Goal: Transaction & Acquisition: Purchase product/service

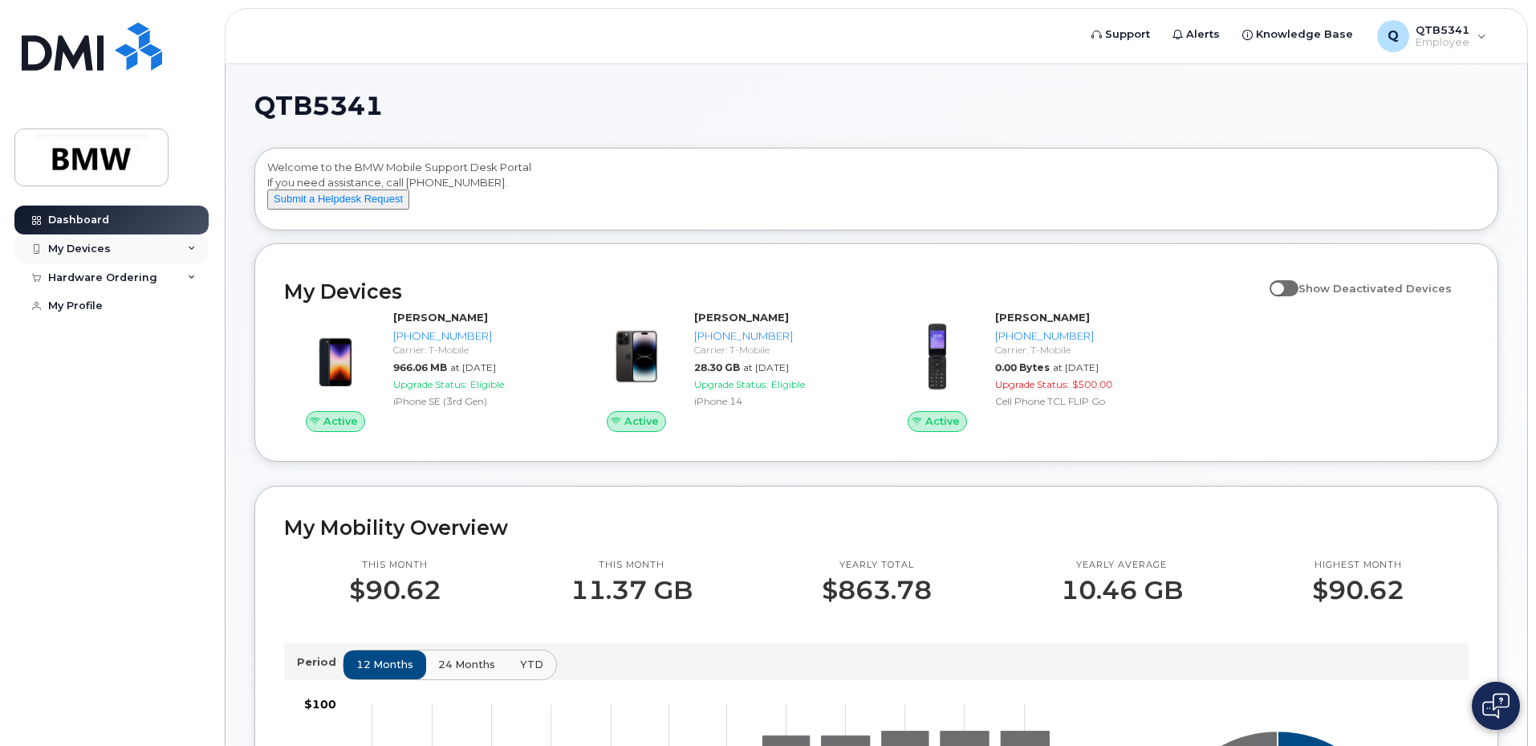
click at [120, 246] on div "My Devices" at bounding box center [111, 248] width 194 height 29
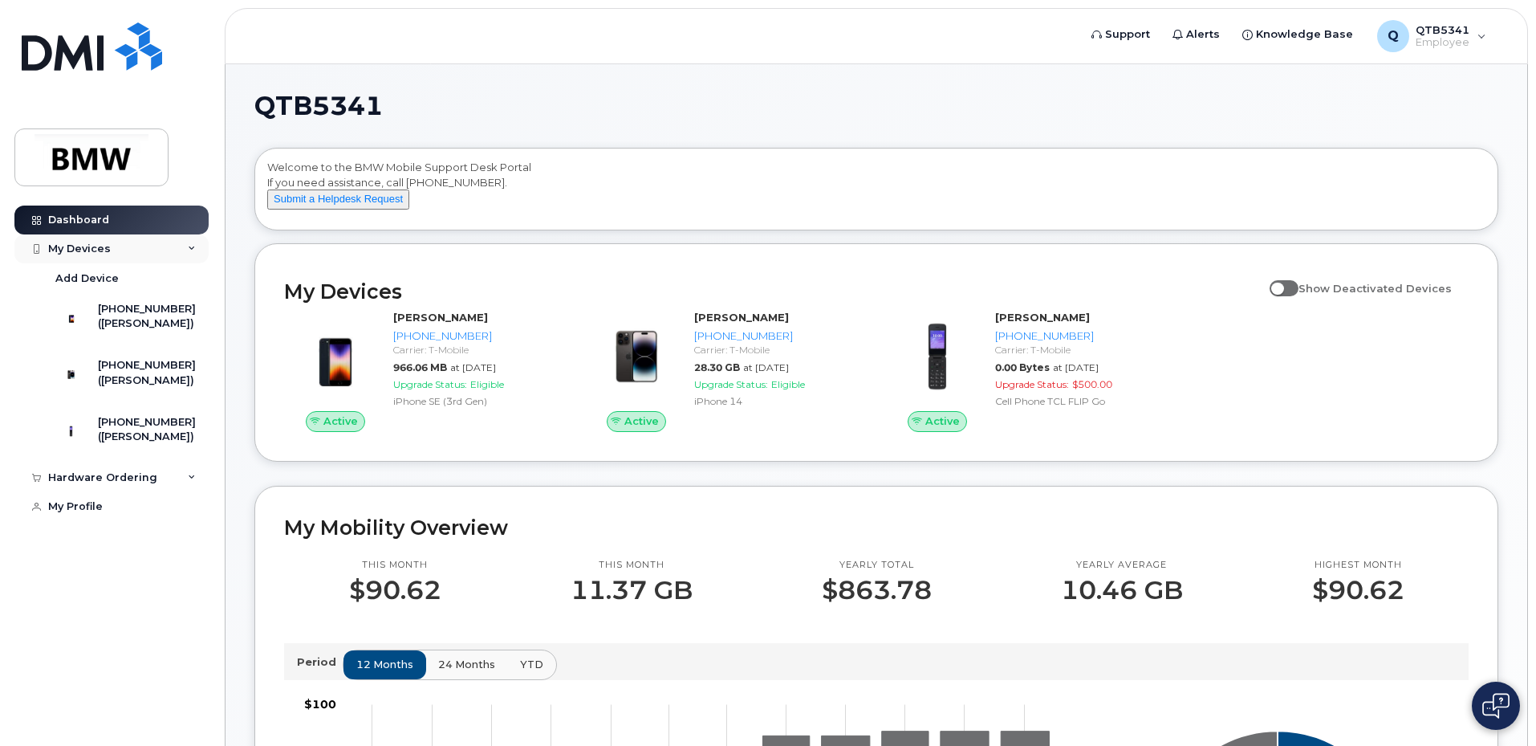
click at [120, 246] on div "My Devices" at bounding box center [111, 248] width 194 height 29
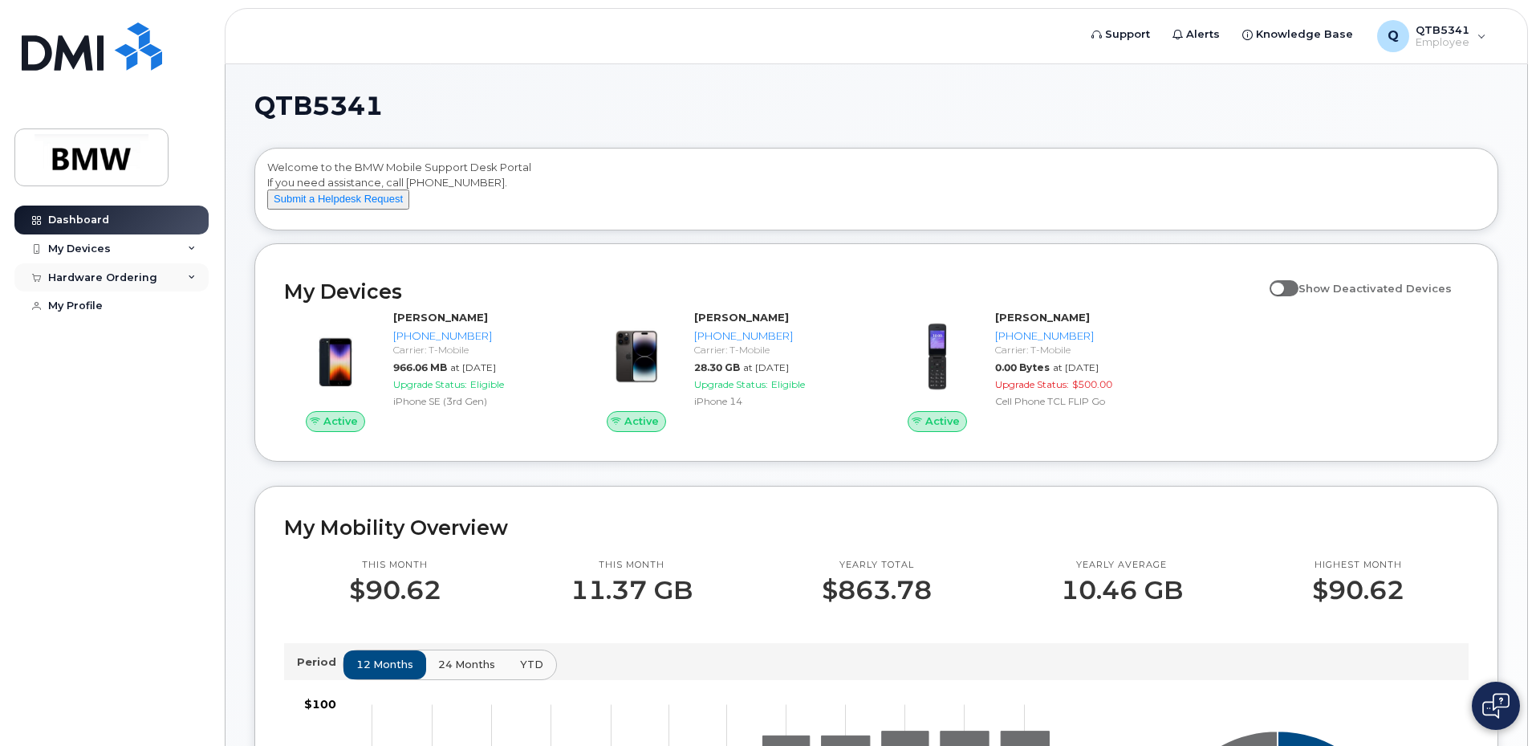
click at [132, 273] on div "Hardware Ordering" at bounding box center [102, 277] width 109 height 13
click at [129, 342] on link "New Order" at bounding box center [126, 337] width 166 height 30
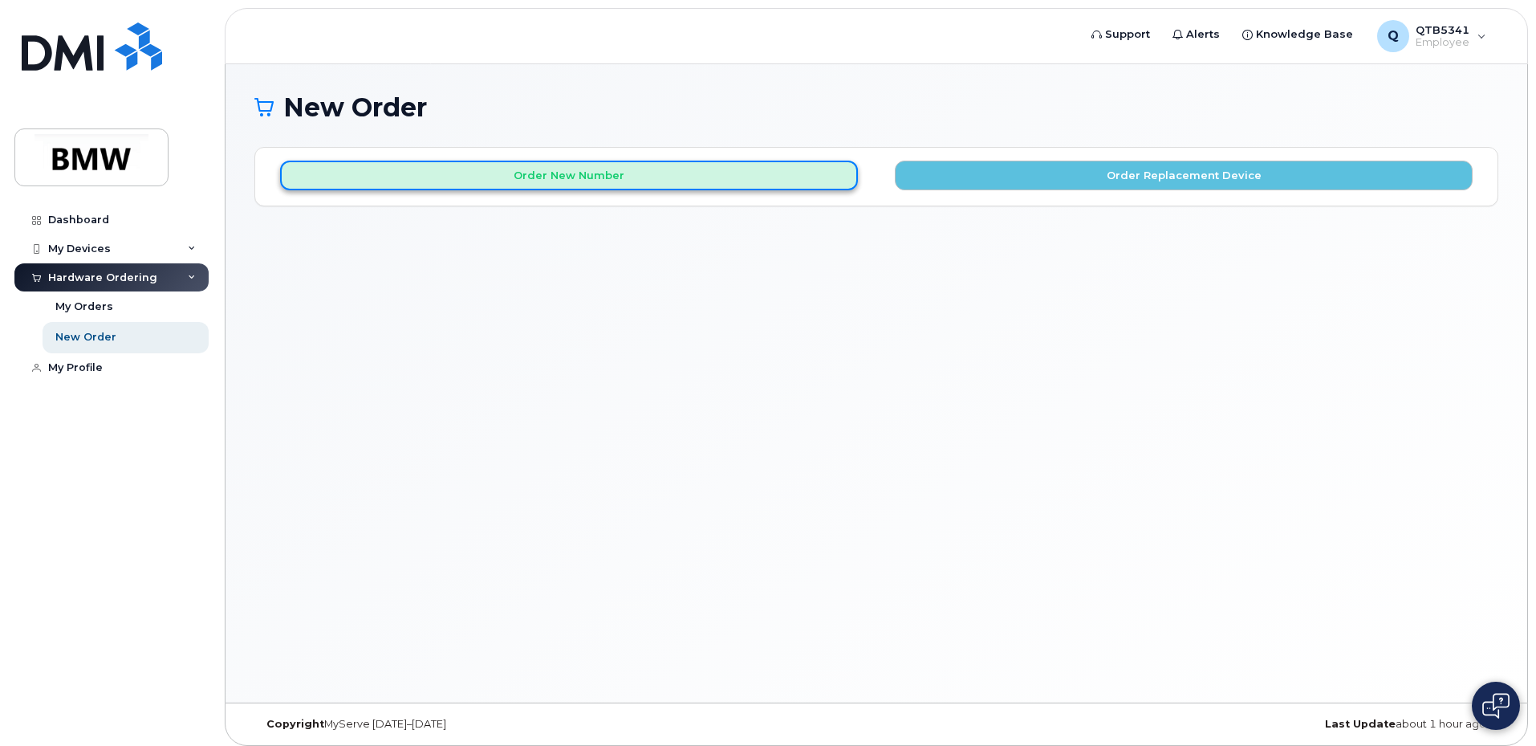
click at [714, 174] on button "Order New Number" at bounding box center [569, 176] width 578 height 30
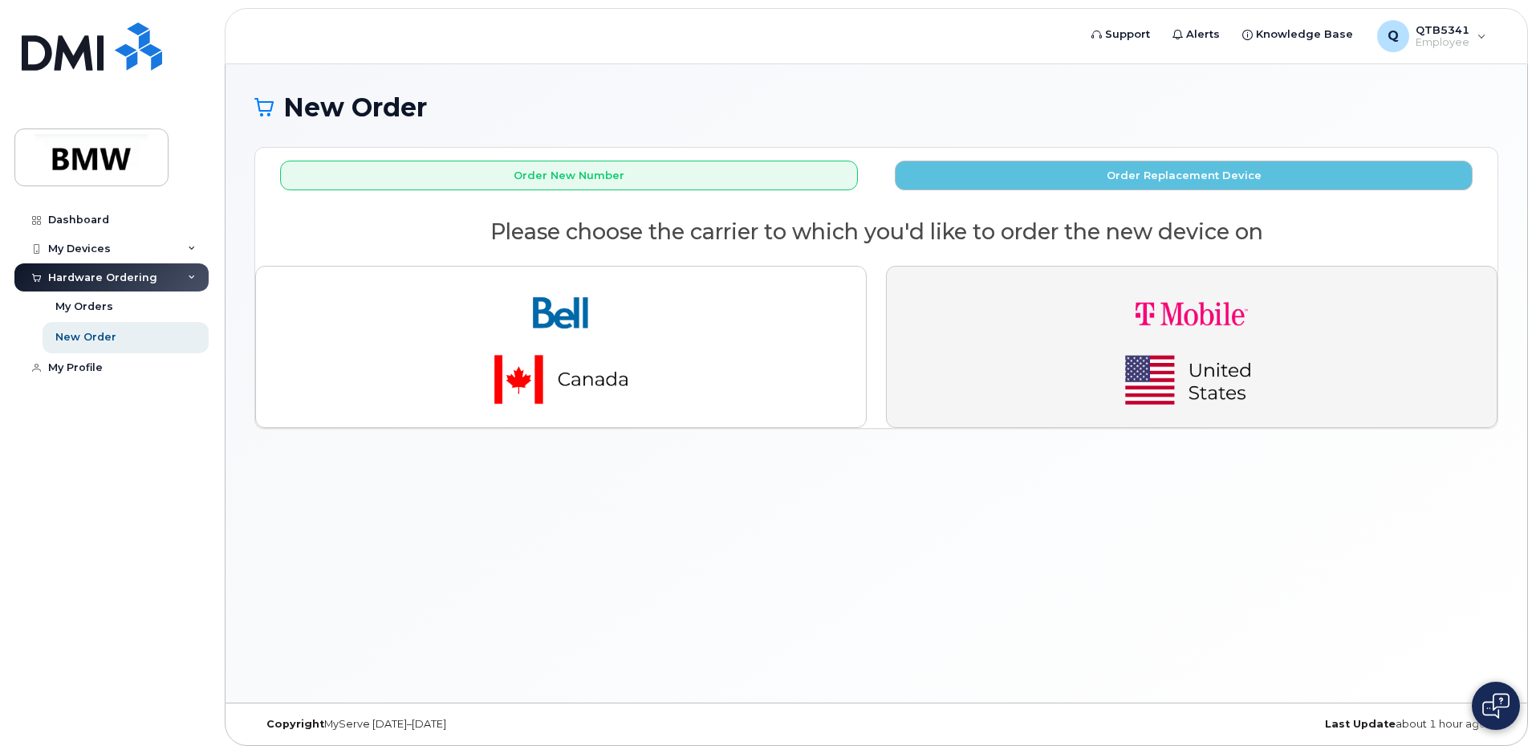
click at [1216, 338] on img "button" at bounding box center [1192, 346] width 225 height 135
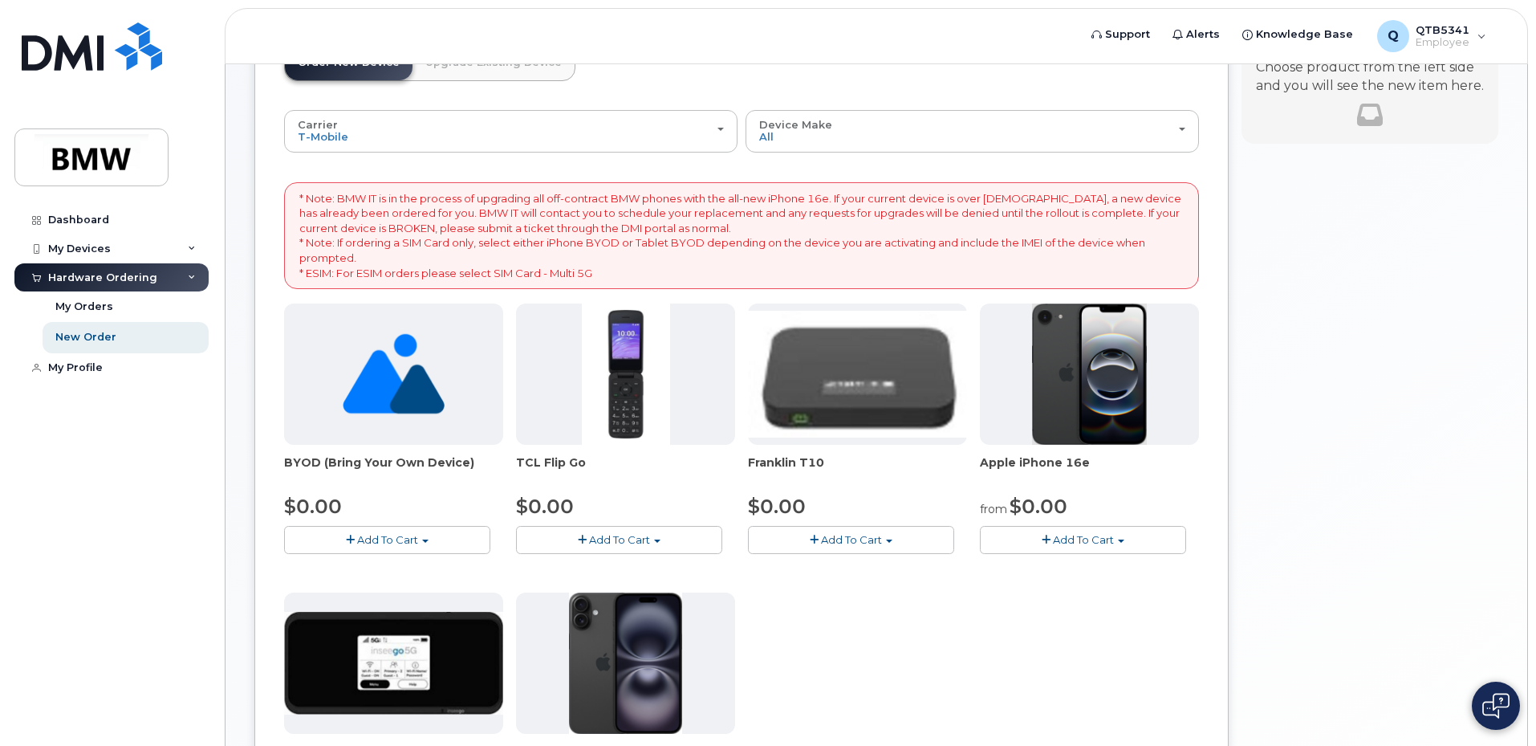
scroll to position [161, 0]
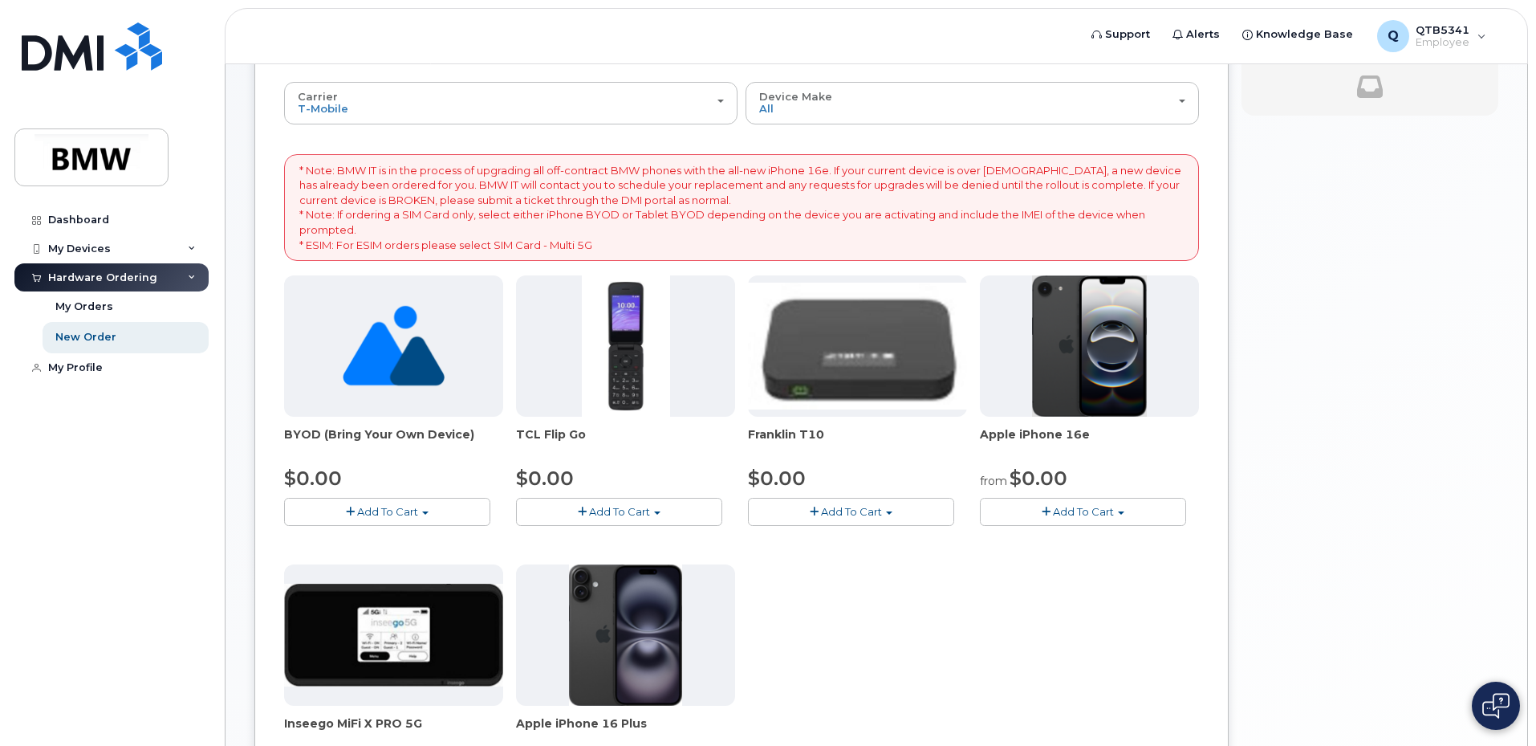
click at [1162, 510] on button "Add To Cart" at bounding box center [1083, 512] width 206 height 28
click at [1073, 539] on link "$0.00 - 30 Month Activation (128GB)" at bounding box center [1099, 541] width 231 height 20
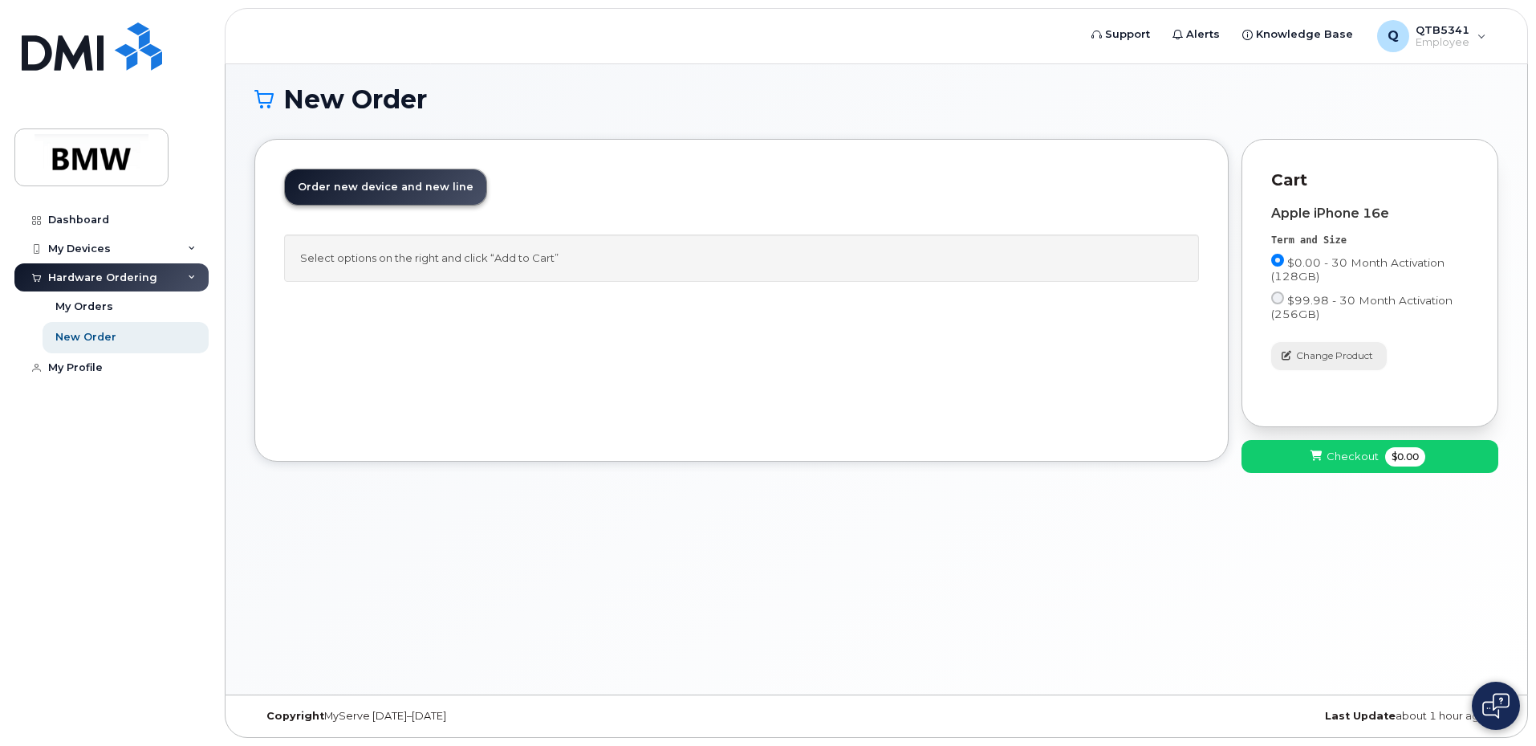
click at [1293, 359] on span "button" at bounding box center [1286, 355] width 14 height 14
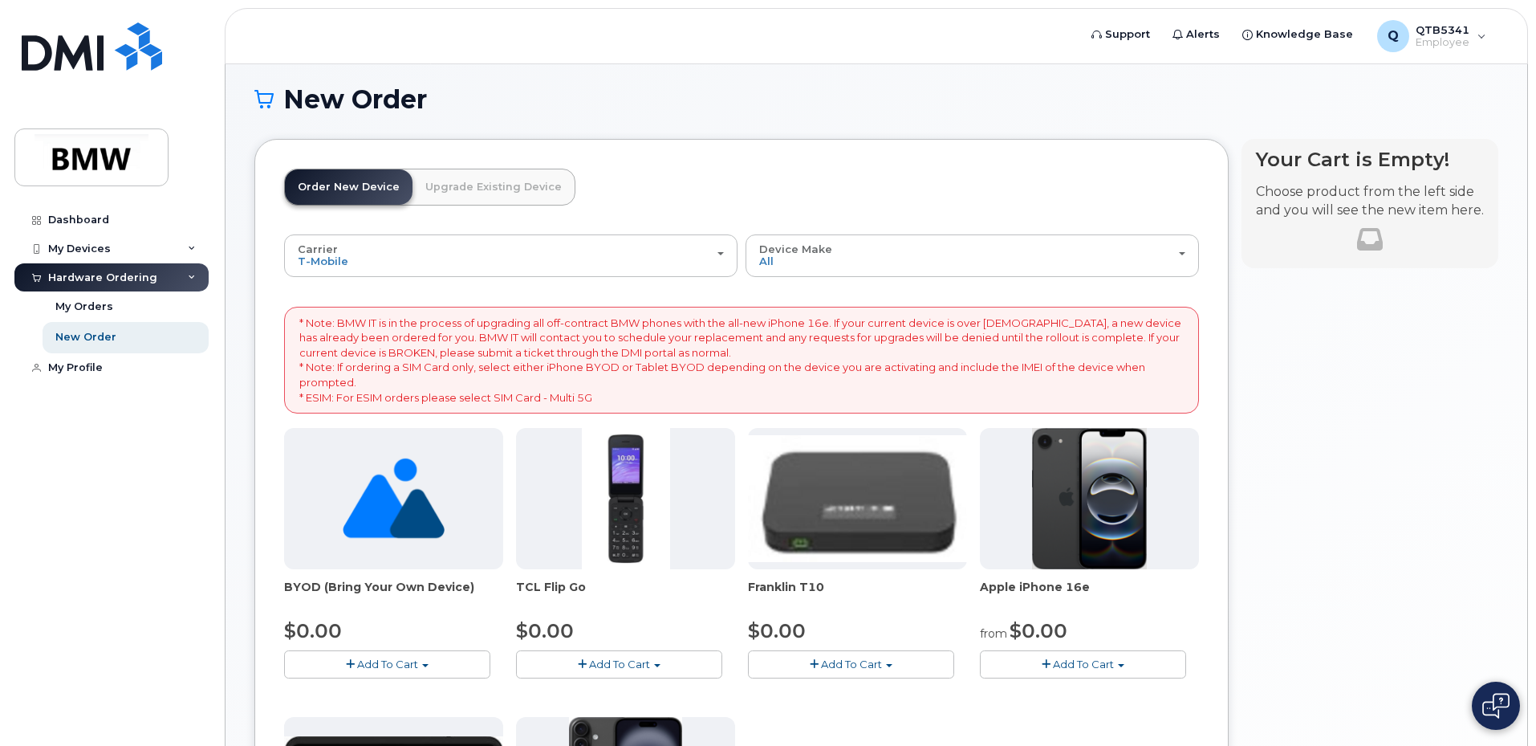
scroll to position [249, 0]
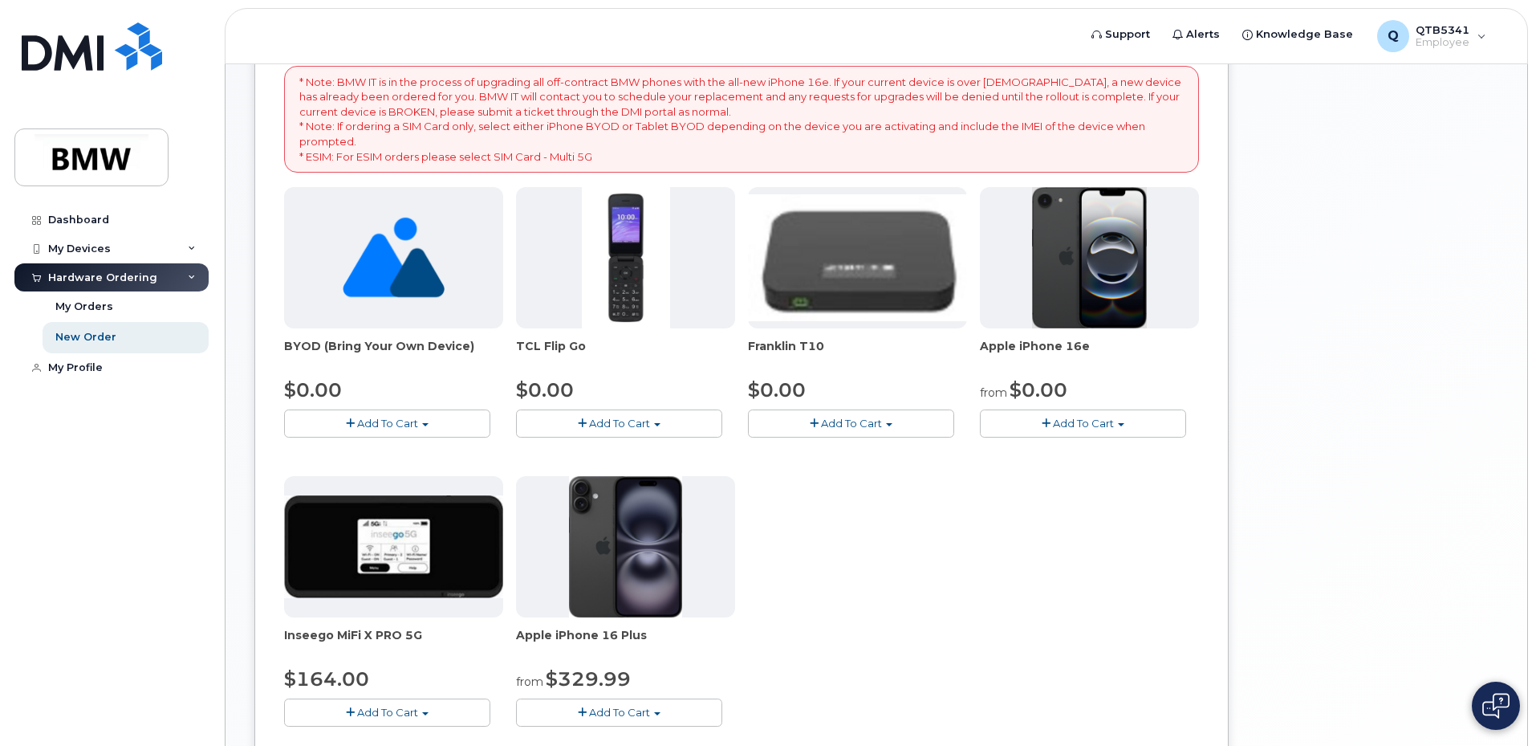
click at [1046, 313] on img at bounding box center [1090, 257] width 116 height 141
click at [1120, 429] on button "Add To Cart" at bounding box center [1083, 423] width 206 height 28
click at [1087, 452] on link "$0.00 - 30 Month Activation (128GB)" at bounding box center [1099, 453] width 231 height 20
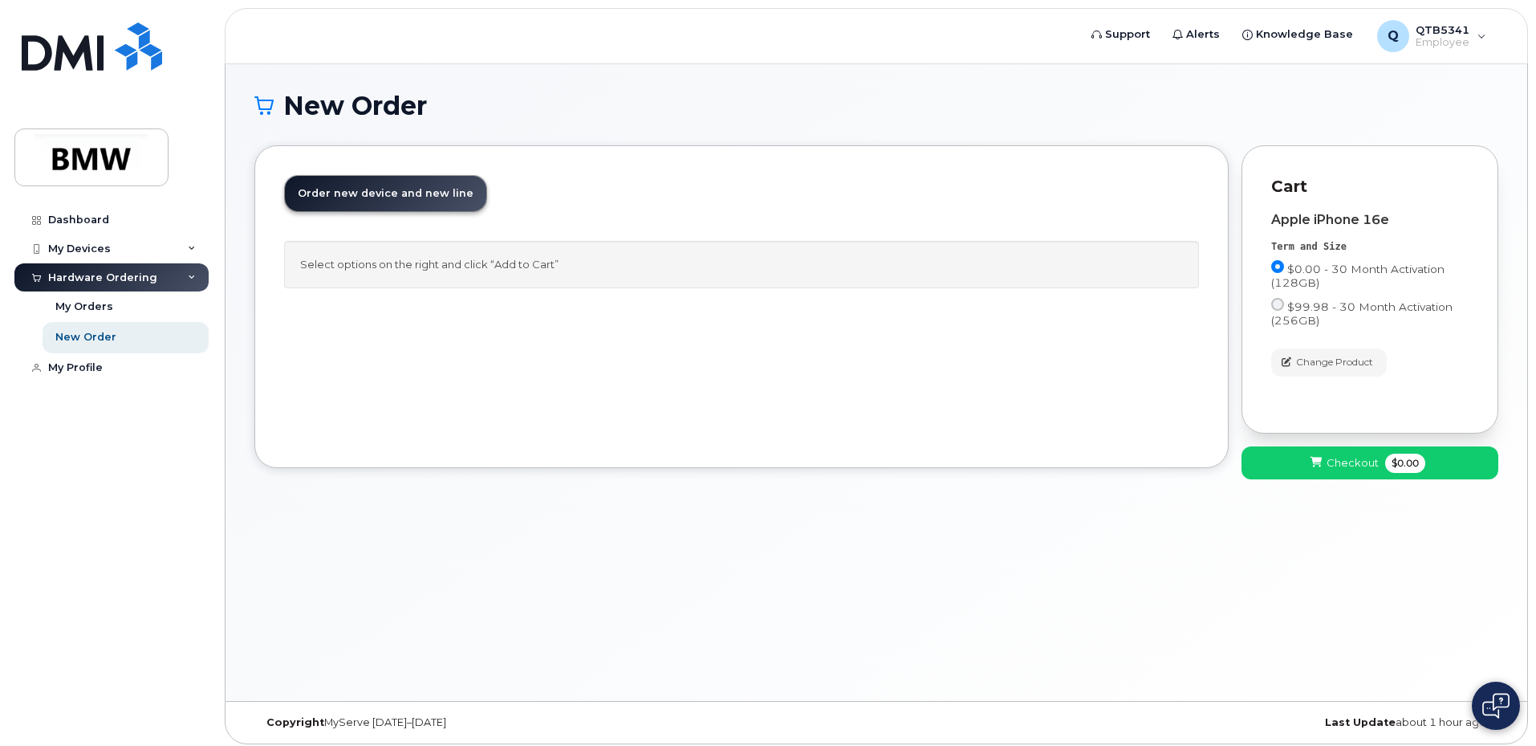
scroll to position [0, 0]
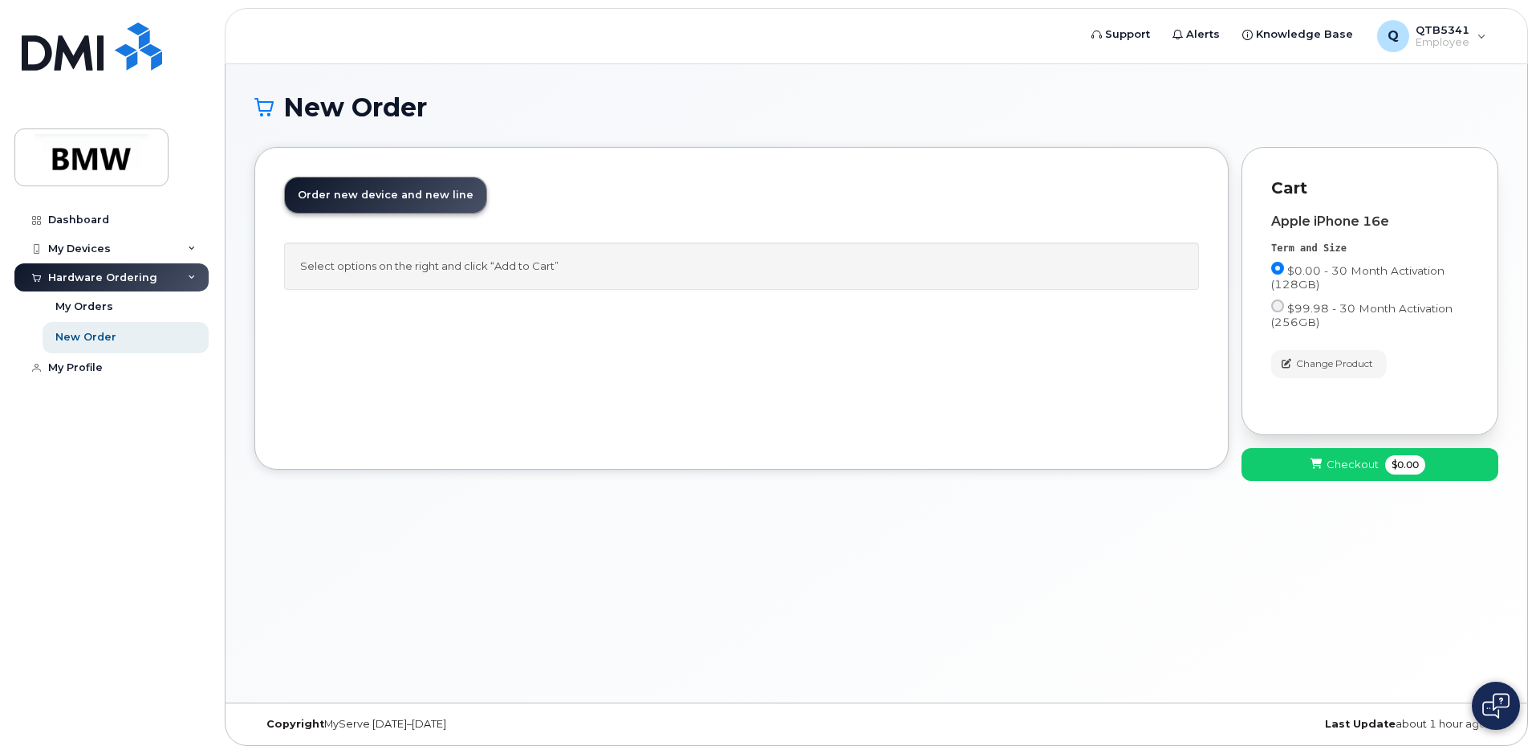
click at [433, 203] on link "Order new device and new line Order new device for existing or suspended line O…" at bounding box center [385, 194] width 201 height 35
click at [429, 189] on span "Order new device and new line" at bounding box center [386, 195] width 176 height 12
drag, startPoint x: 268, startPoint y: 189, endPoint x: 1126, endPoint y: 319, distance: 867.7
click at [274, 189] on div "Order New Device Upgrade Existing Device Order new device and new line Order ne…" at bounding box center [741, 308] width 974 height 323
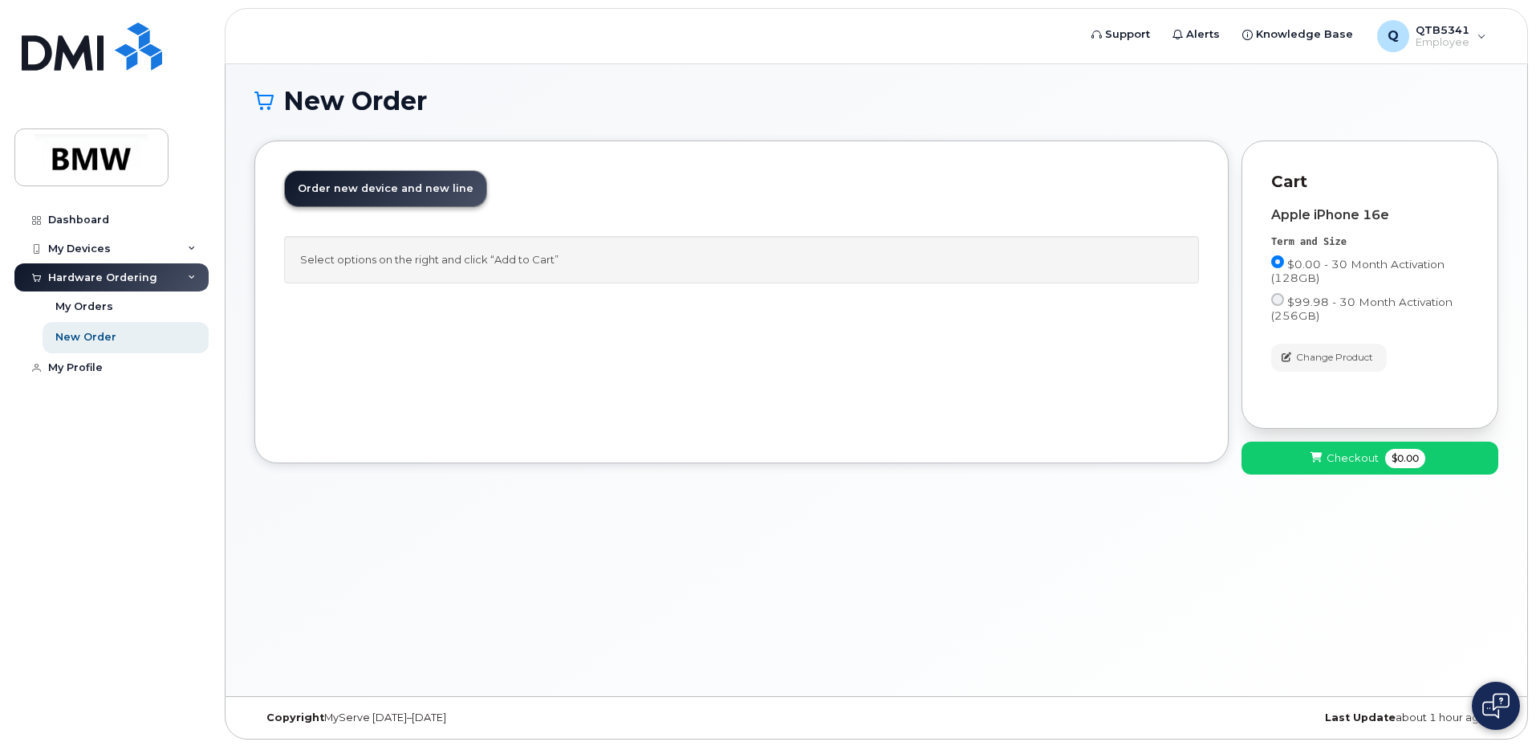
scroll to position [8, 0]
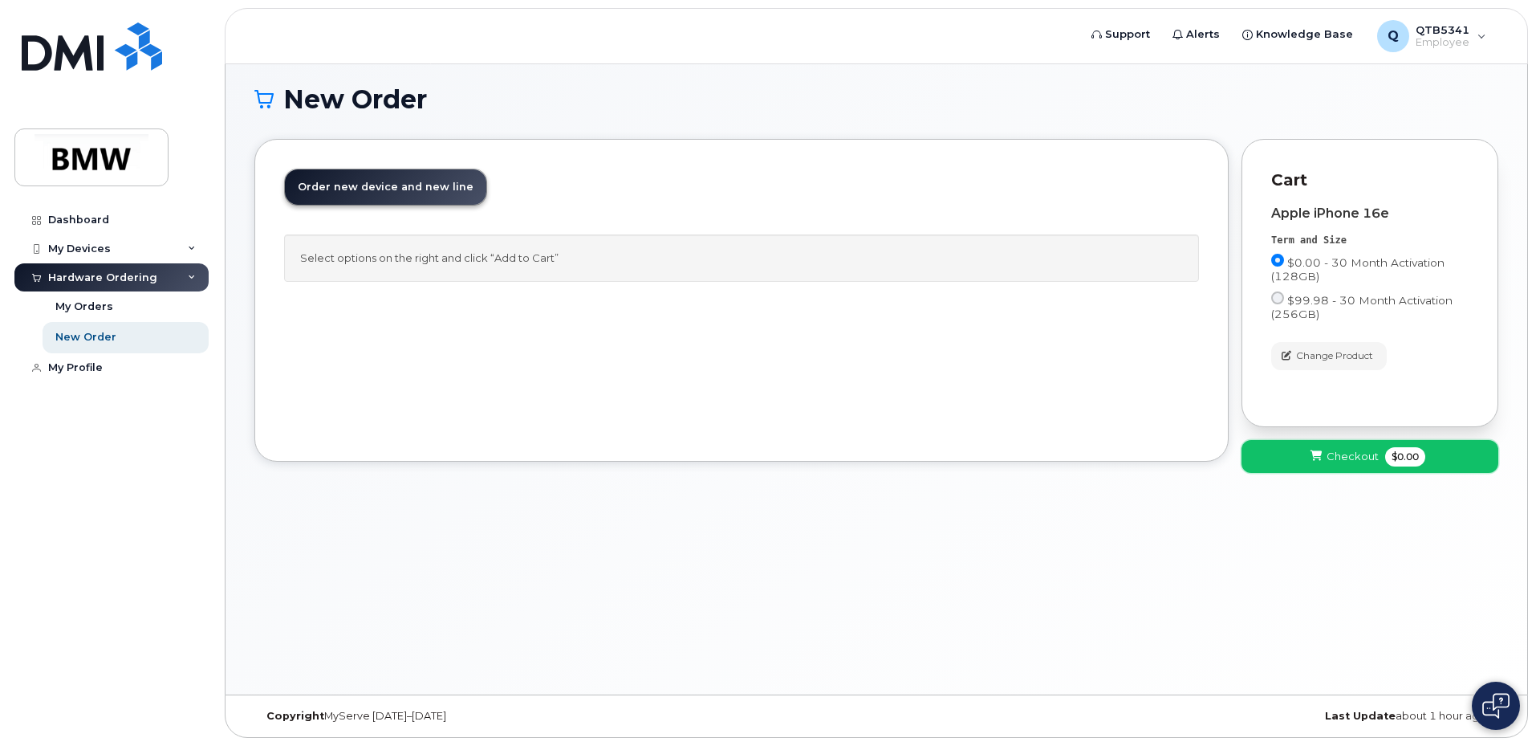
click at [1351, 453] on span "Checkout" at bounding box center [1353, 456] width 52 height 15
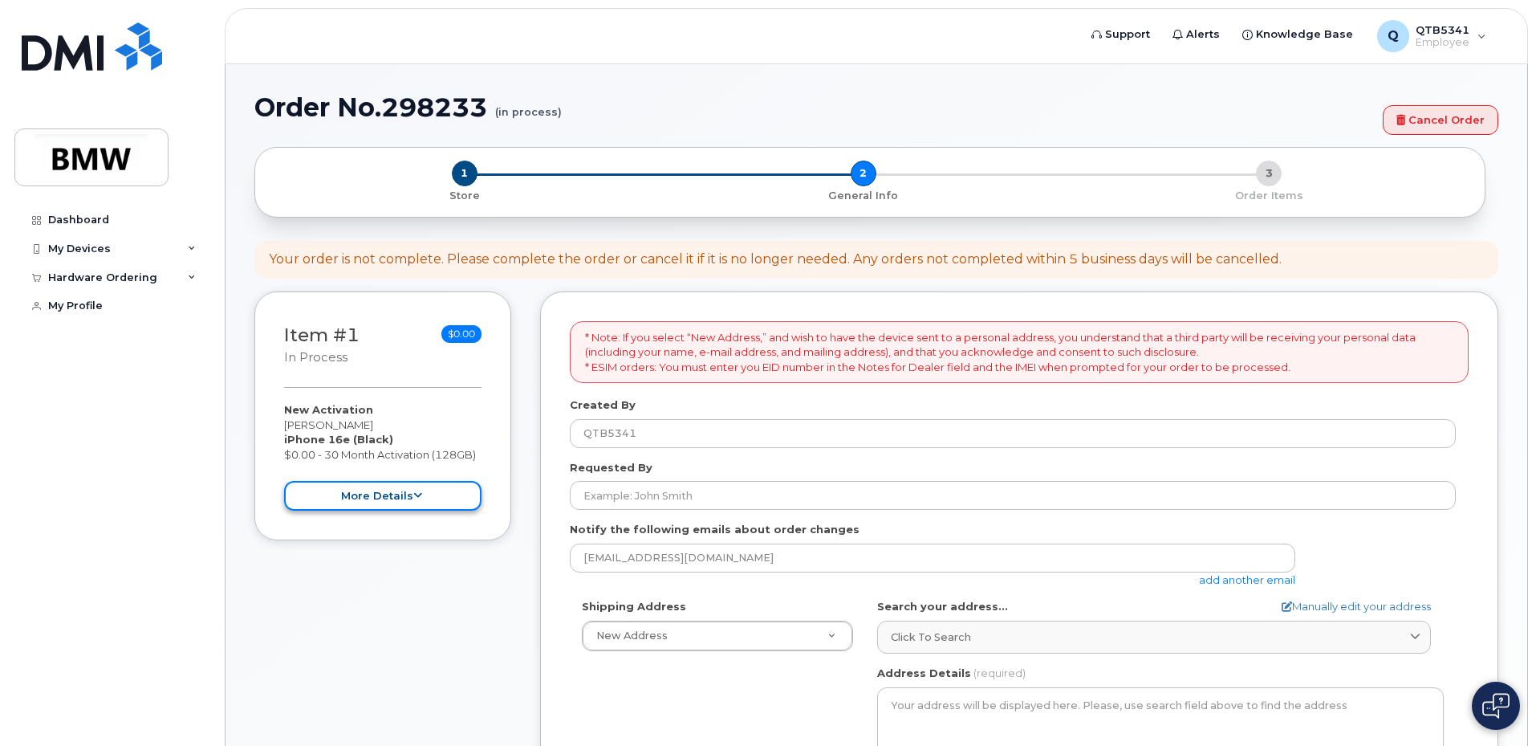
click at [401, 493] on button "more details" at bounding box center [382, 496] width 197 height 30
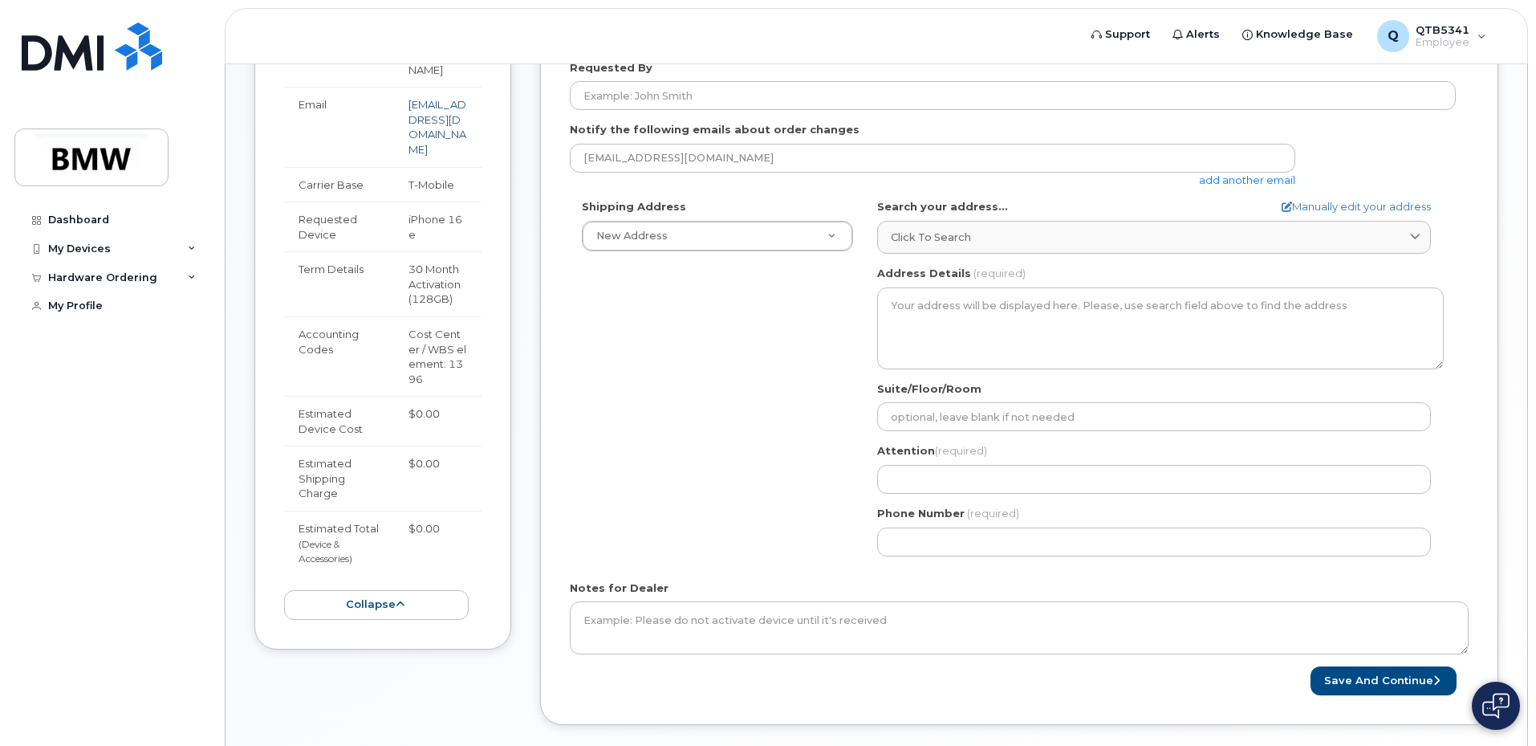
scroll to position [401, 0]
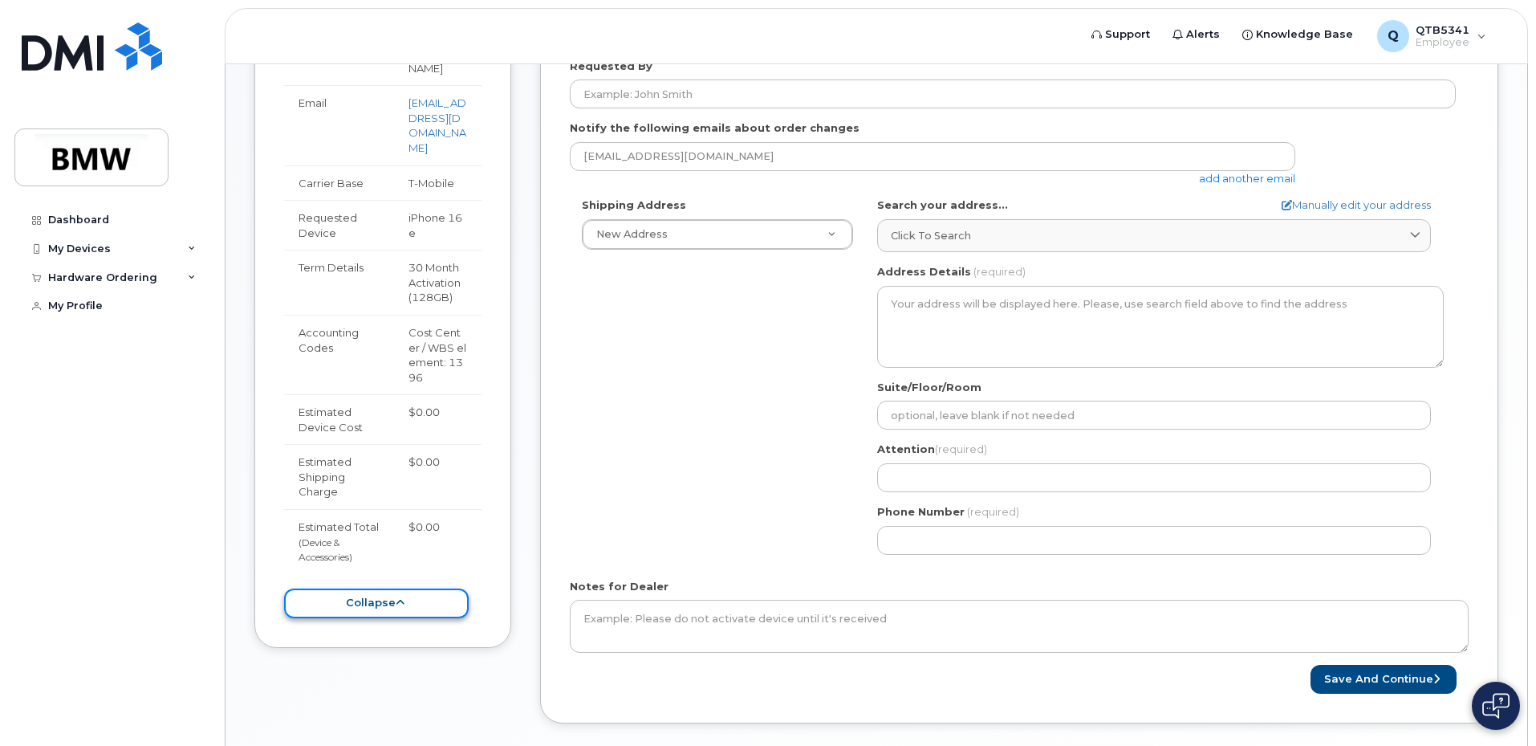
click at [439, 588] on button "collapse" at bounding box center [376, 603] width 185 height 30
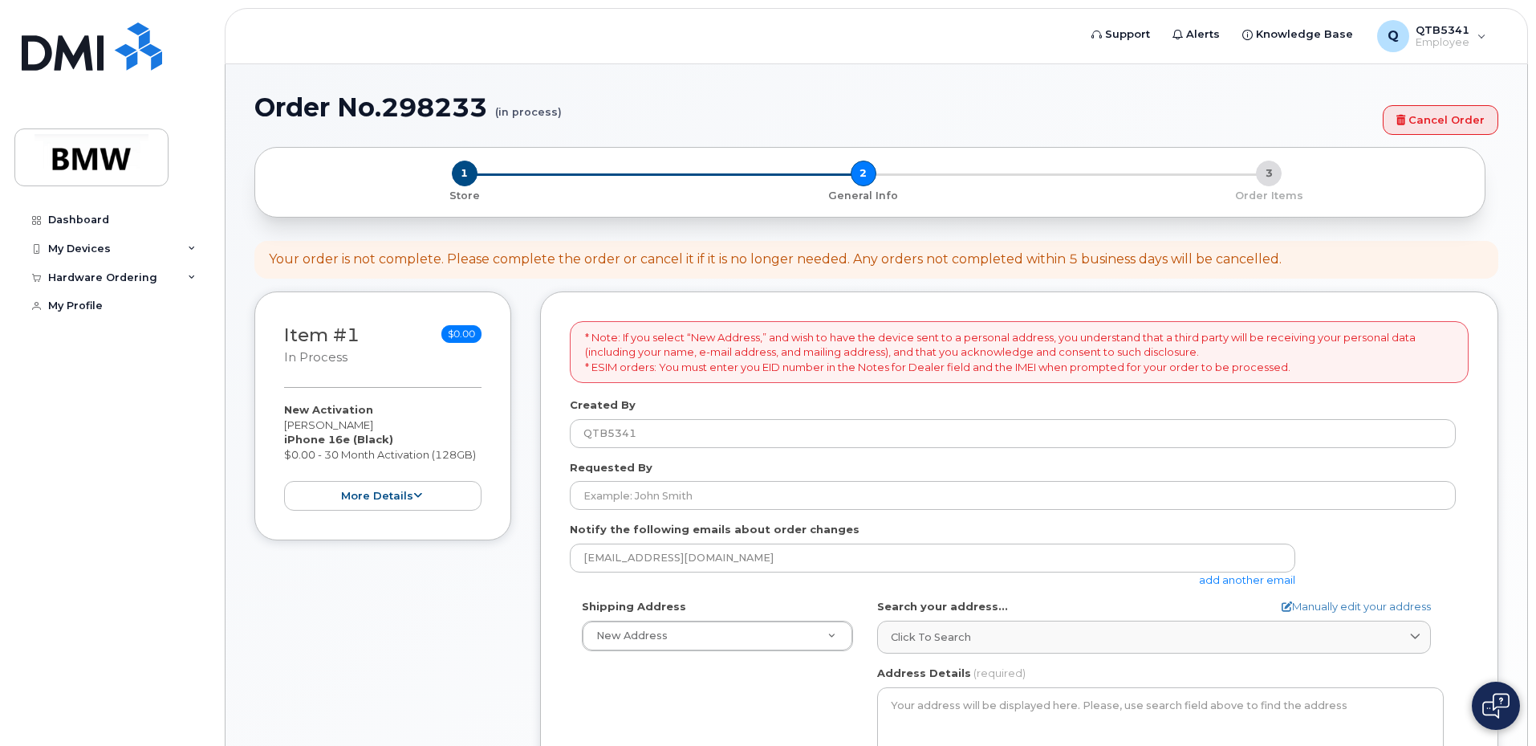
scroll to position [80, 0]
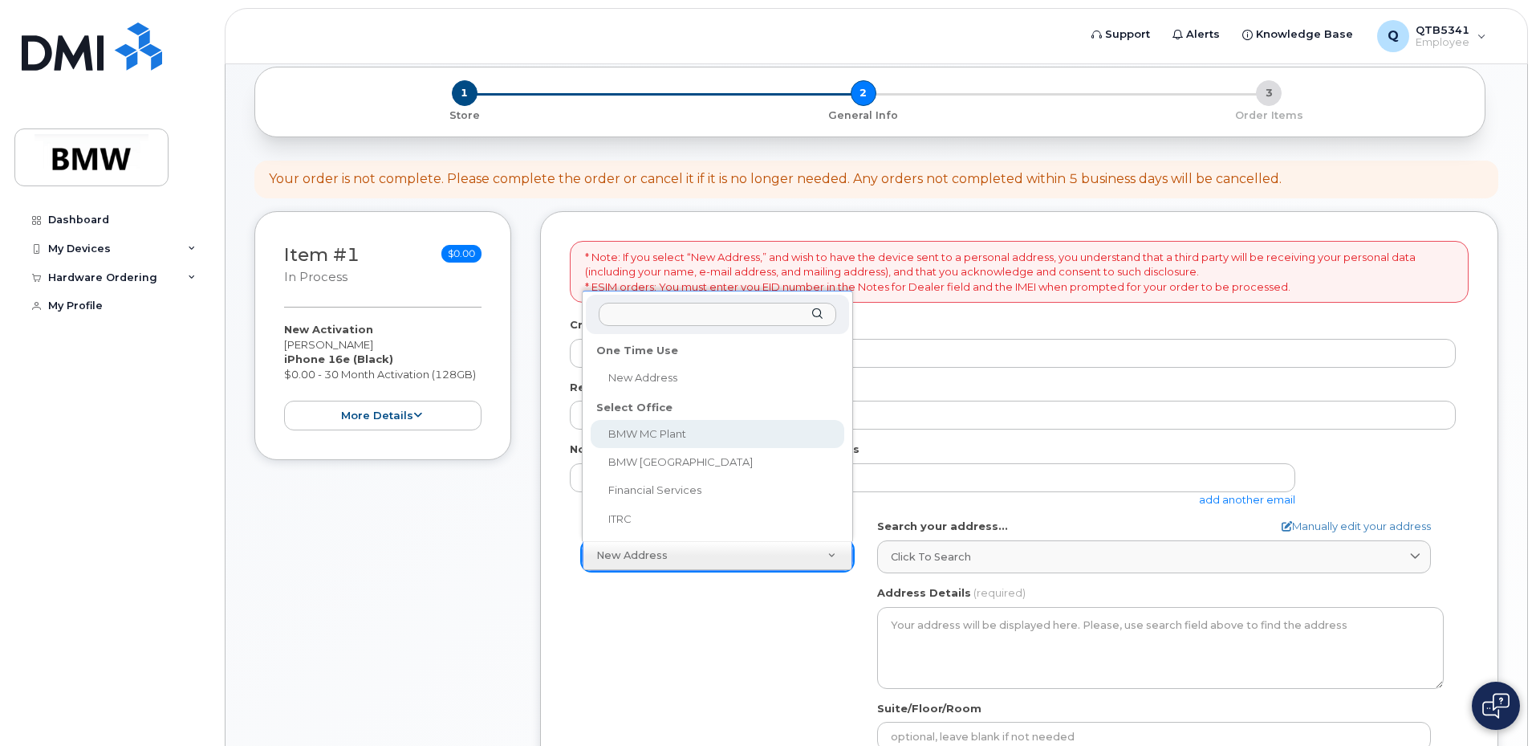
select select
type textarea "1400 Highway 101 S GREER SC 29651-6731 UNITED STATES Greer South Carolina 29651…"
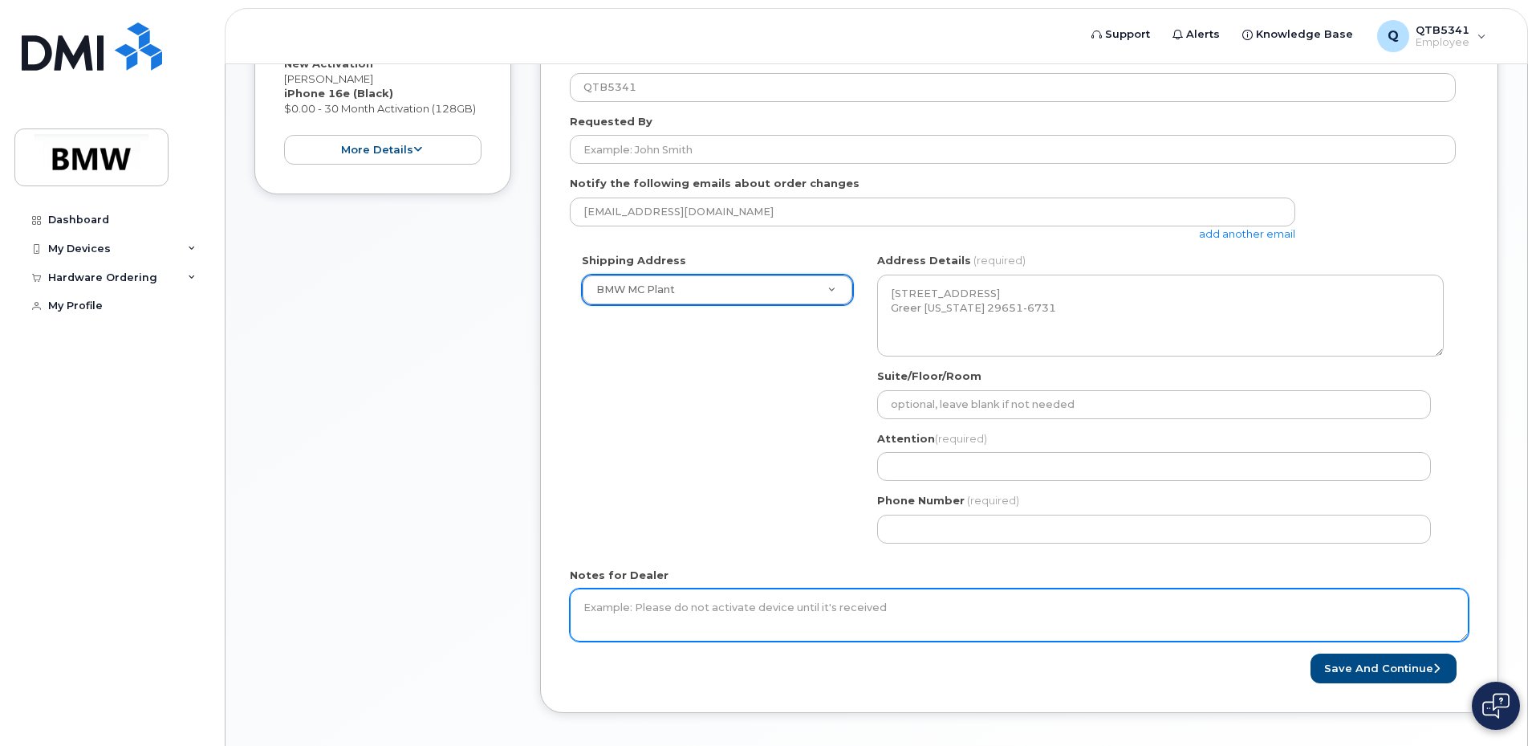
scroll to position [401, 0]
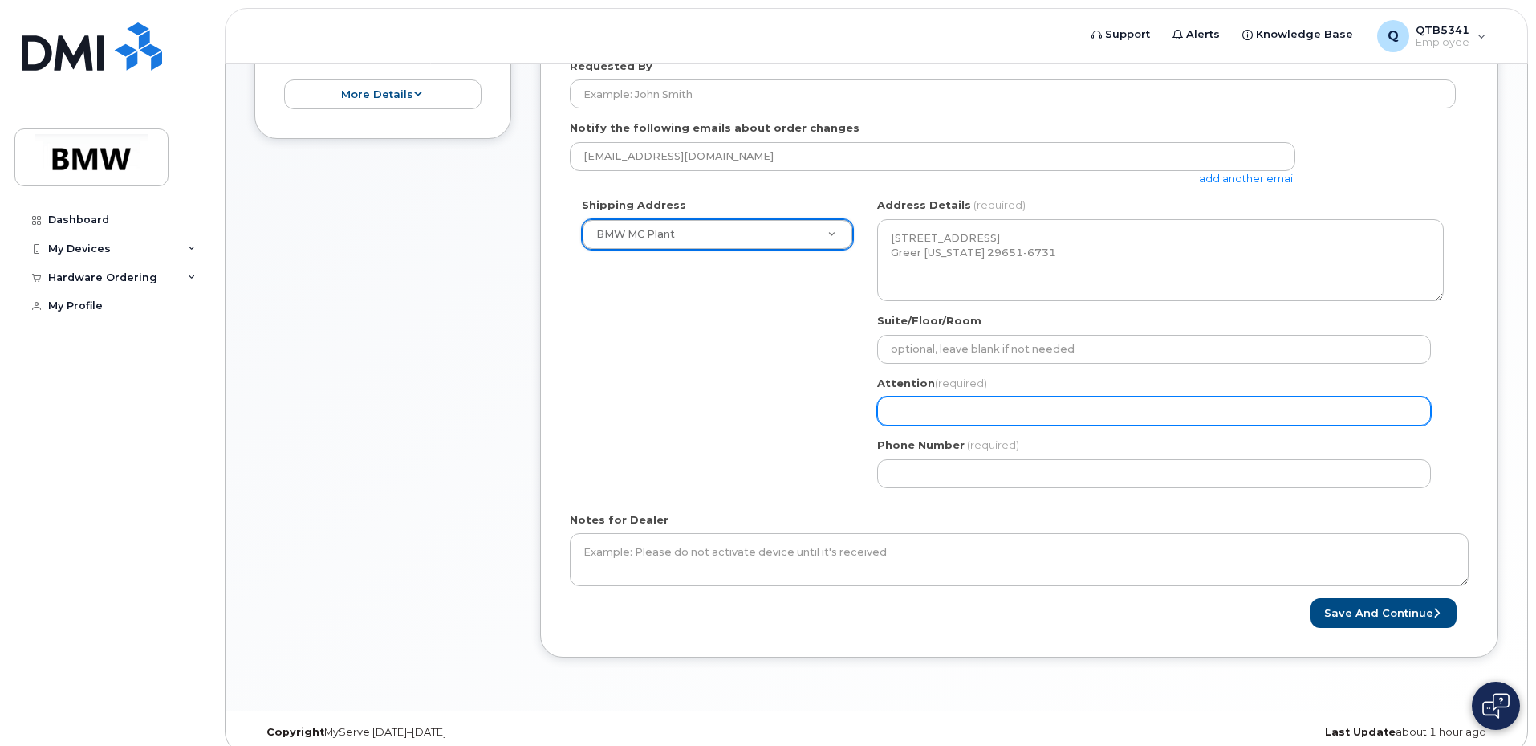
click at [969, 411] on input "Attention (required)" at bounding box center [1154, 410] width 554 height 29
select select
type input "C"
select select
type input "Ch"
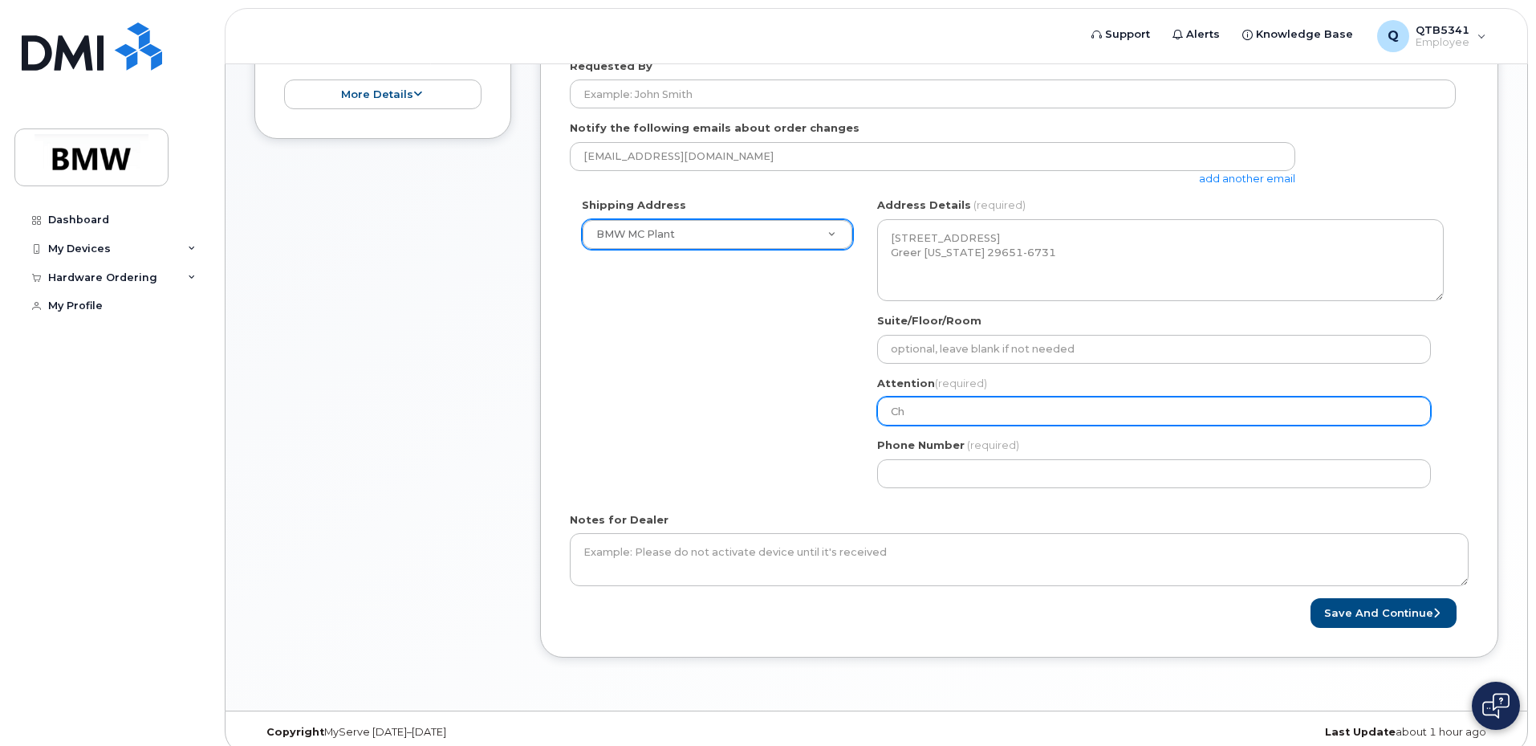
select select
type input "Cha"
select select
type input "Chas"
select select
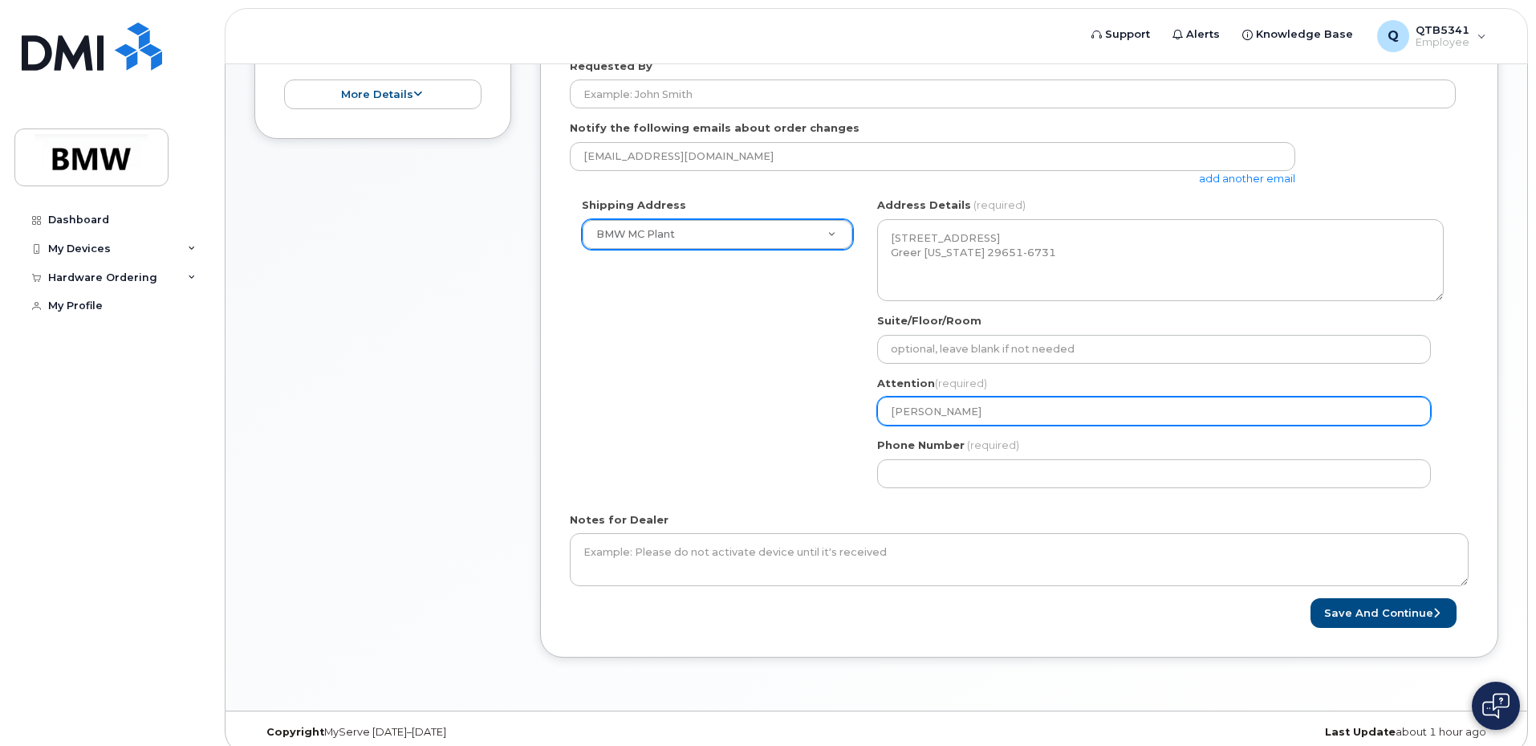
type input "Chasr"
select select
type input "Chas"
select select
type input "Cha"
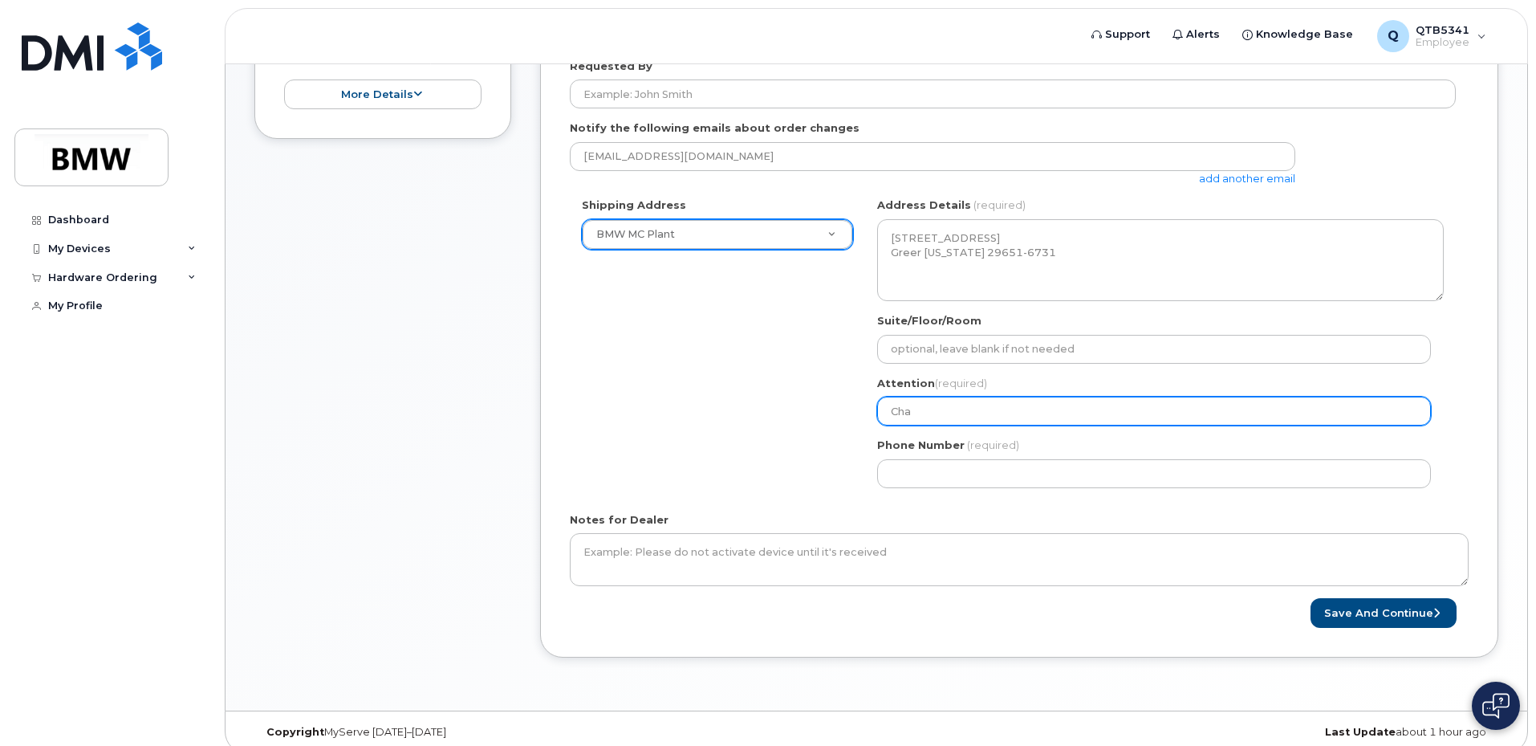
select select
type input "Chat"
select select
type input "Chato"
select select
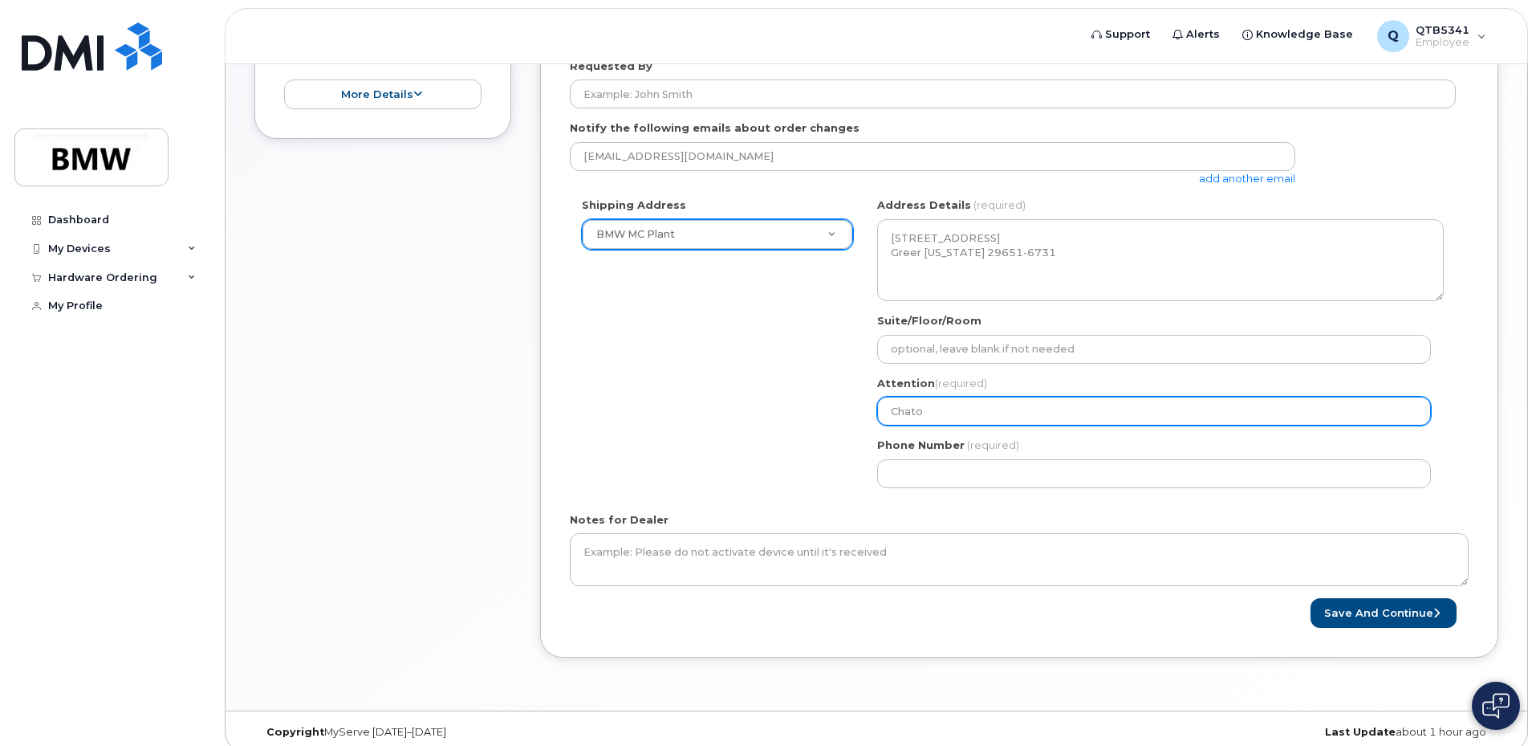
type input "Chat"
select select
type input "Cha"
select select
type input "Char"
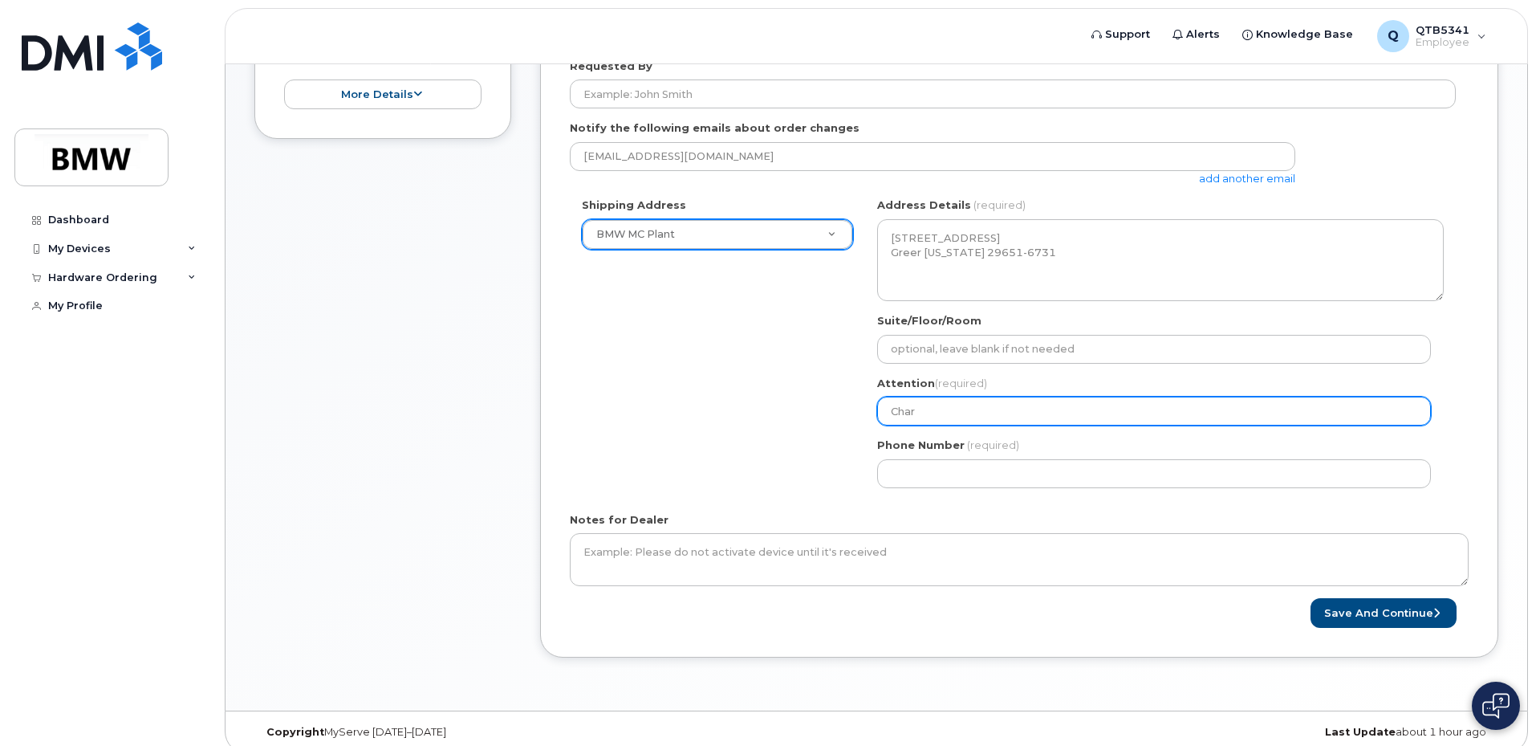
select select
type input "Chari"
select select
type input "Charit"
select select
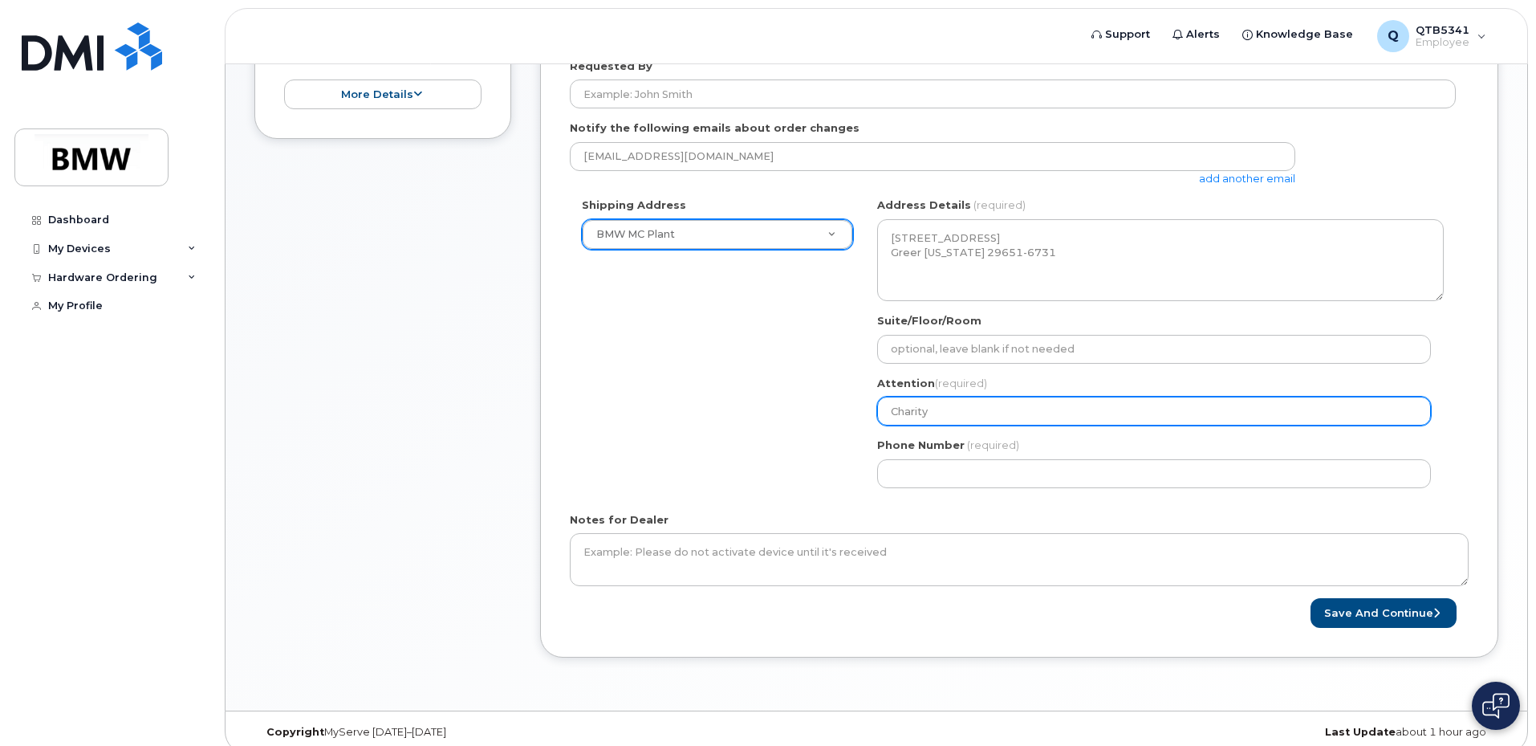
type input "Charity"
select select
type input "Charity H"
select select
type input "Charity Hi"
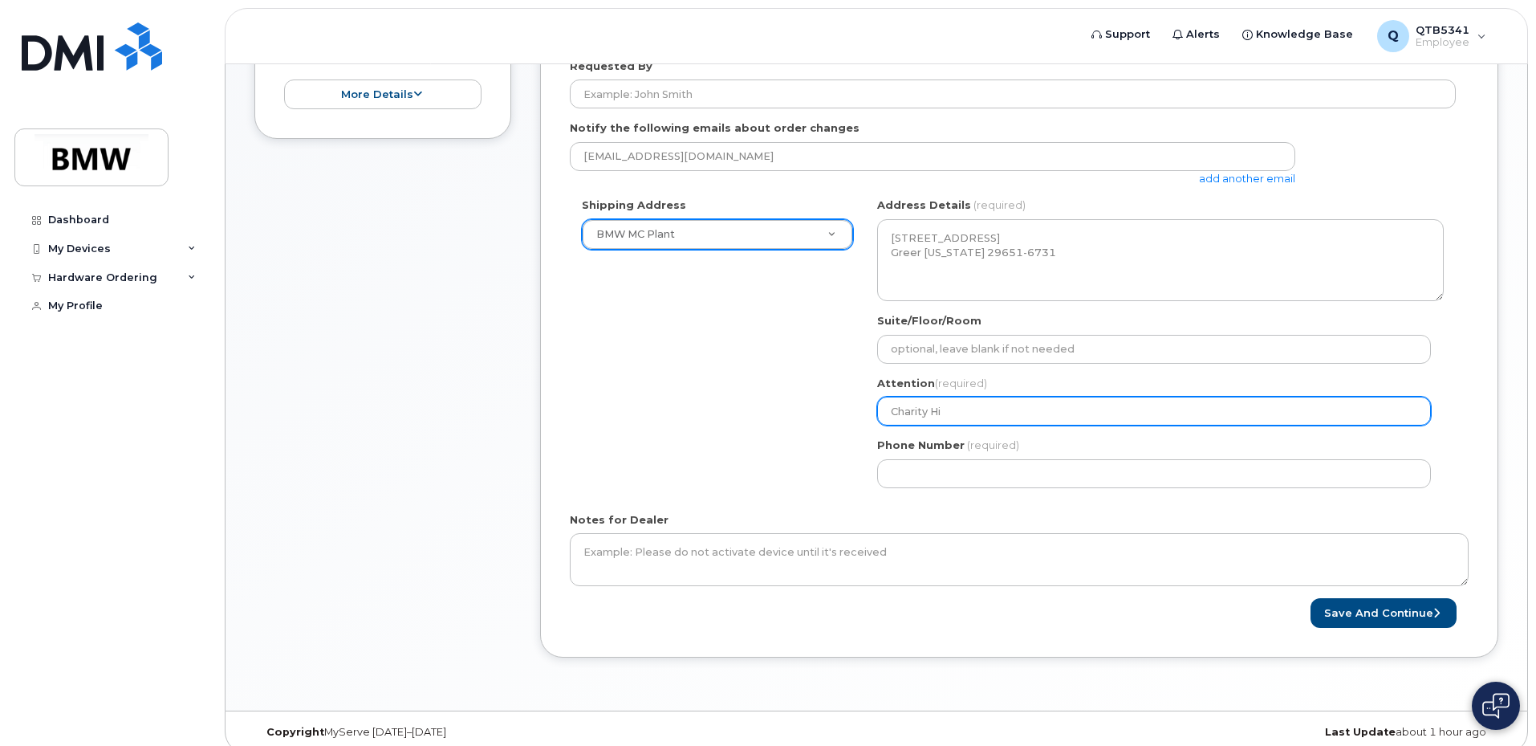
select select
type input "Charity Hil"
select select
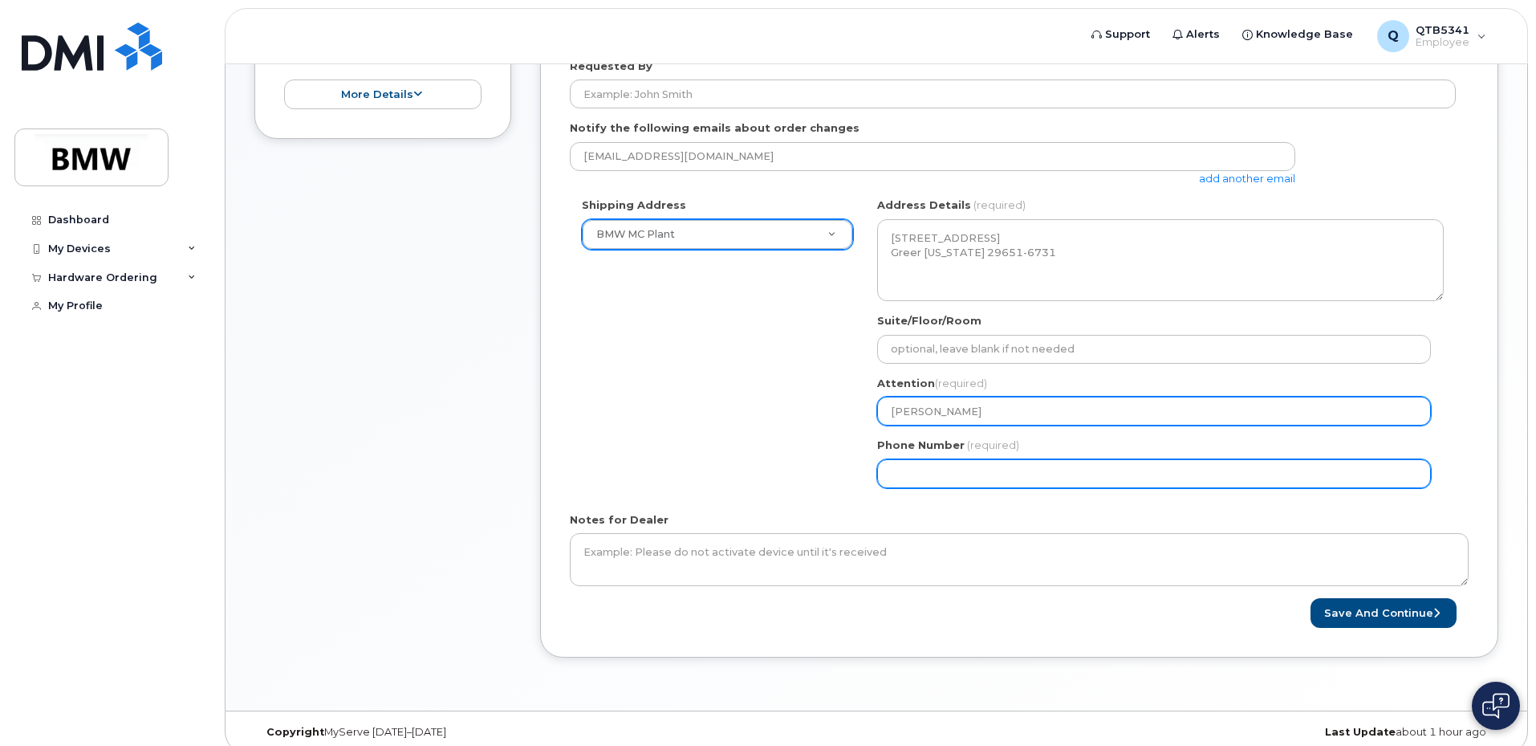
type input "[PERSON_NAME]"
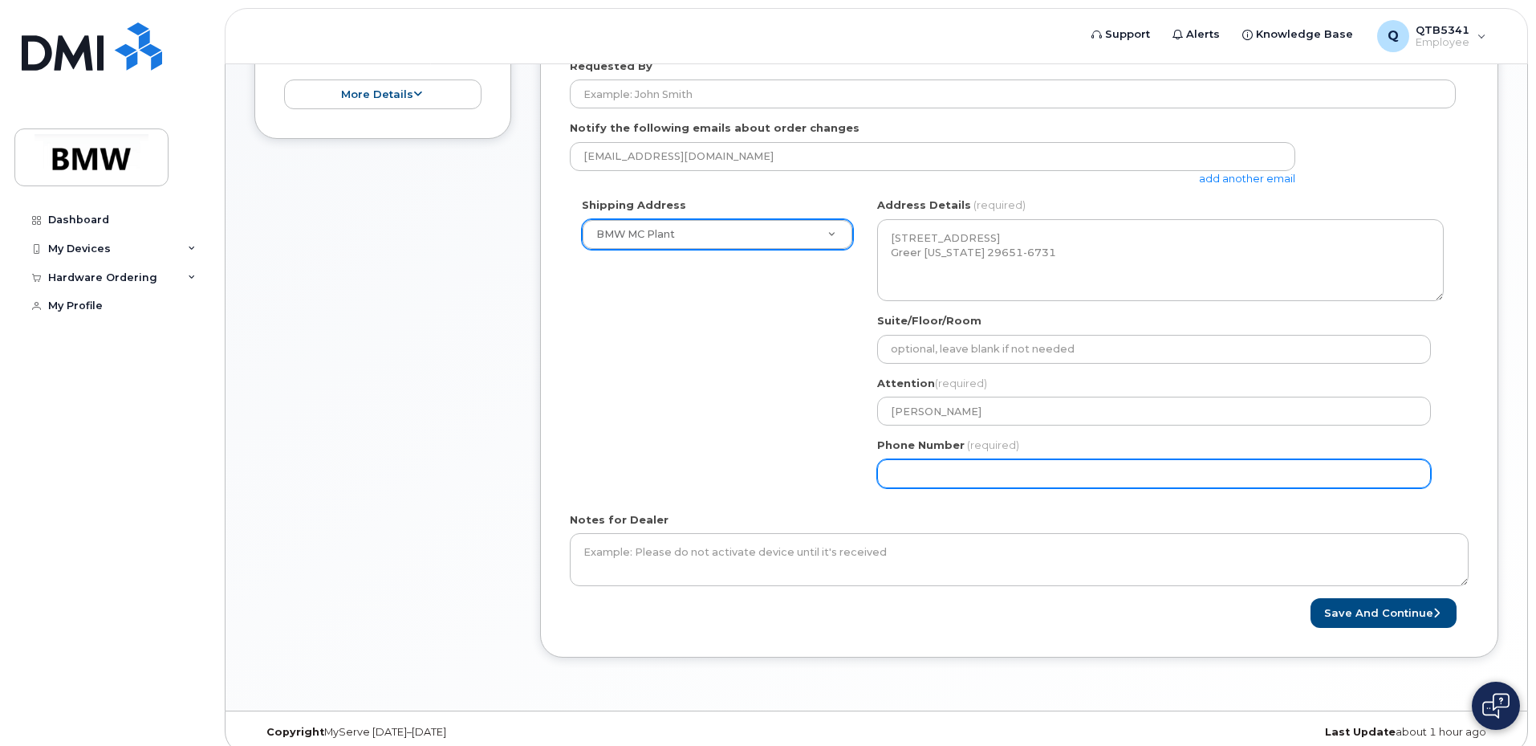
click at [988, 465] on input "Phone Number" at bounding box center [1154, 473] width 554 height 29
select select
type input "864683838"
select select
type input "8646838383"
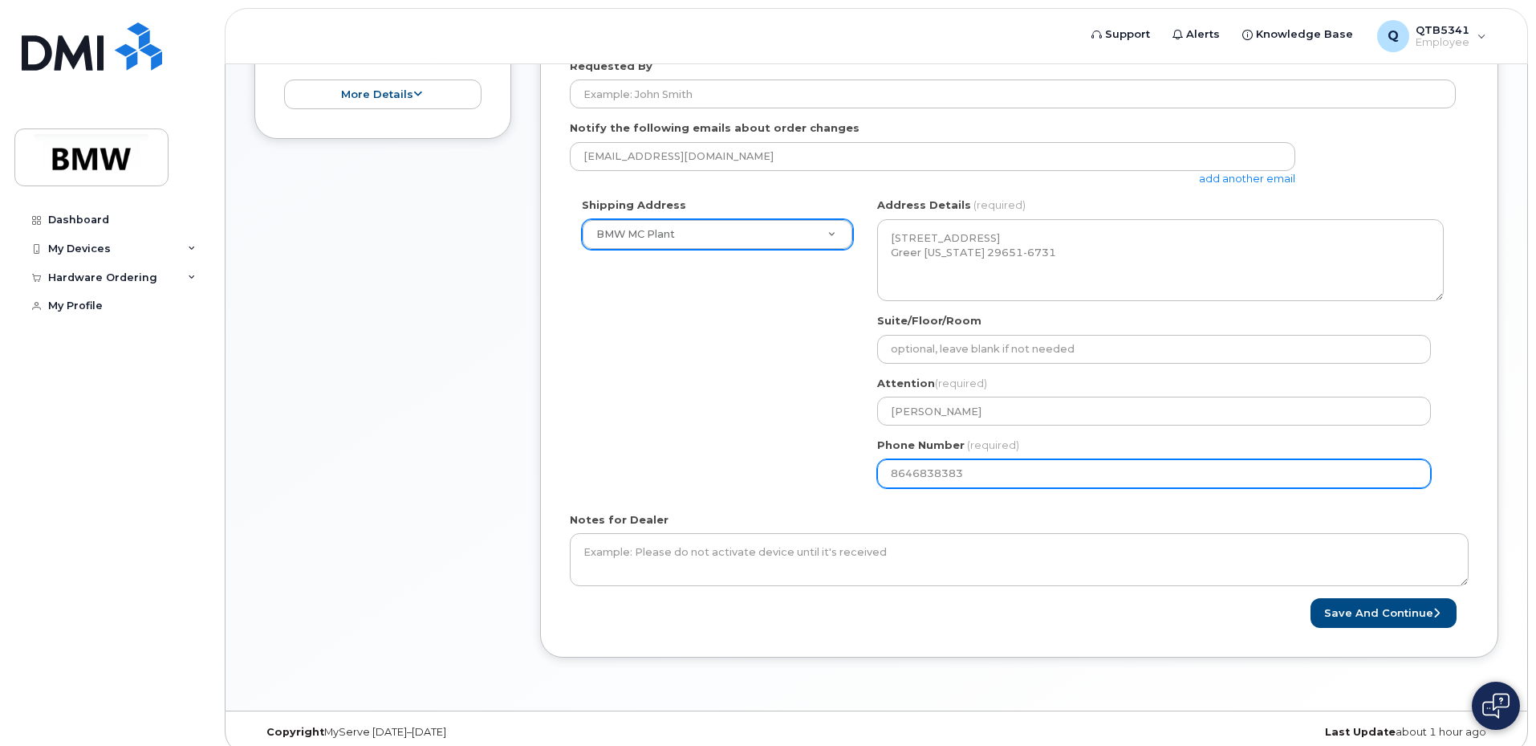
drag, startPoint x: 990, startPoint y: 481, endPoint x: 791, endPoint y: 485, distance: 199.1
click at [791, 485] on div "Shipping Address BMW MC Plant New Address BMW MC Plant BMW North America Financ…" at bounding box center [1013, 348] width 886 height 302
select select
type input "864593341"
select select
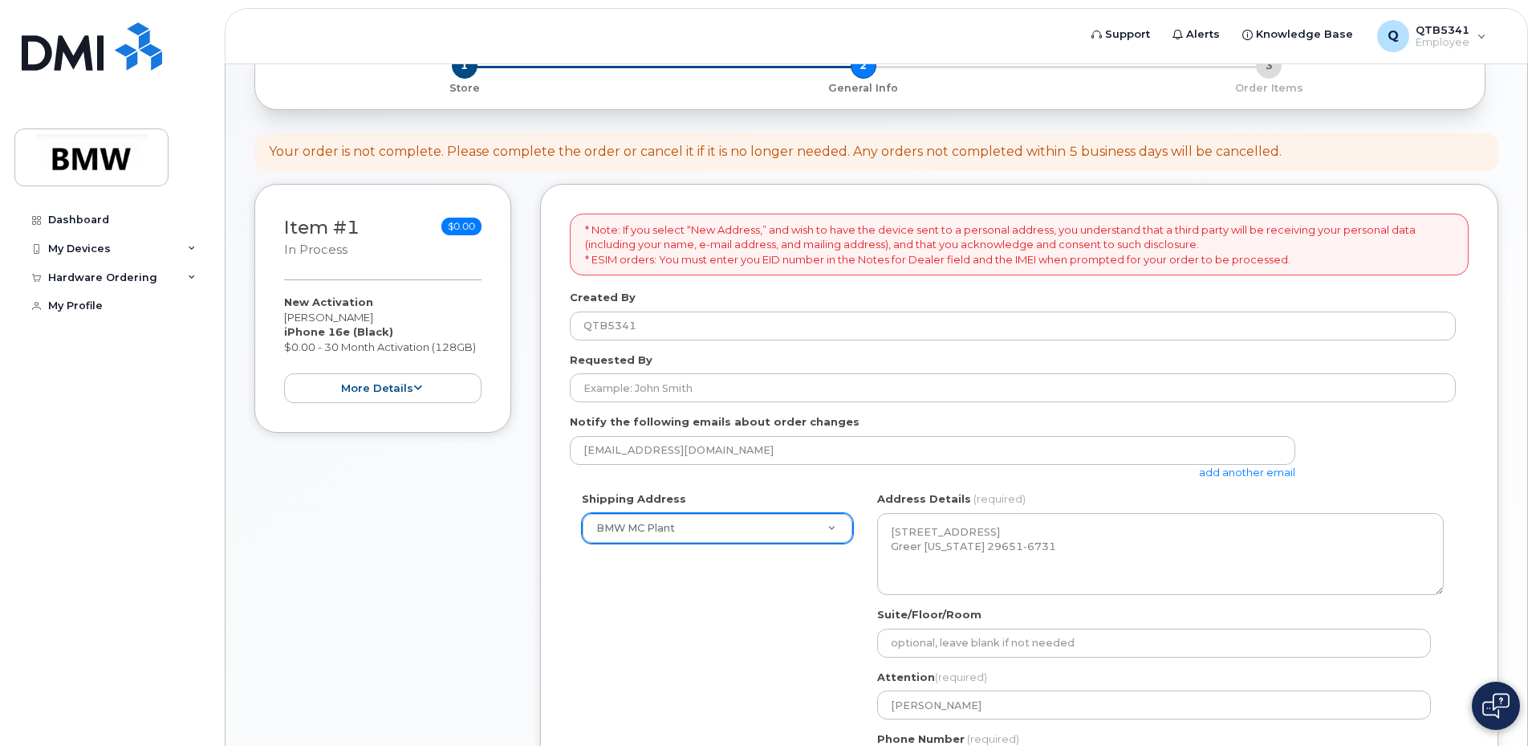
scroll to position [80, 0]
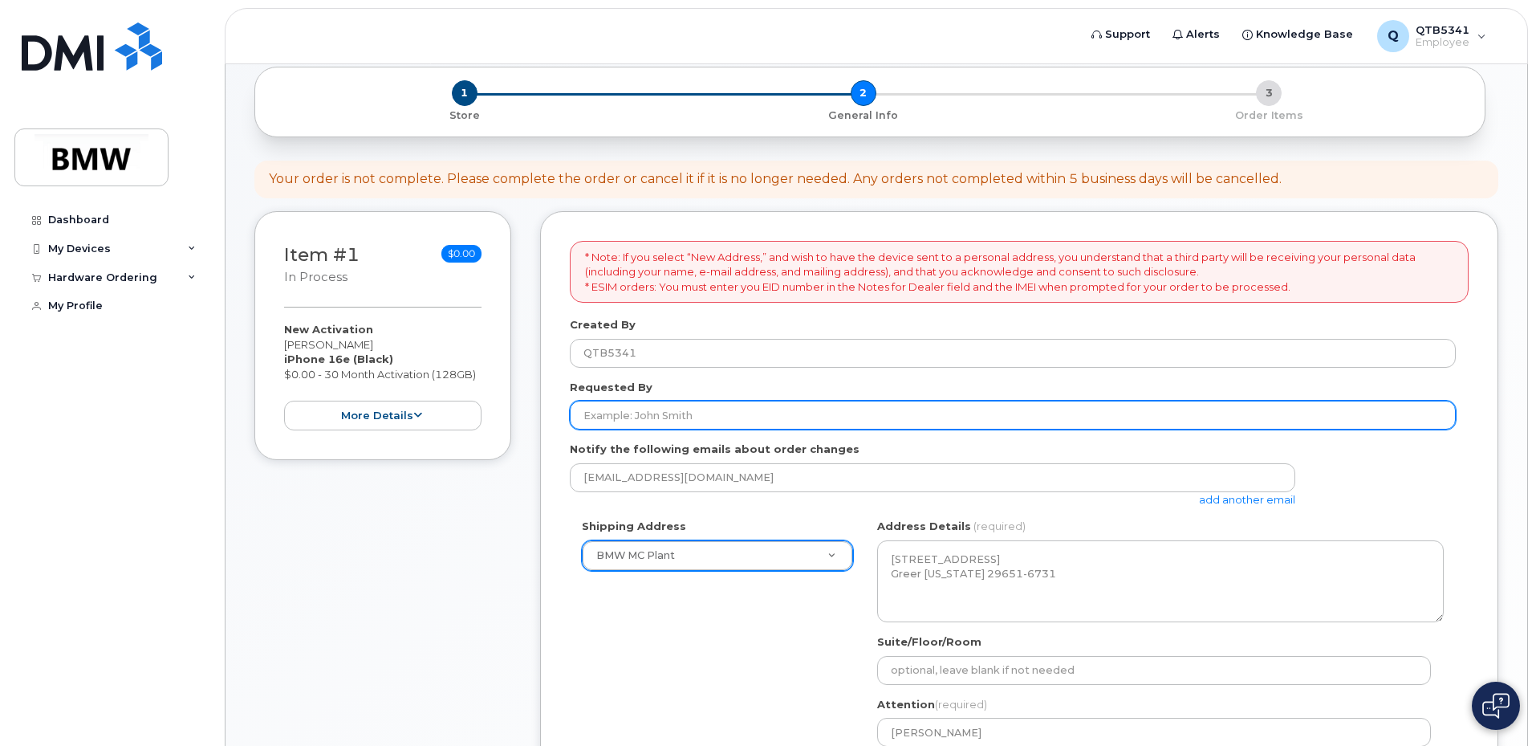
type input "8645933410"
click at [730, 424] on input "Requested By" at bounding box center [1013, 415] width 886 height 29
type input "[PERSON_NAME]"
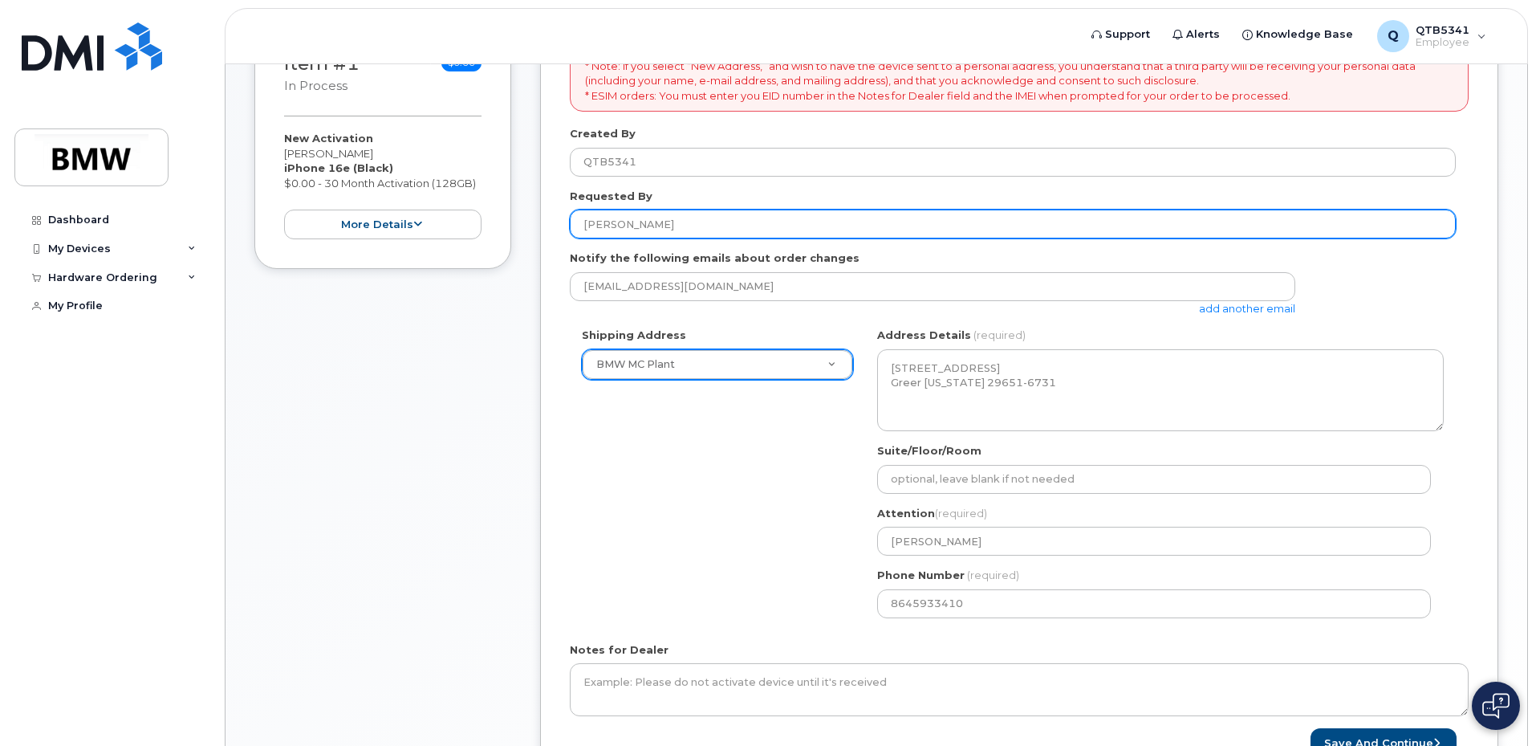
scroll to position [321, 0]
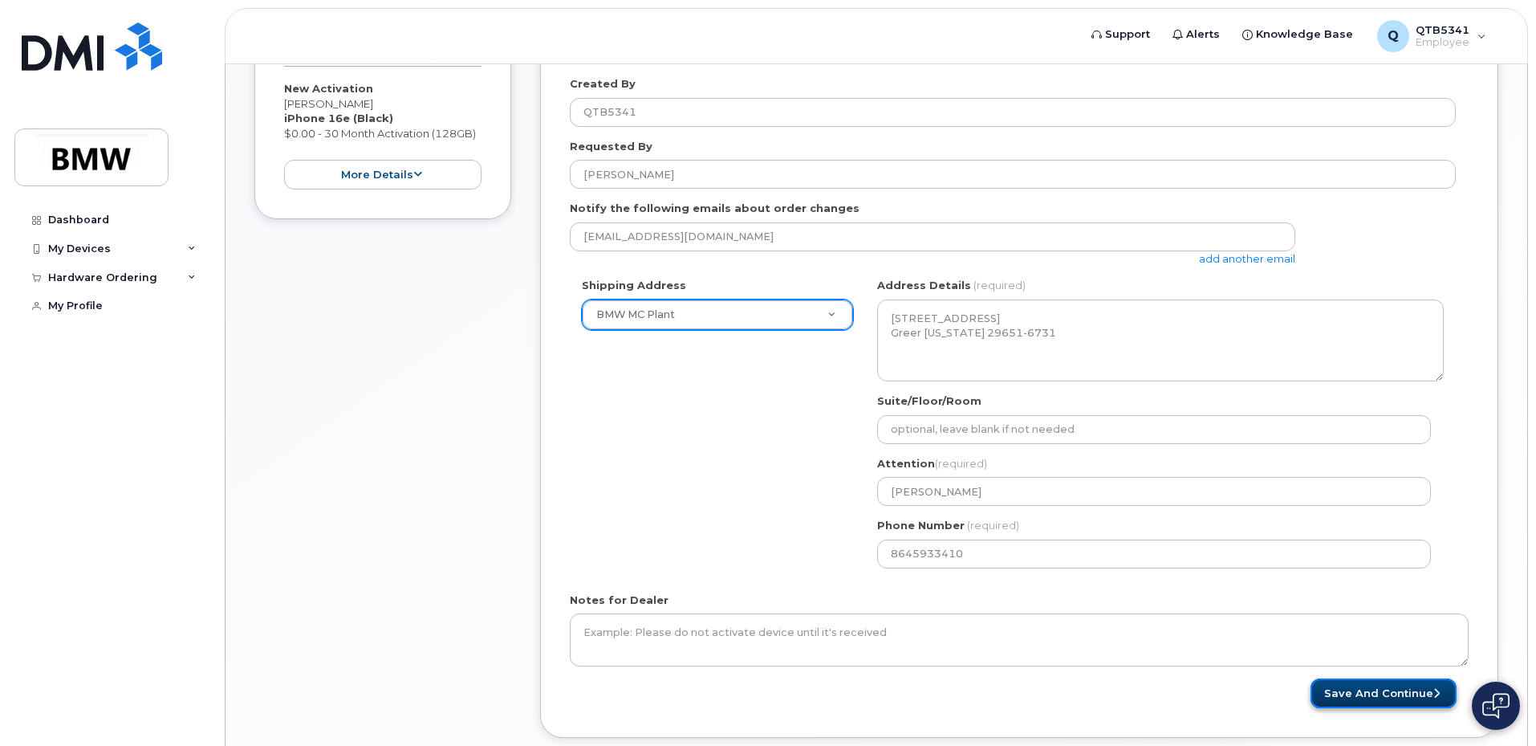
click at [1446, 680] on button "Save and Continue" at bounding box center [1384, 693] width 146 height 30
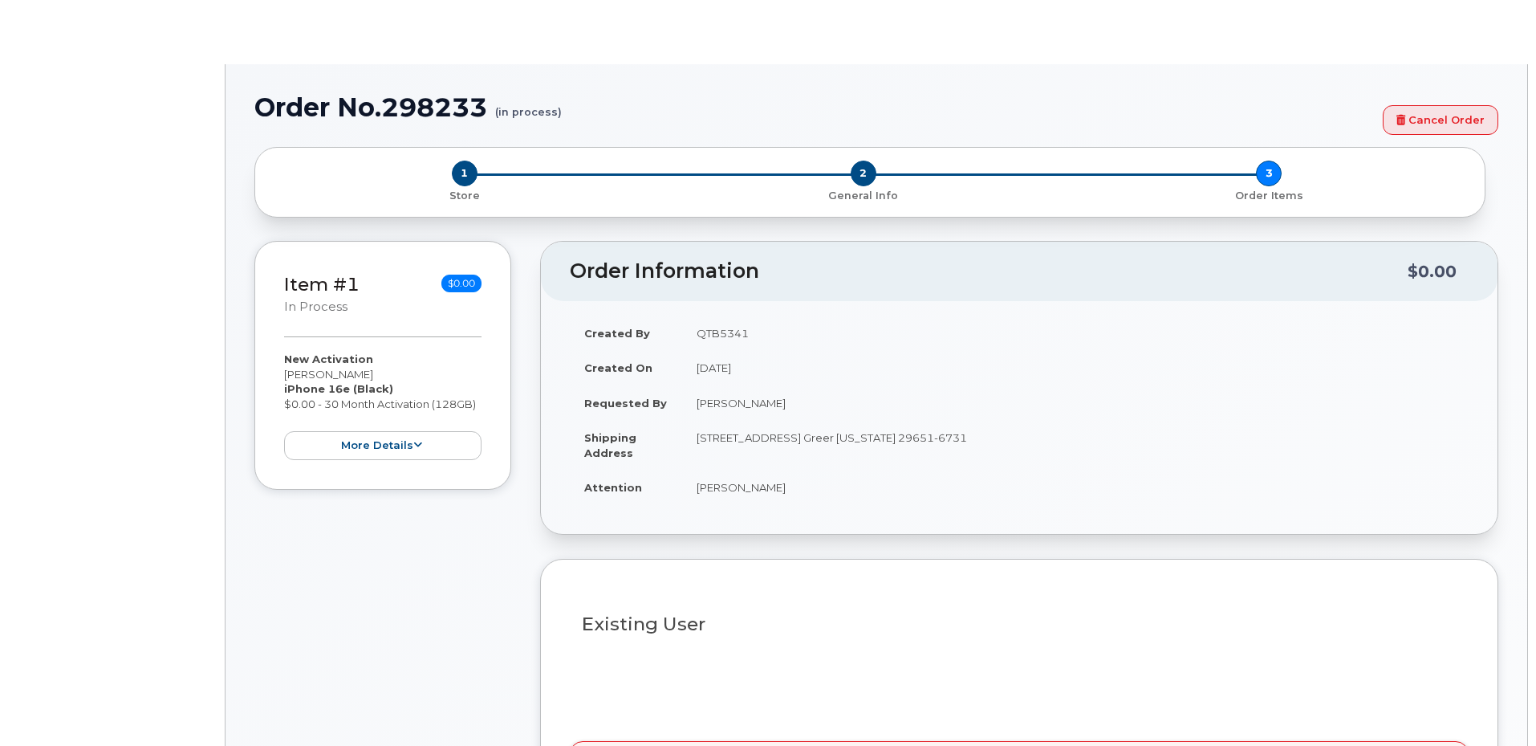
type input "1901489"
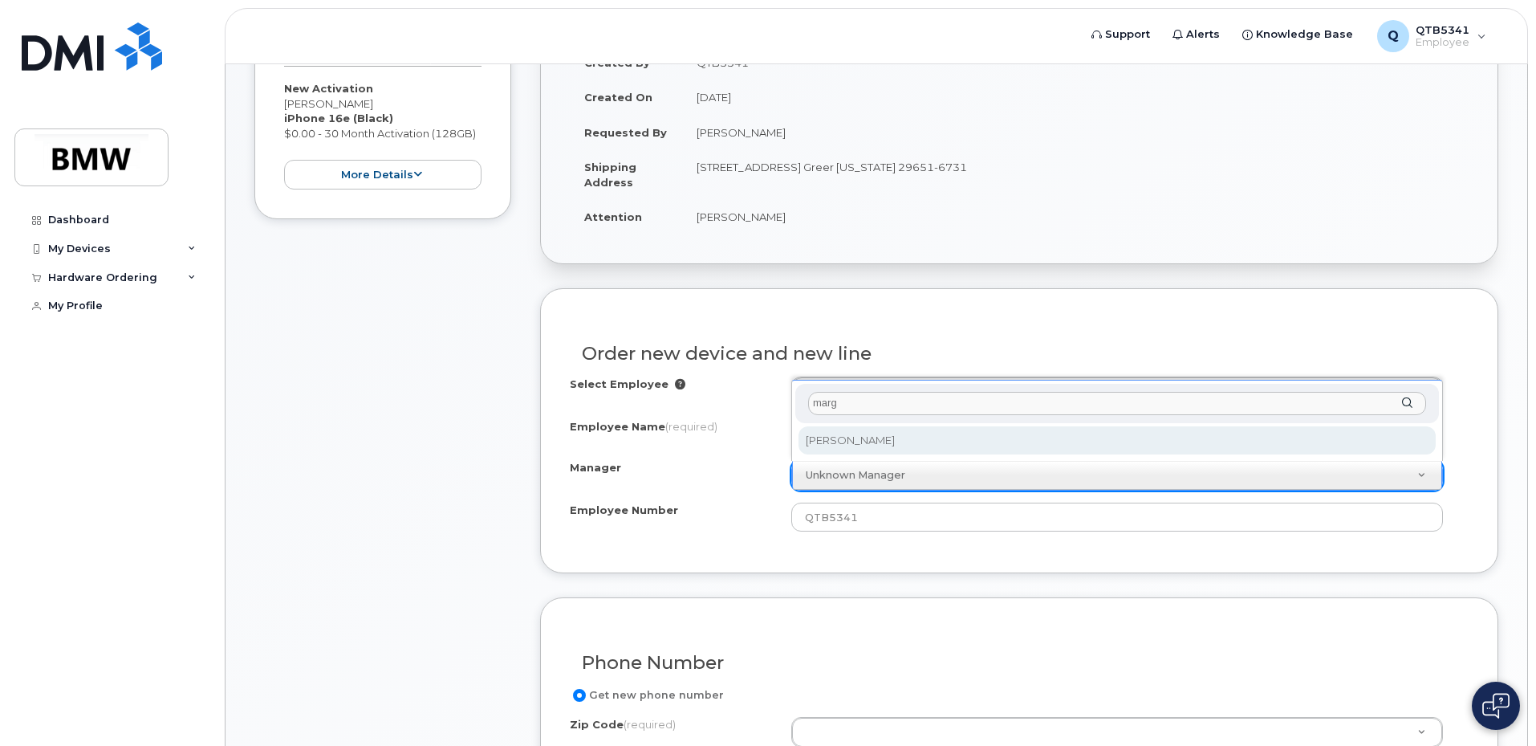
type input "marg"
select select "1895508"
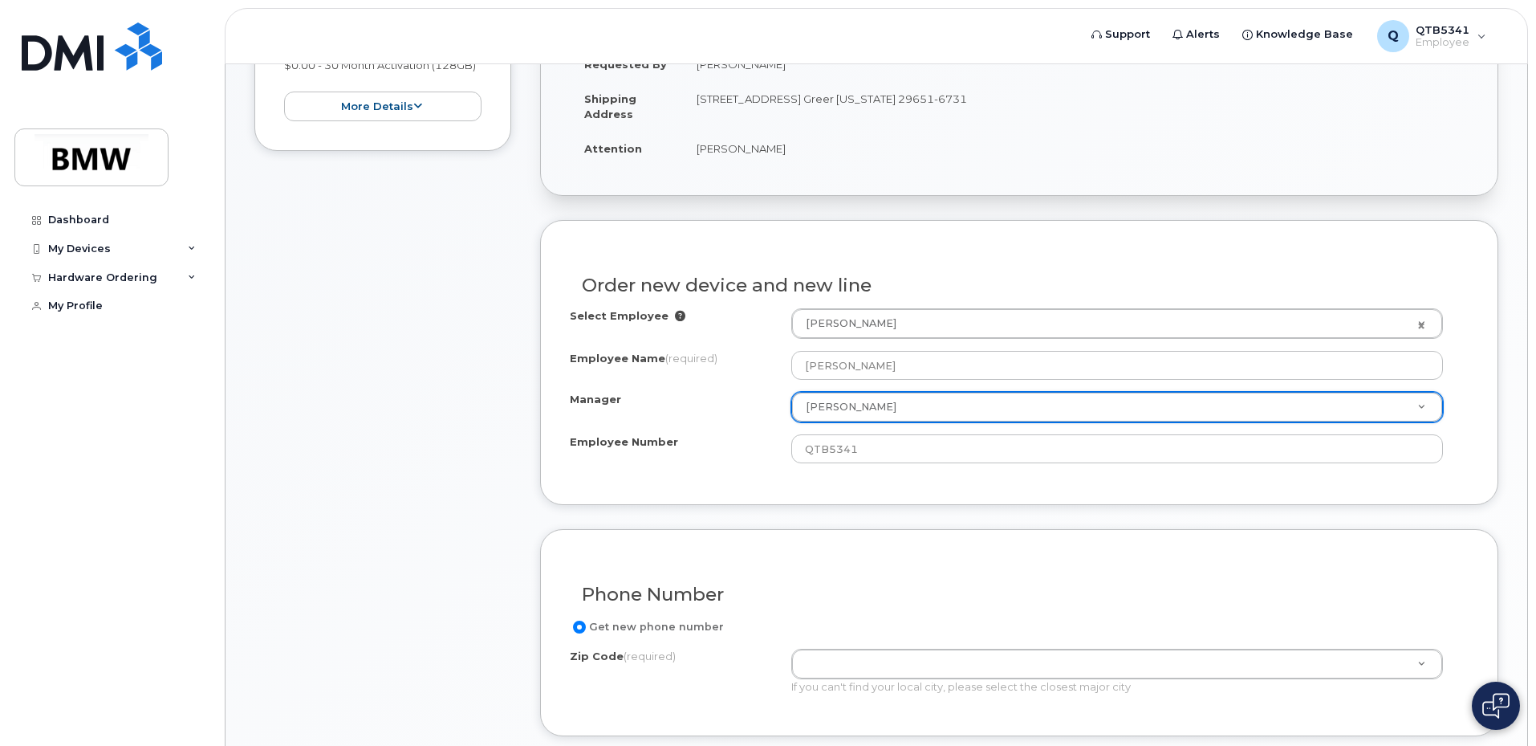
scroll to position [482, 0]
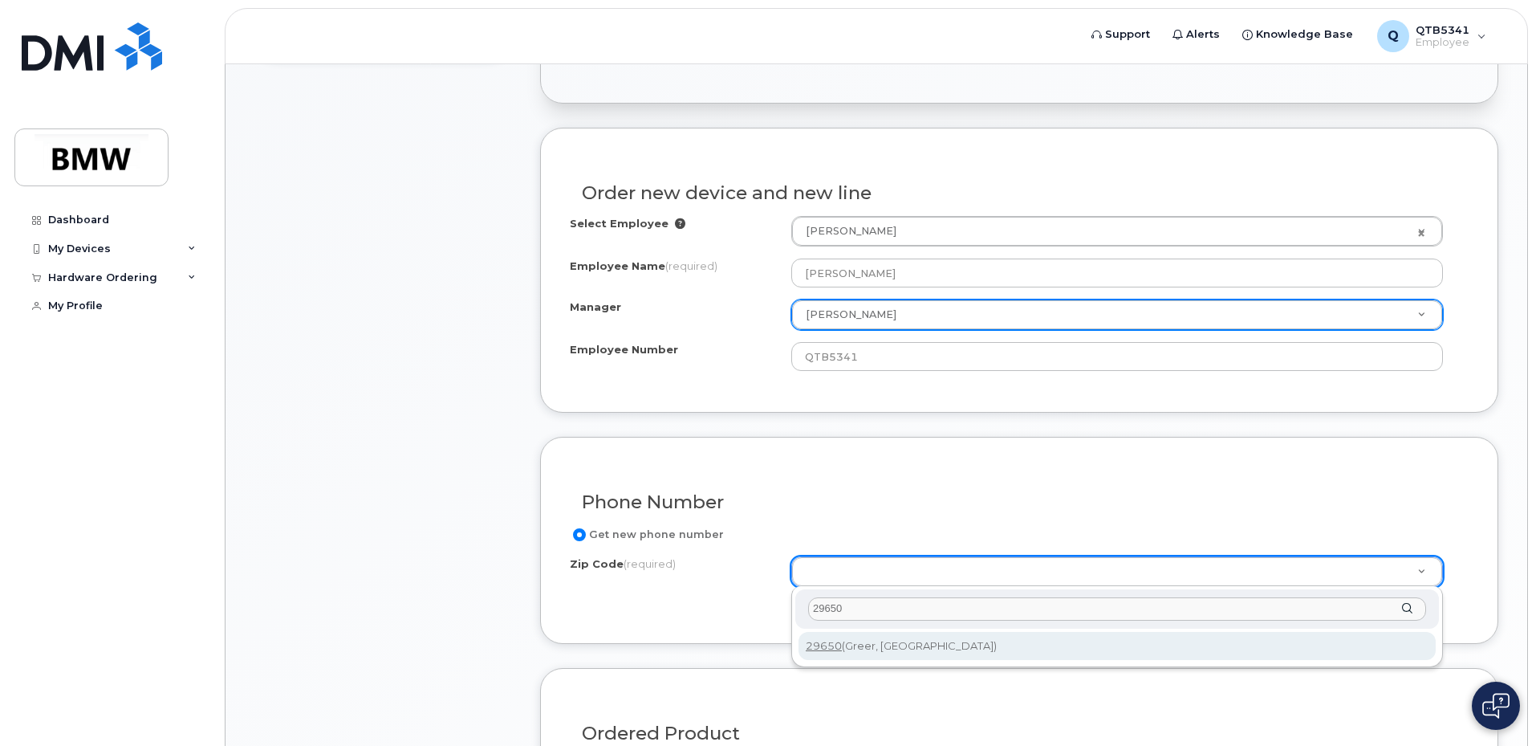
type input "29650"
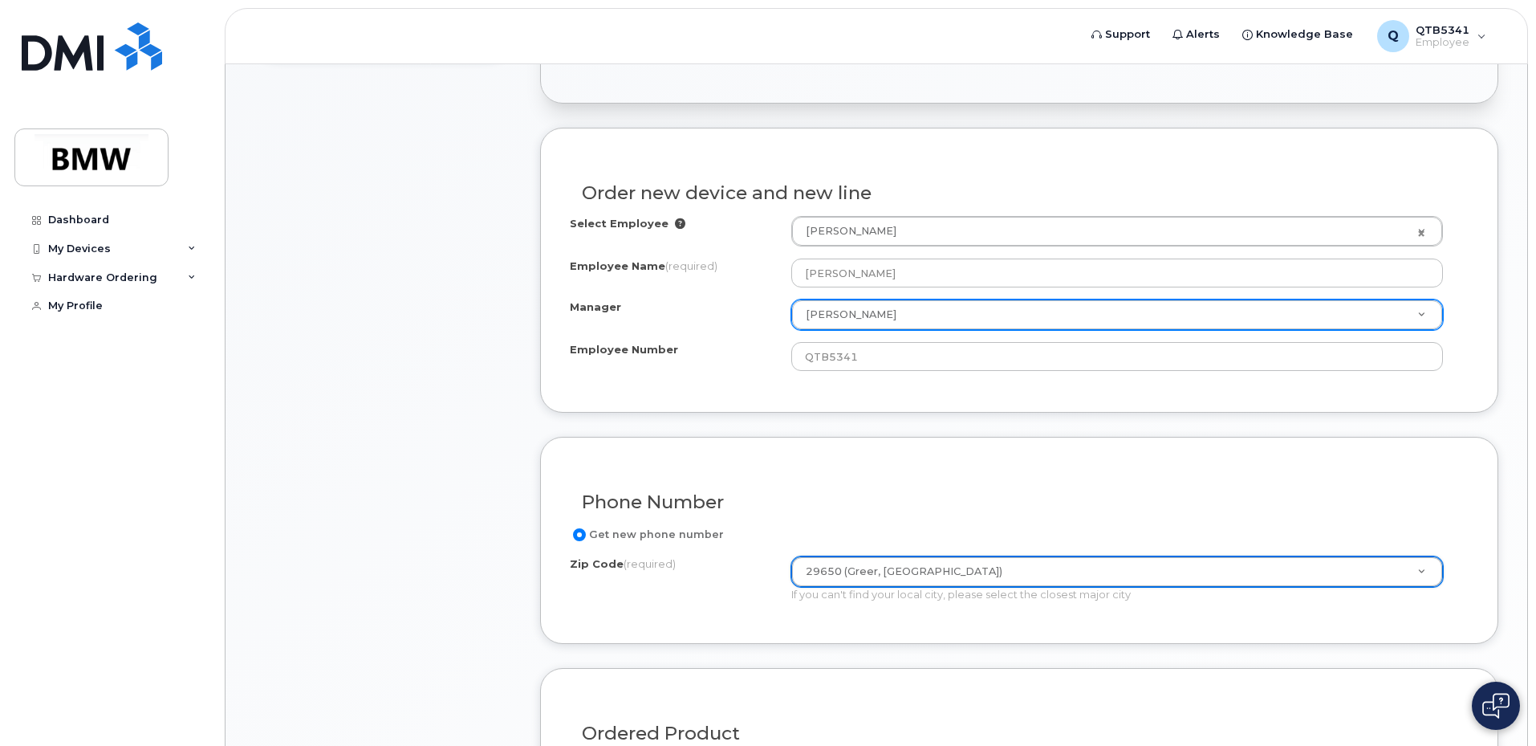
type input "29650 (Greer, SC)"
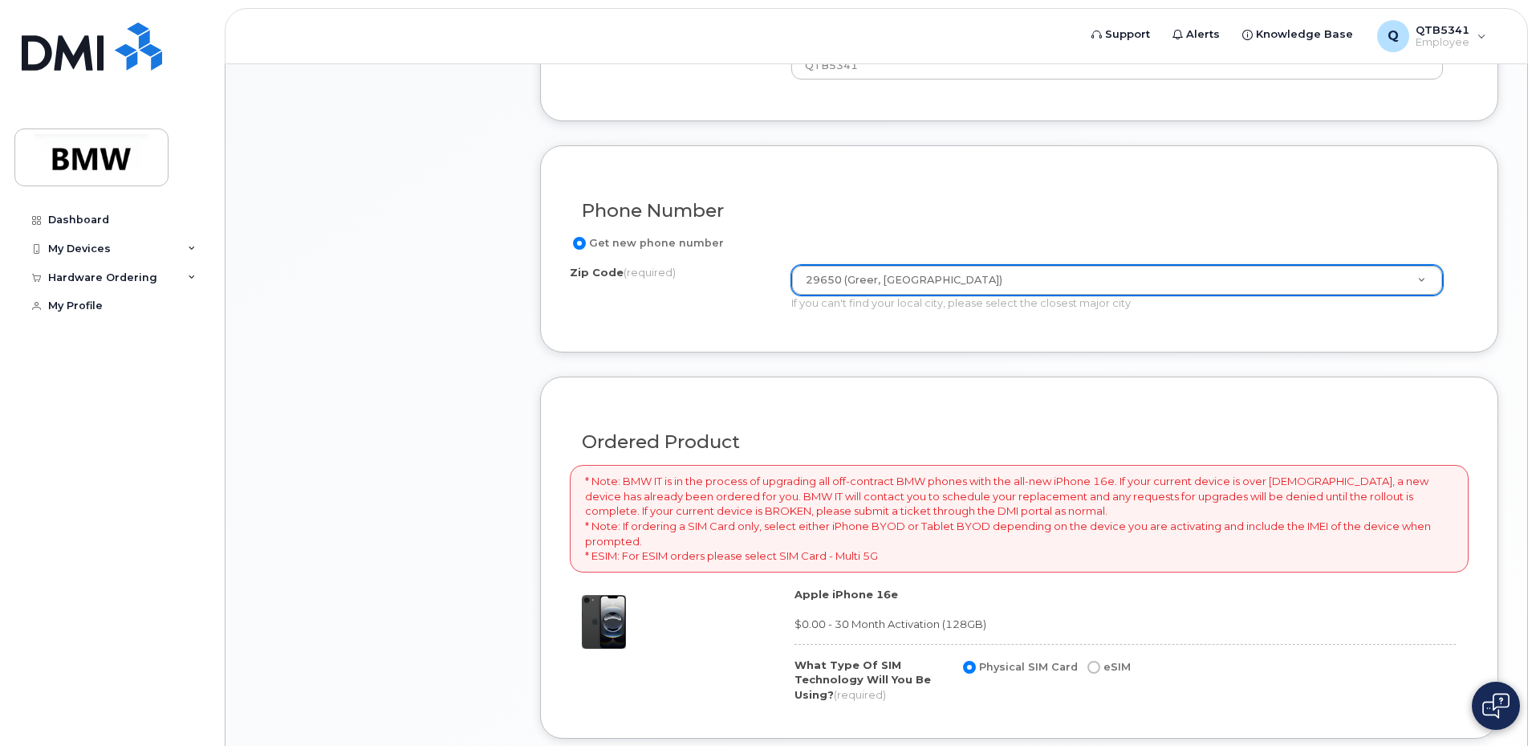
scroll to position [803, 0]
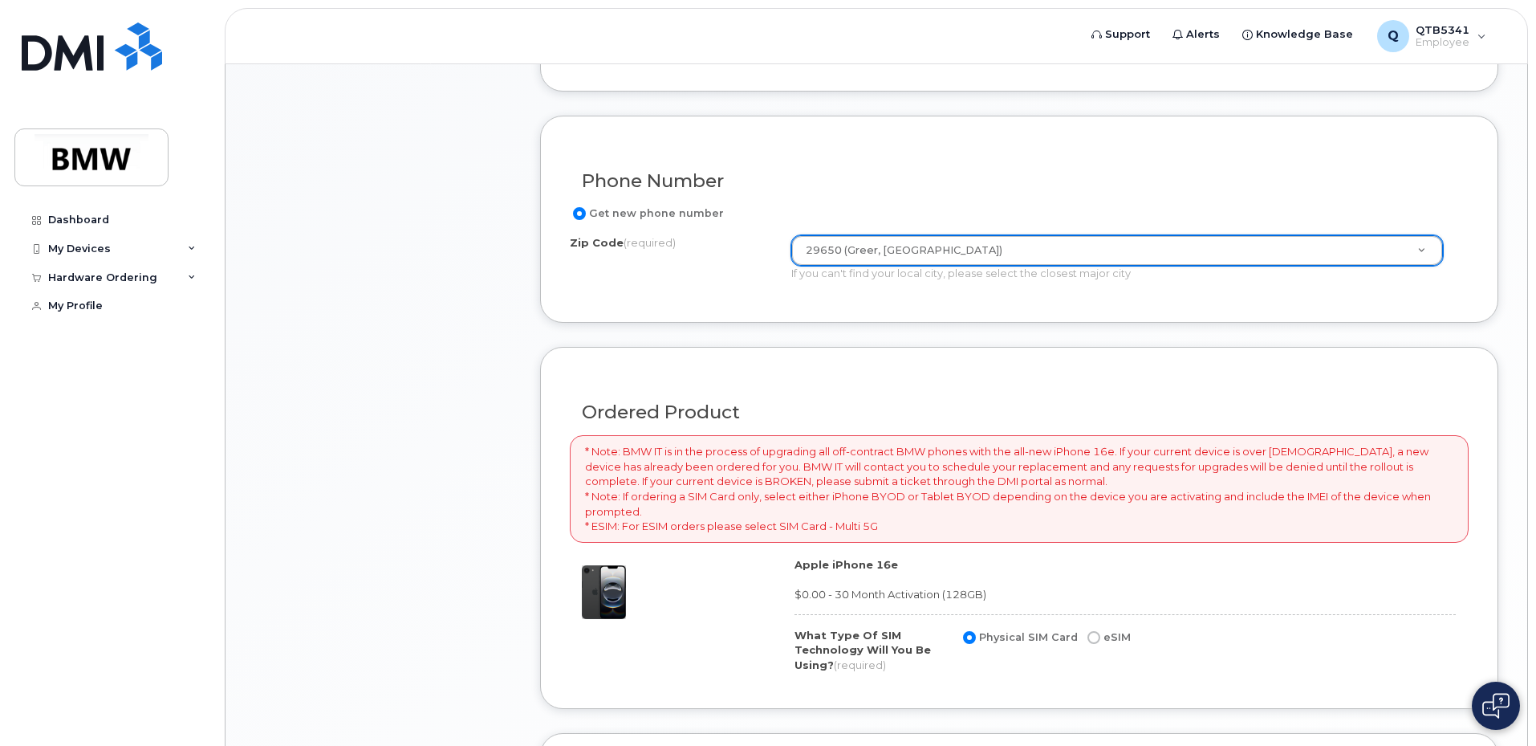
click at [1089, 632] on input "eSIM" at bounding box center [1094, 637] width 13 height 13
radio input "true"
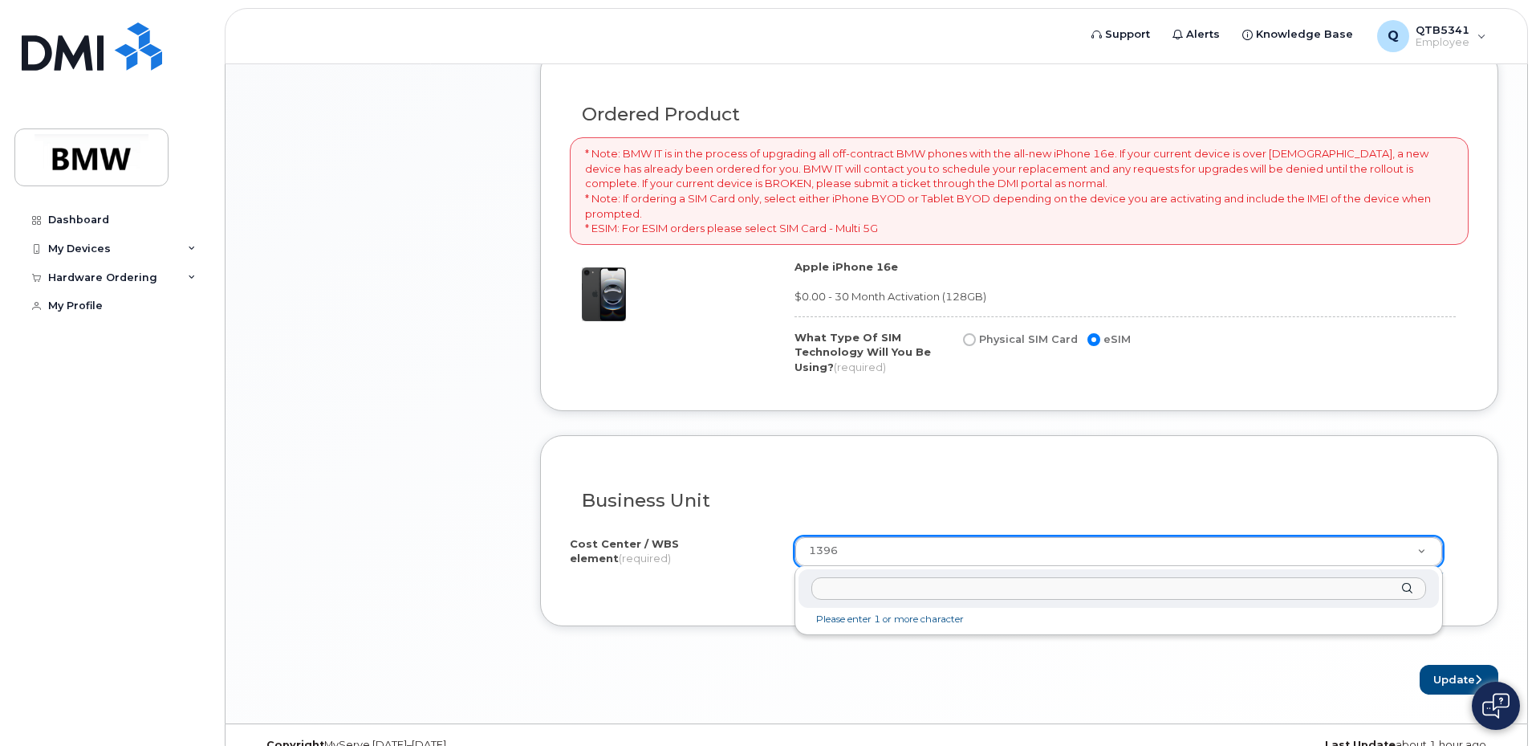
scroll to position [1124, 0]
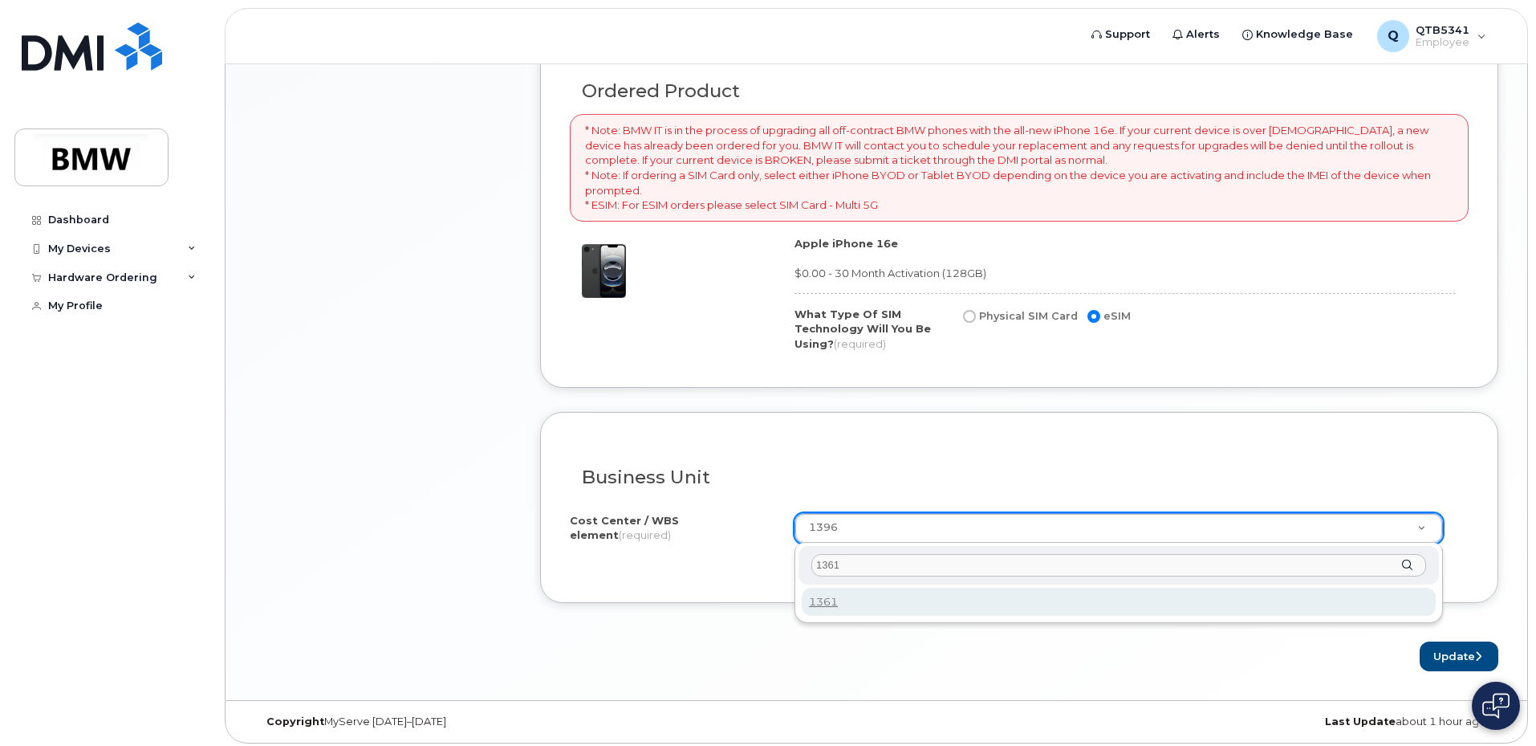
type input "1361"
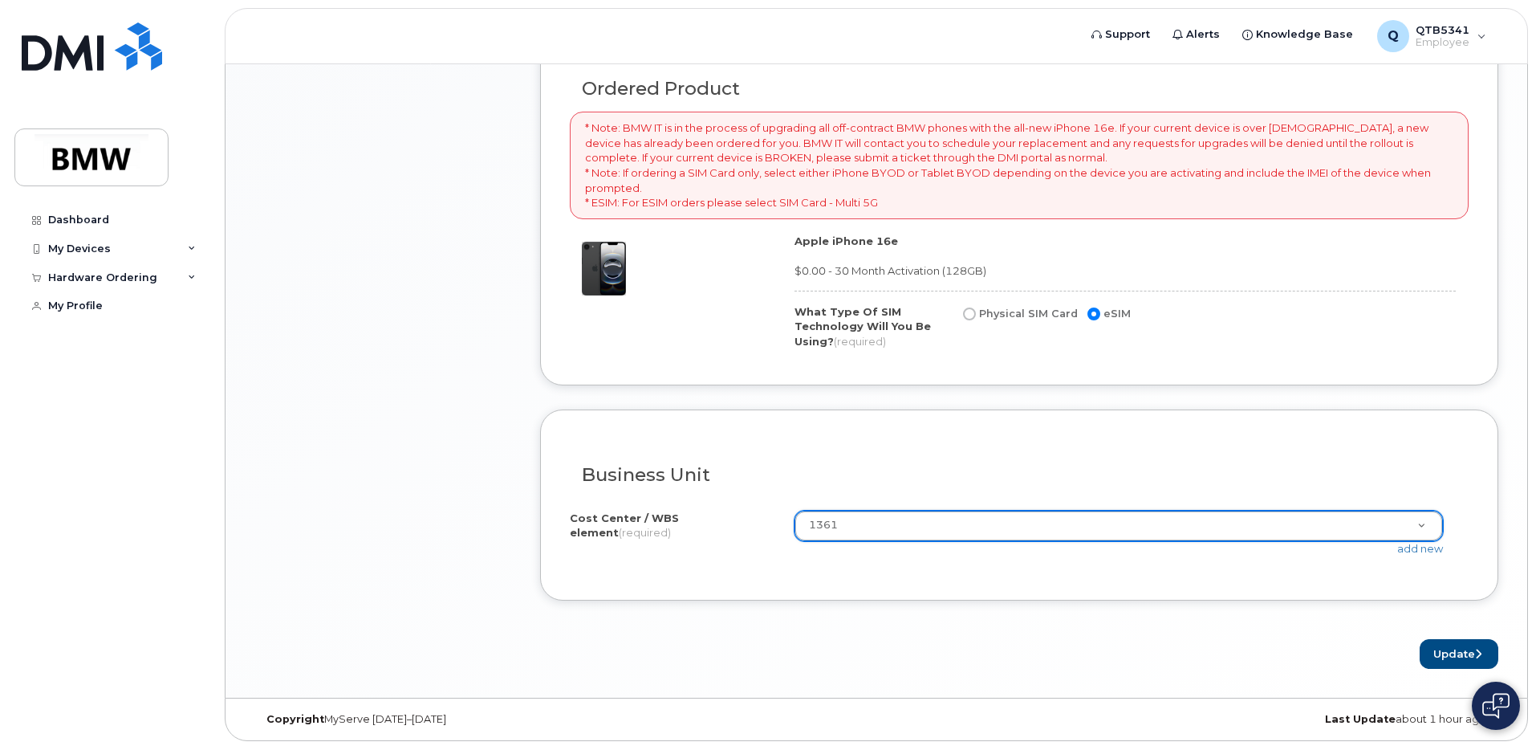
scroll to position [1129, 0]
click at [1448, 642] on button "Update" at bounding box center [1459, 651] width 79 height 30
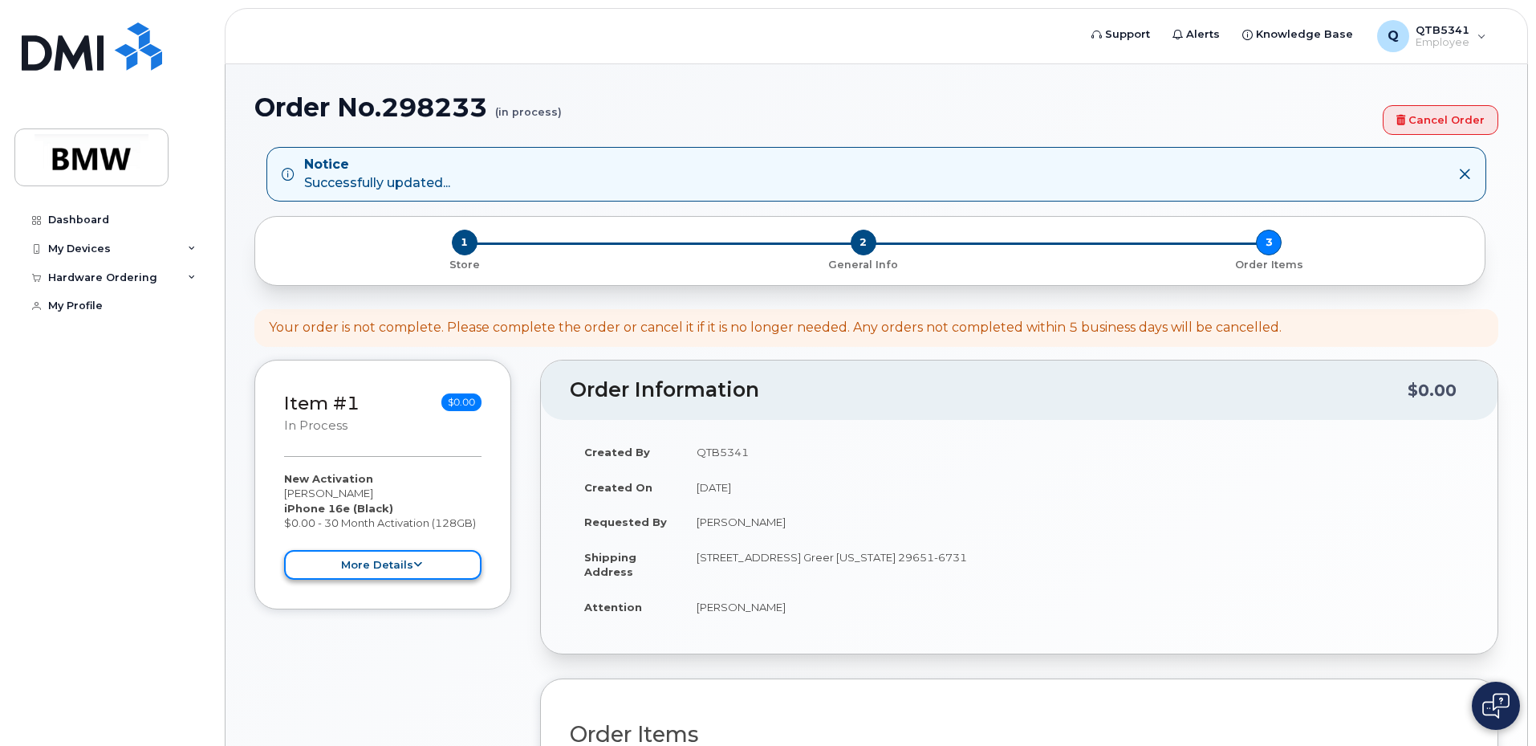
click at [390, 556] on button "more details" at bounding box center [382, 565] width 197 height 30
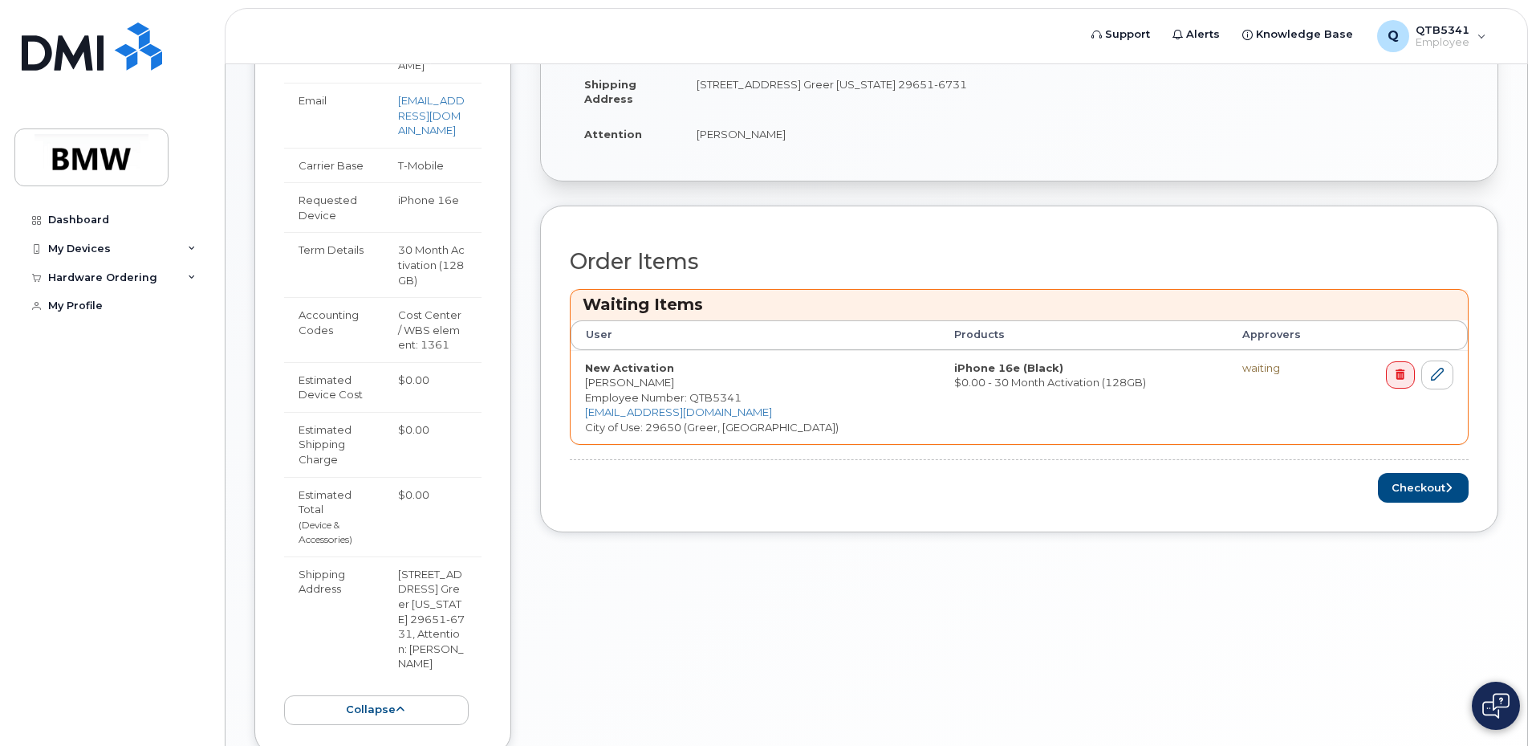
scroll to position [600, 0]
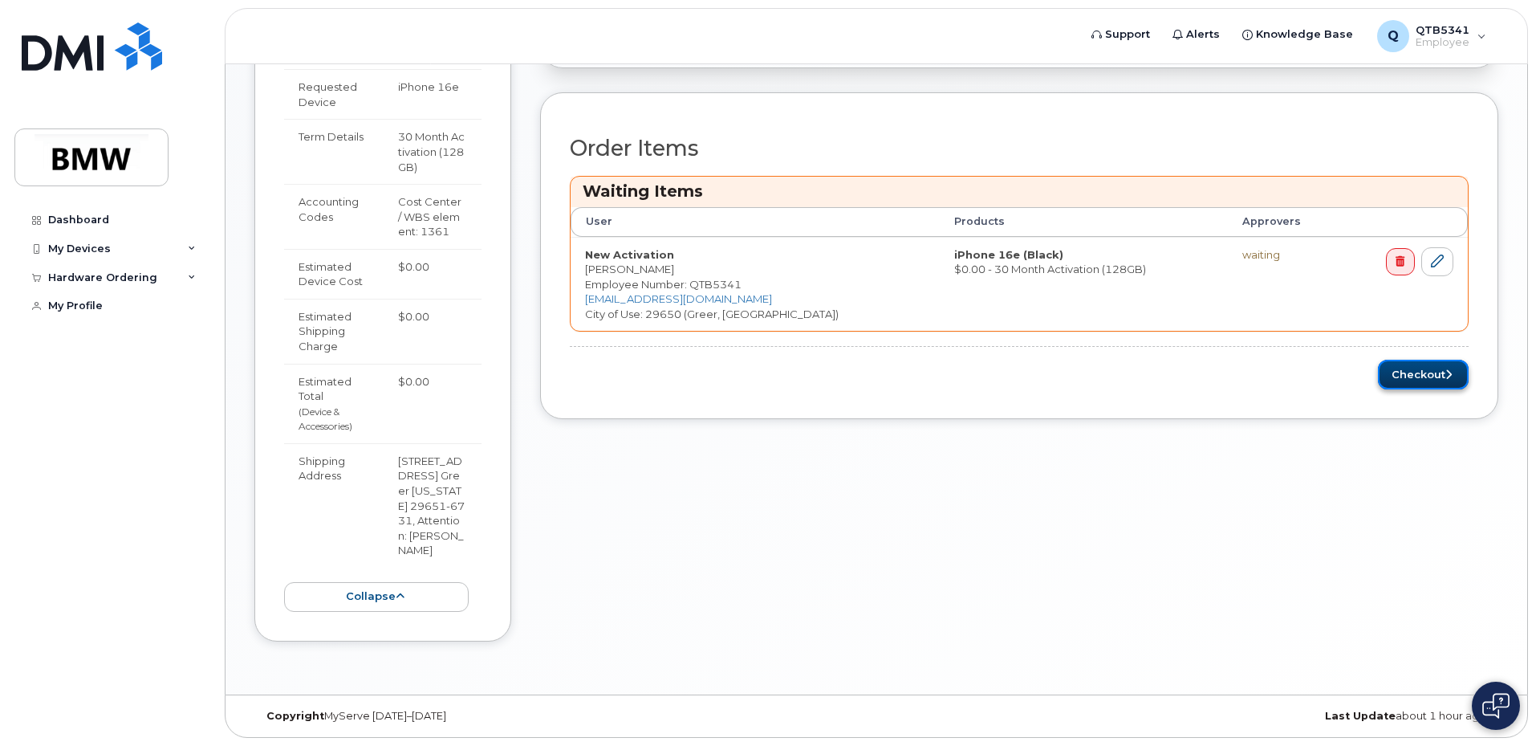
click at [1430, 364] on button "Checkout" at bounding box center [1423, 375] width 91 height 30
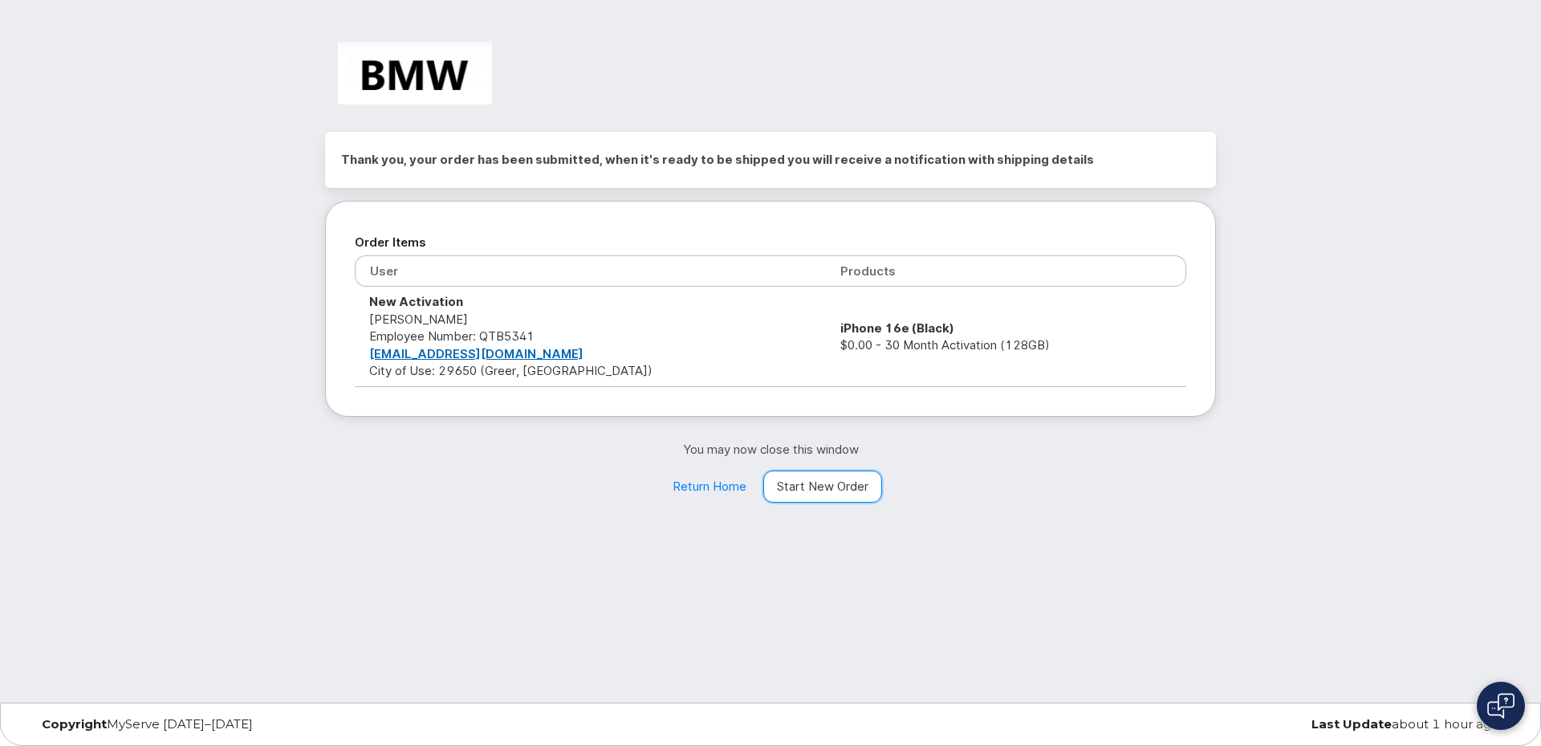
click at [825, 491] on link "Start New Order" at bounding box center [822, 486] width 119 height 32
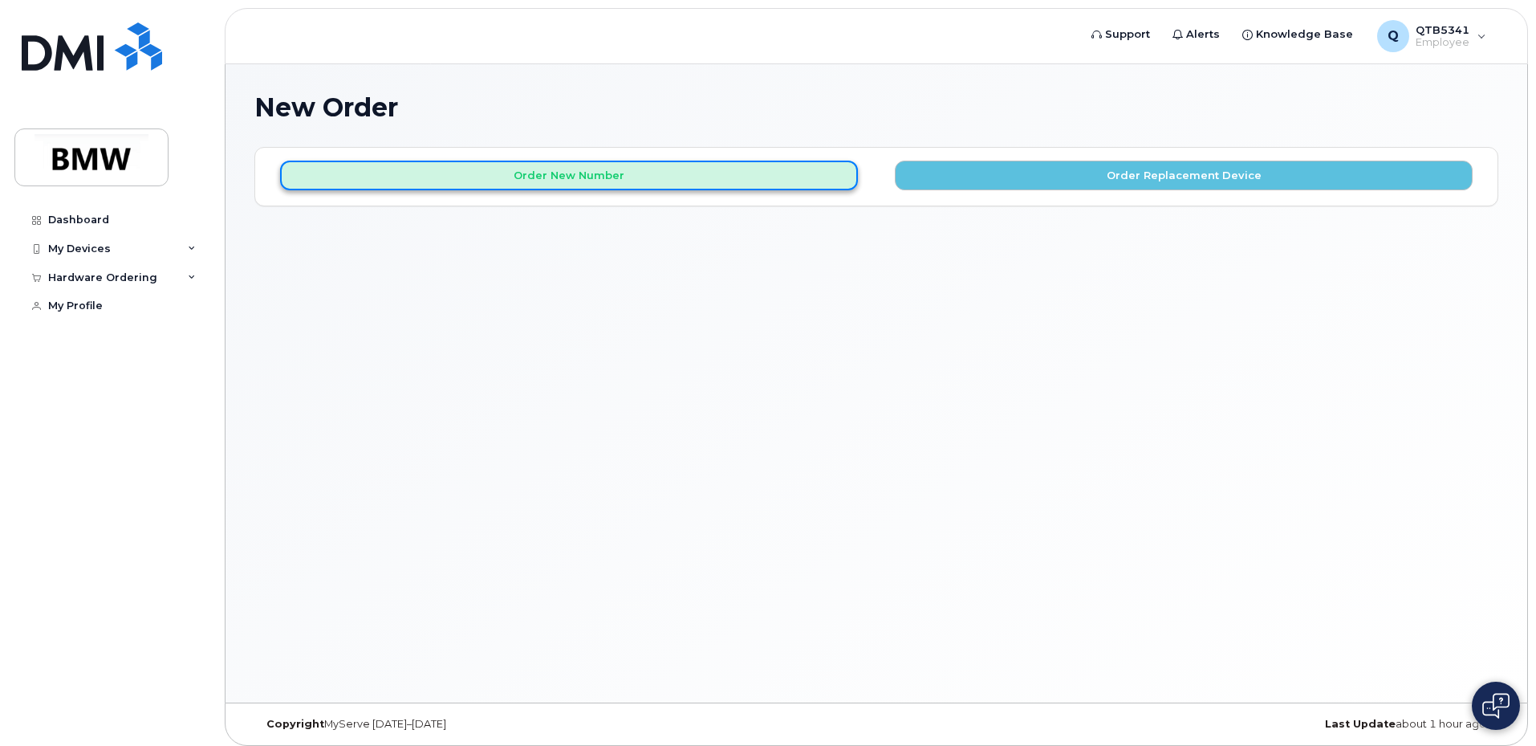
click at [685, 164] on button "Order New Number" at bounding box center [569, 176] width 578 height 30
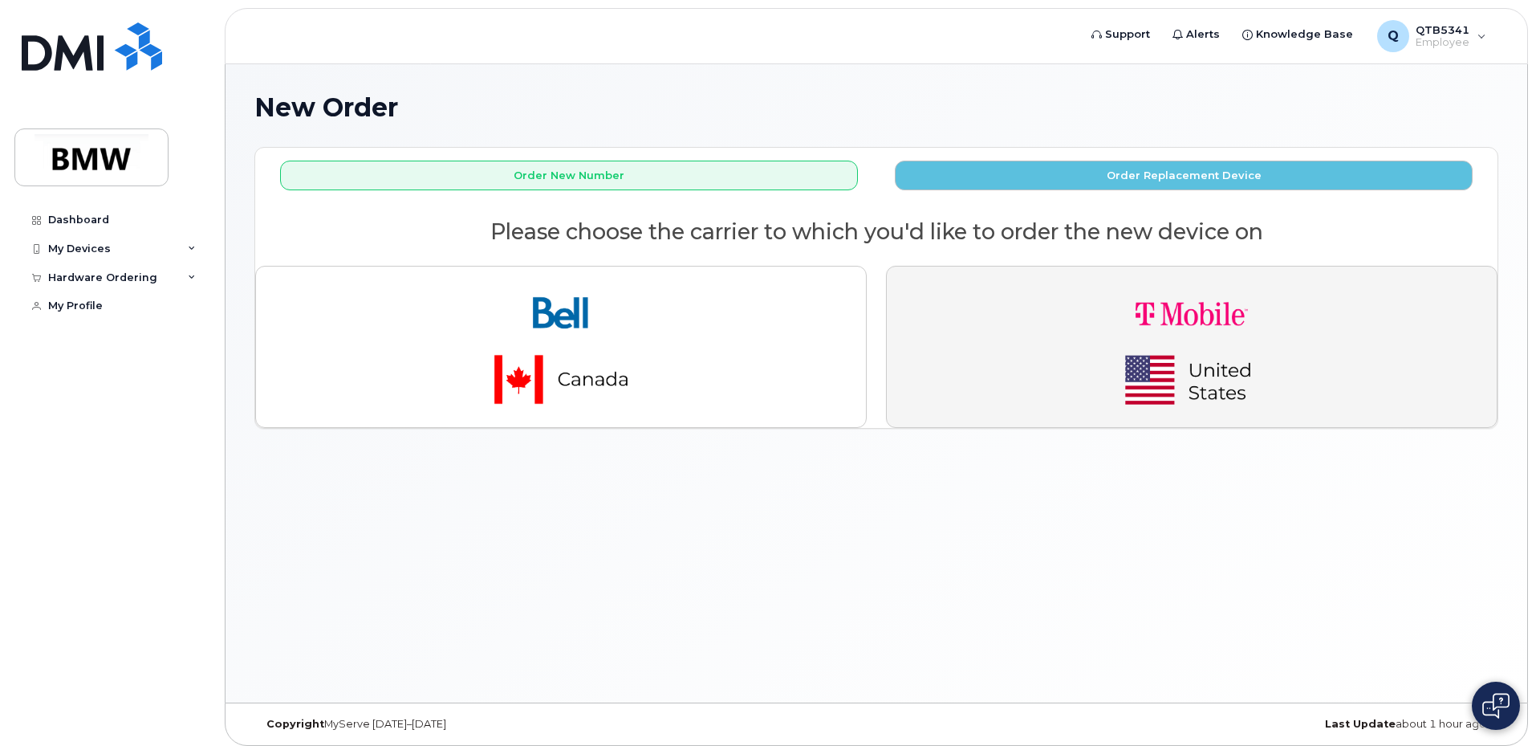
click at [1165, 290] on img "button" at bounding box center [1192, 346] width 225 height 135
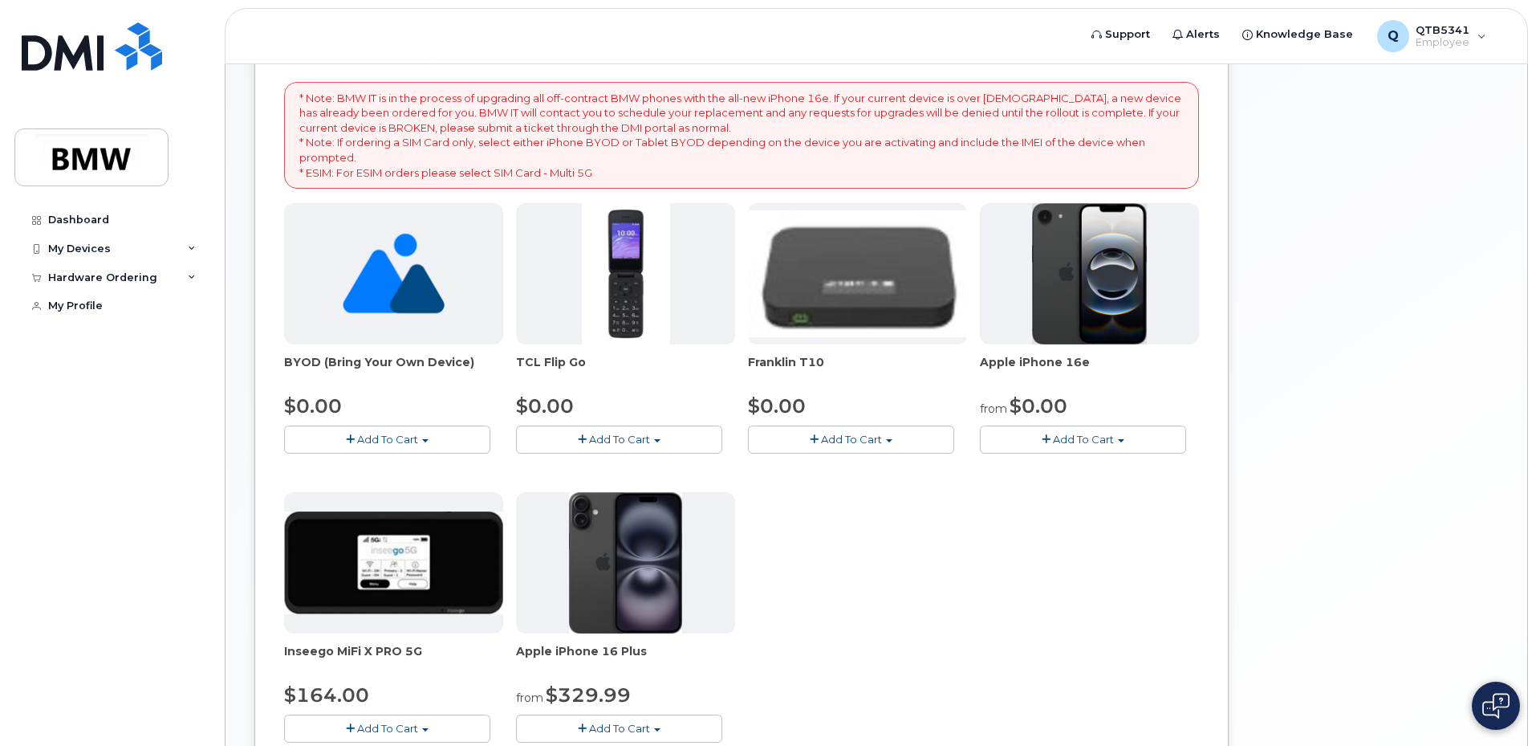
scroll to position [241, 0]
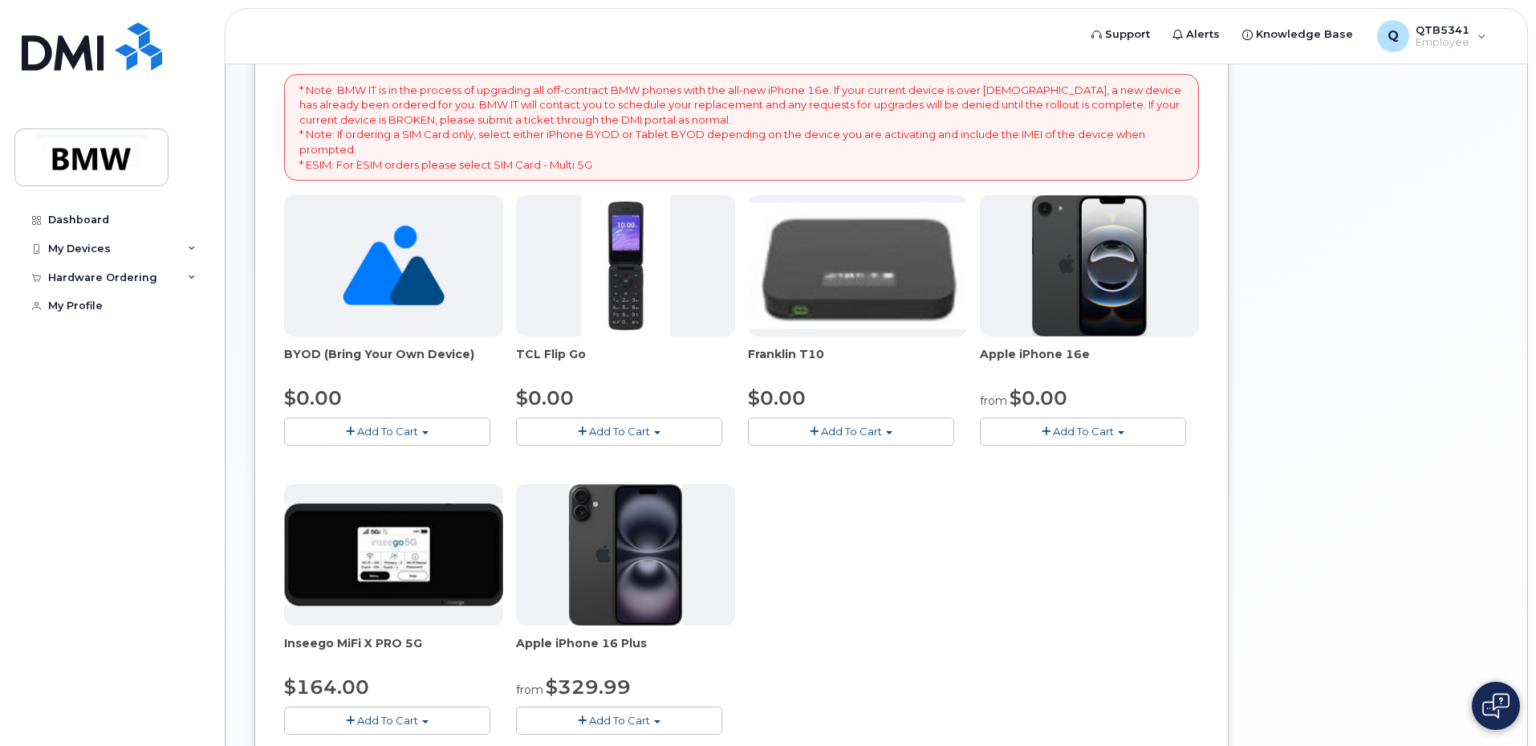
click at [1033, 290] on img at bounding box center [1090, 265] width 116 height 141
click at [1046, 428] on span "button" at bounding box center [1046, 431] width 9 height 10
click at [1042, 462] on link "$0.00 - 30 Month Activation (128GB)" at bounding box center [1099, 461] width 231 height 20
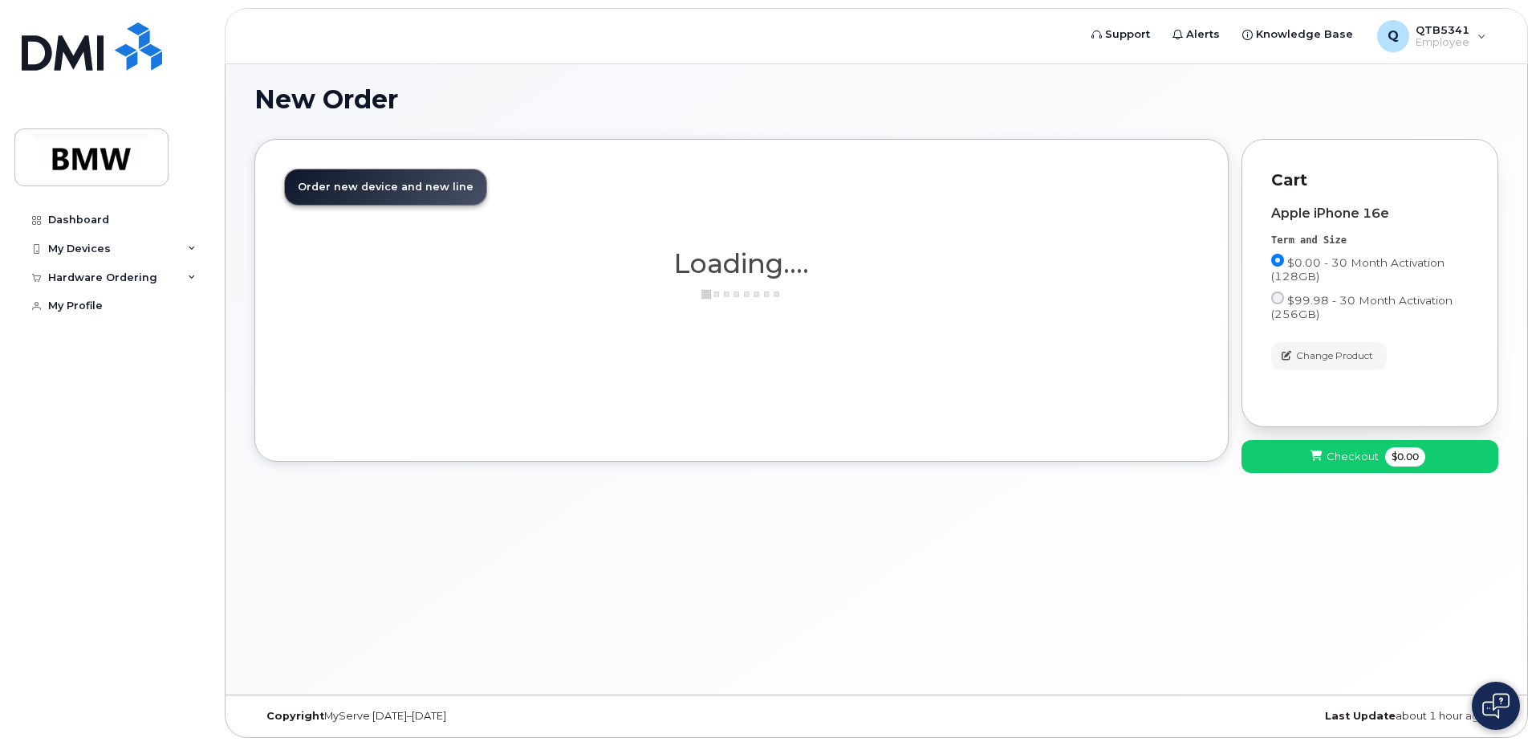
scroll to position [8, 0]
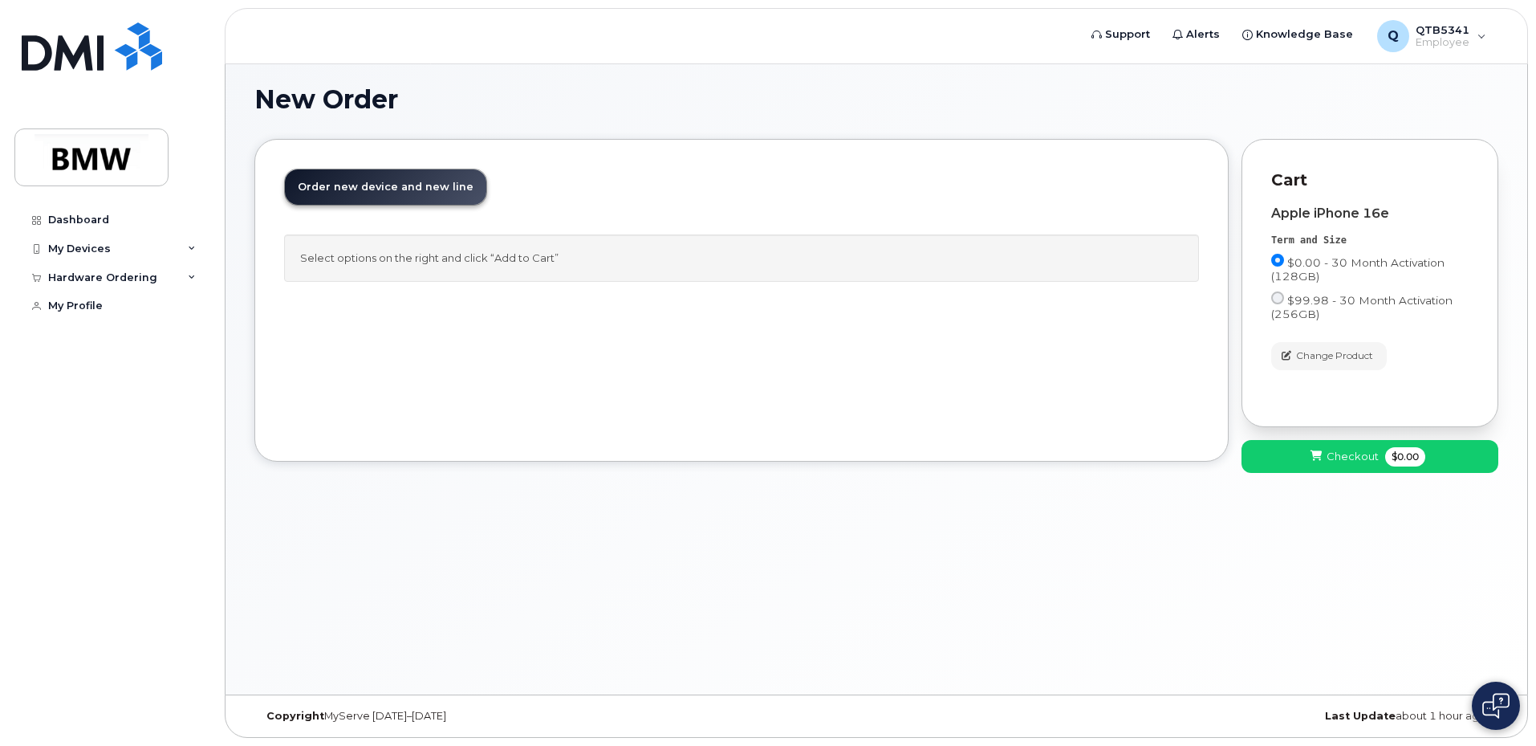
click at [515, 266] on div "Select options on the right and click “Add to Cart”" at bounding box center [741, 257] width 915 height 47
click at [1353, 456] on span "Checkout" at bounding box center [1353, 456] width 52 height 15
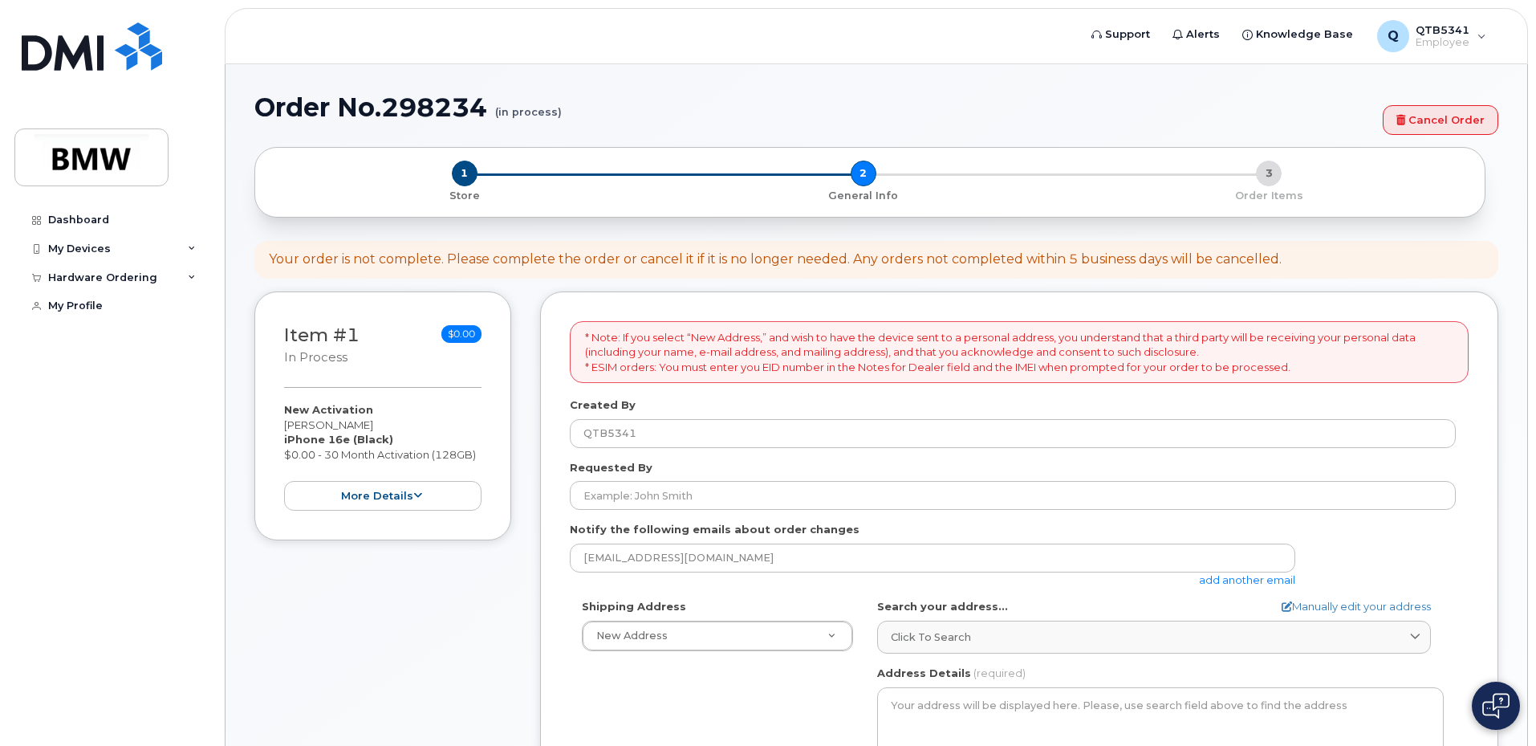
select select
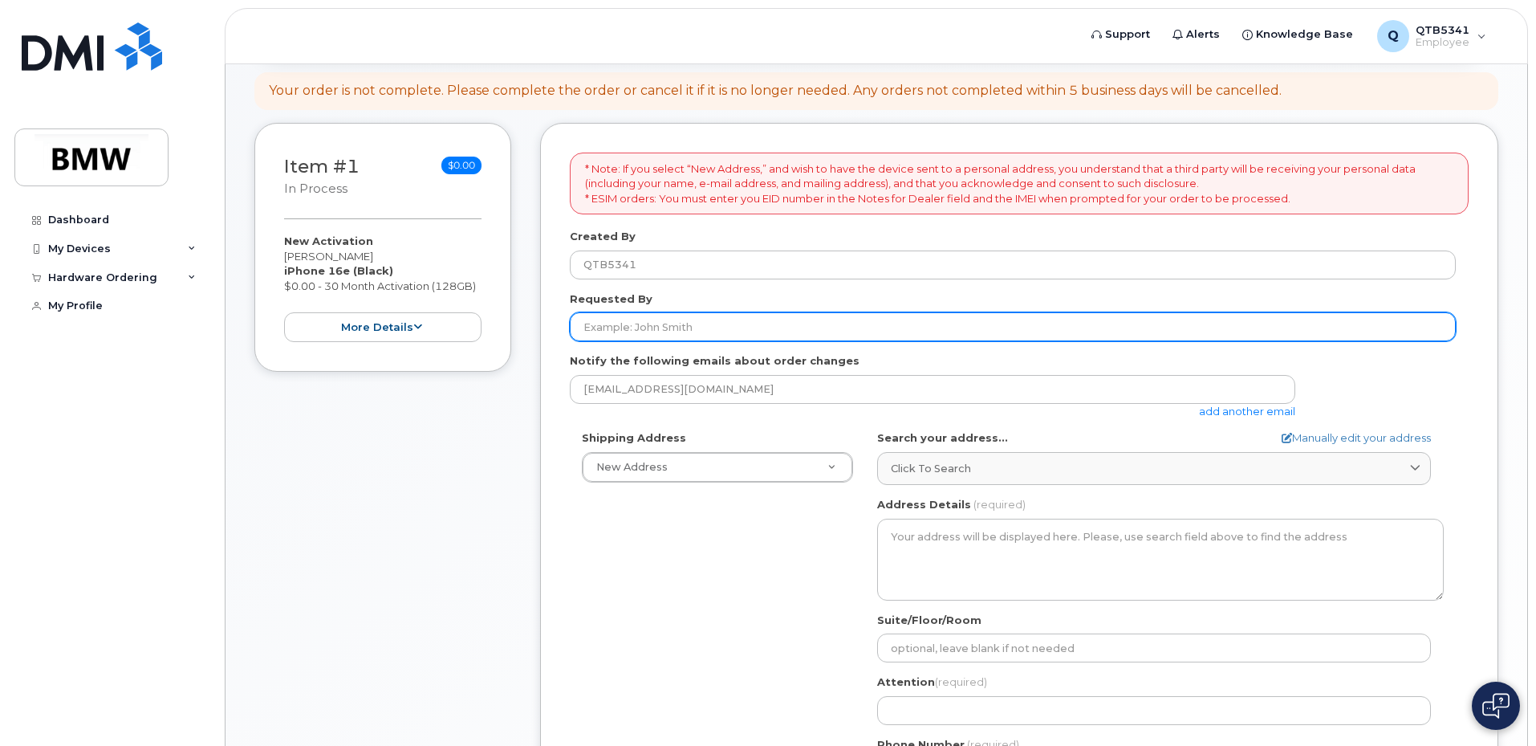
scroll to position [241, 0]
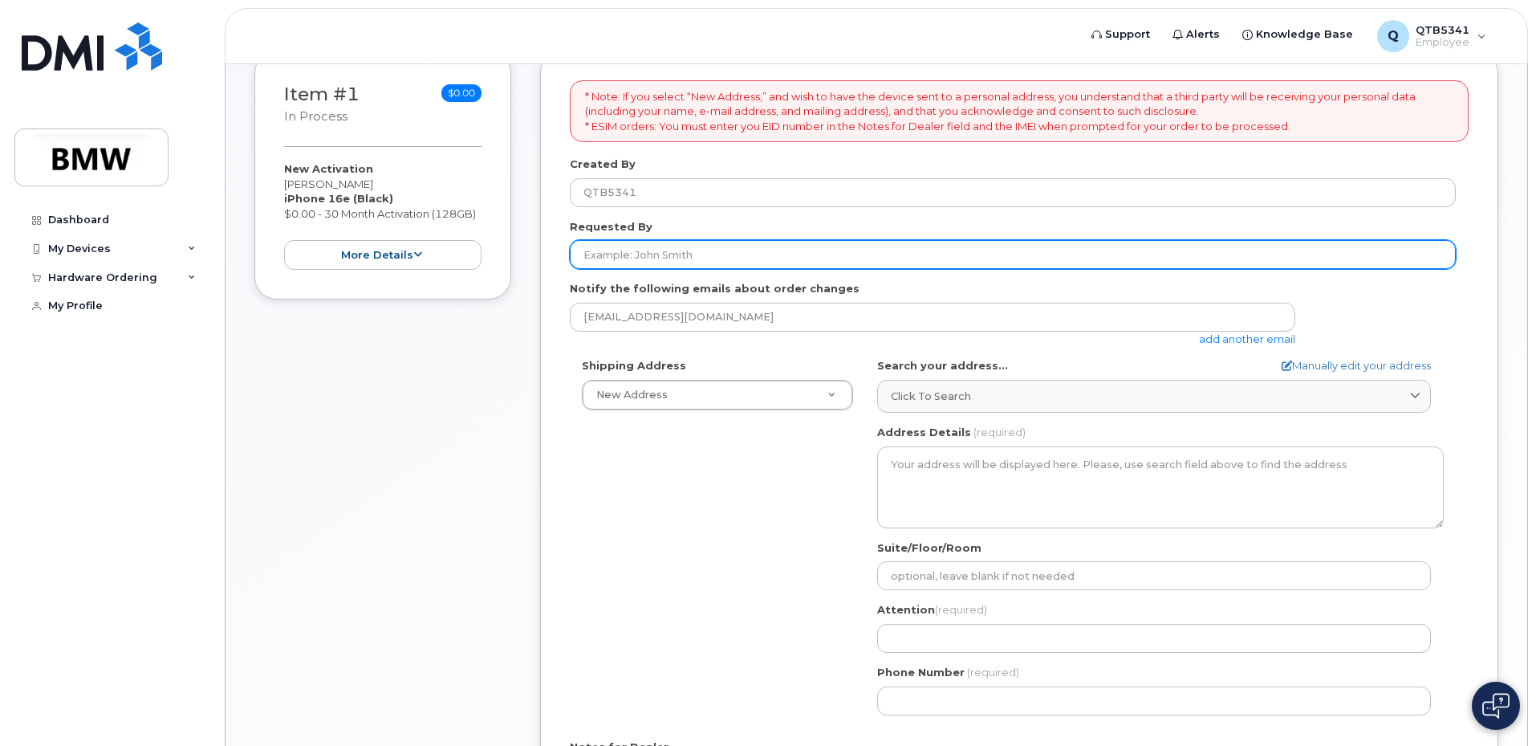
click at [850, 250] on input "Requested By" at bounding box center [1013, 254] width 886 height 29
type input "[PERSON_NAME]"
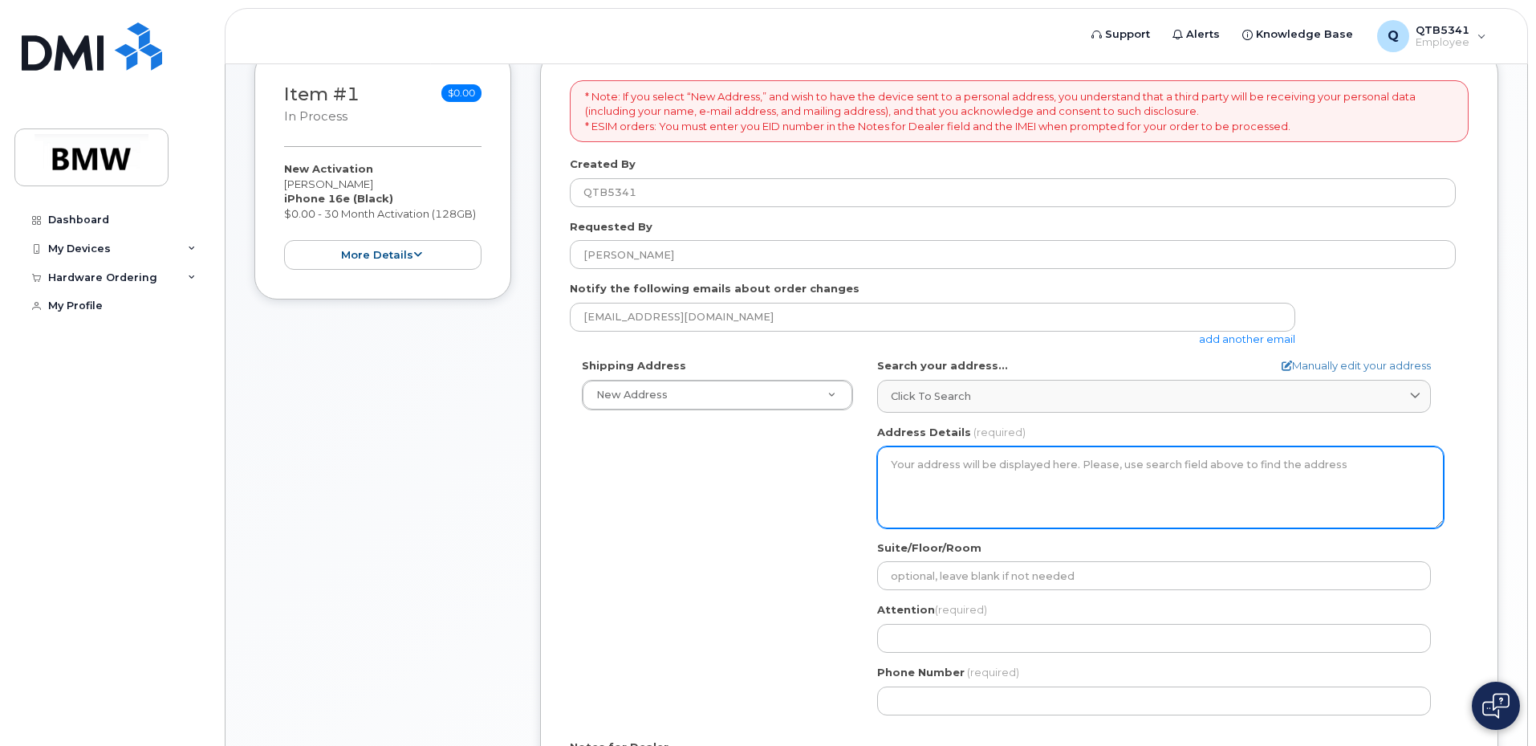
click at [995, 474] on textarea "Address Details" at bounding box center [1160, 487] width 567 height 82
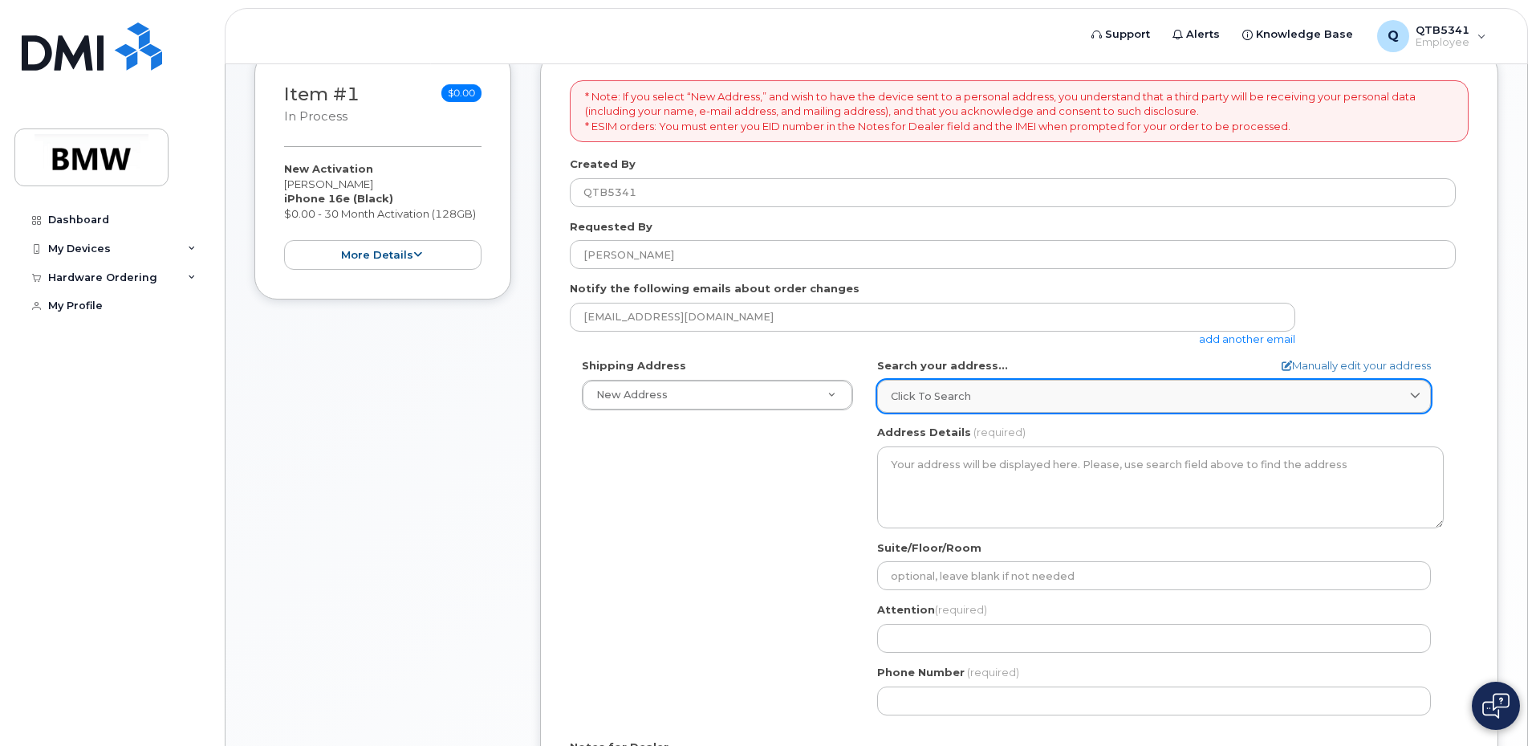
click at [981, 400] on div "Click to search" at bounding box center [1154, 395] width 527 height 15
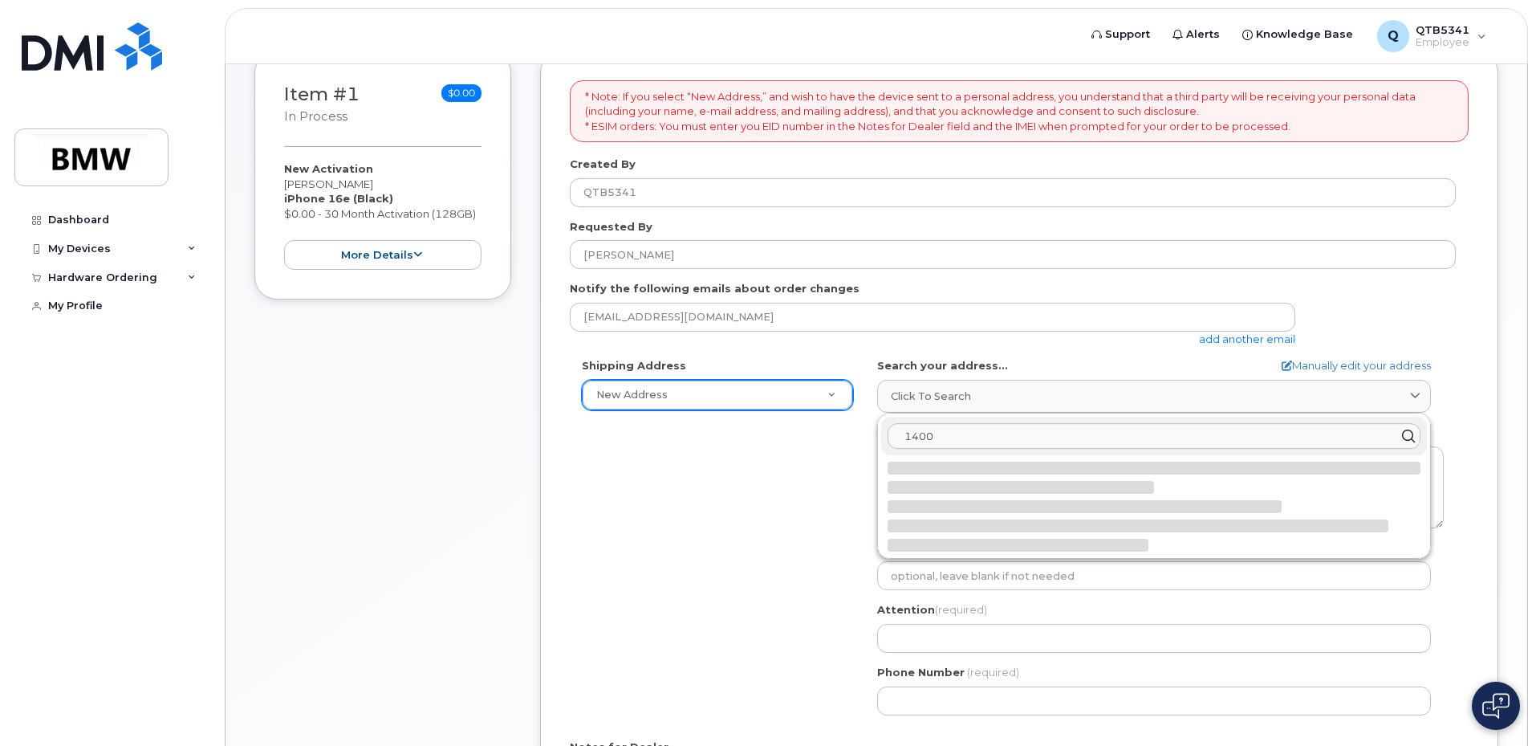
type input "1400"
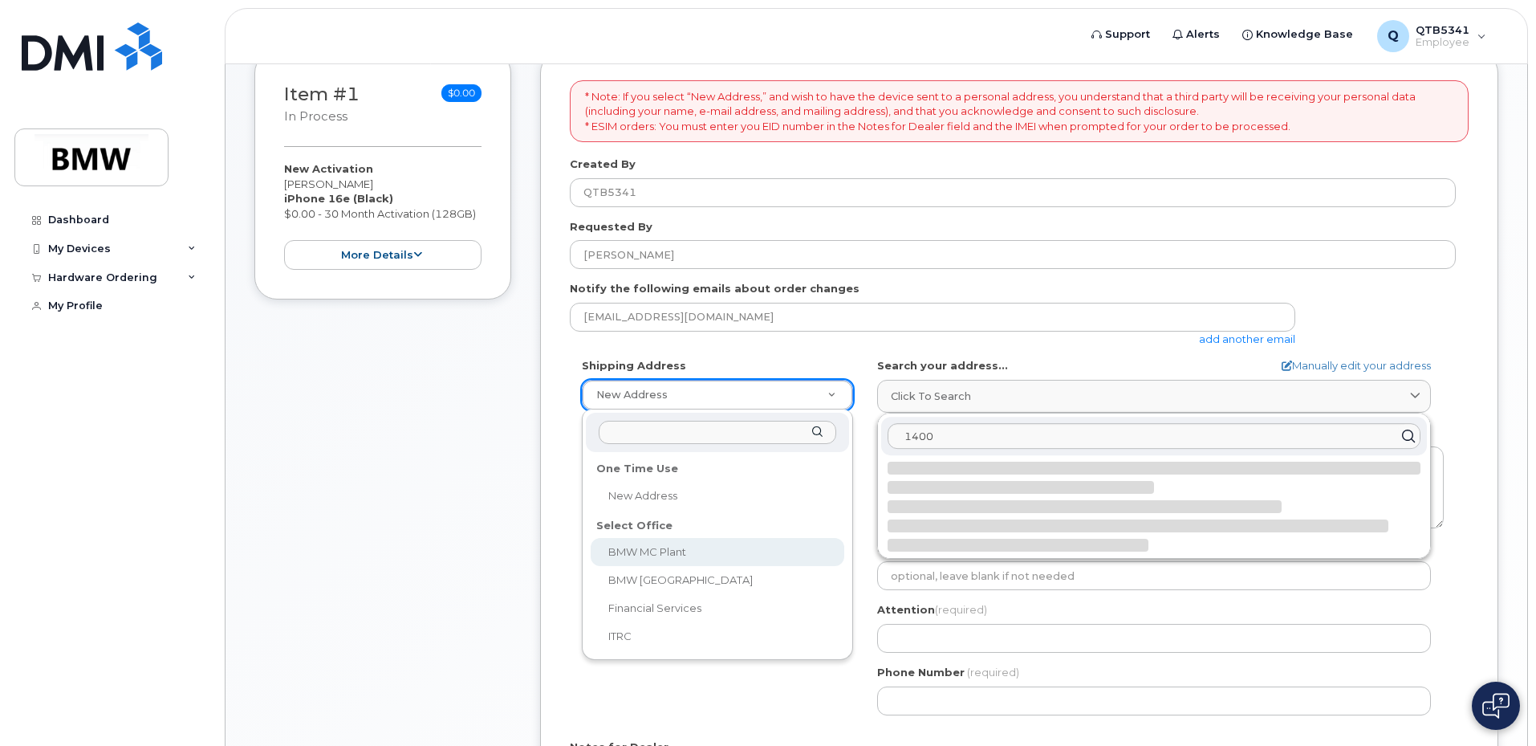
select select
type textarea "[STREET_ADDRESS] Greer [US_STATE] 29651-6731"
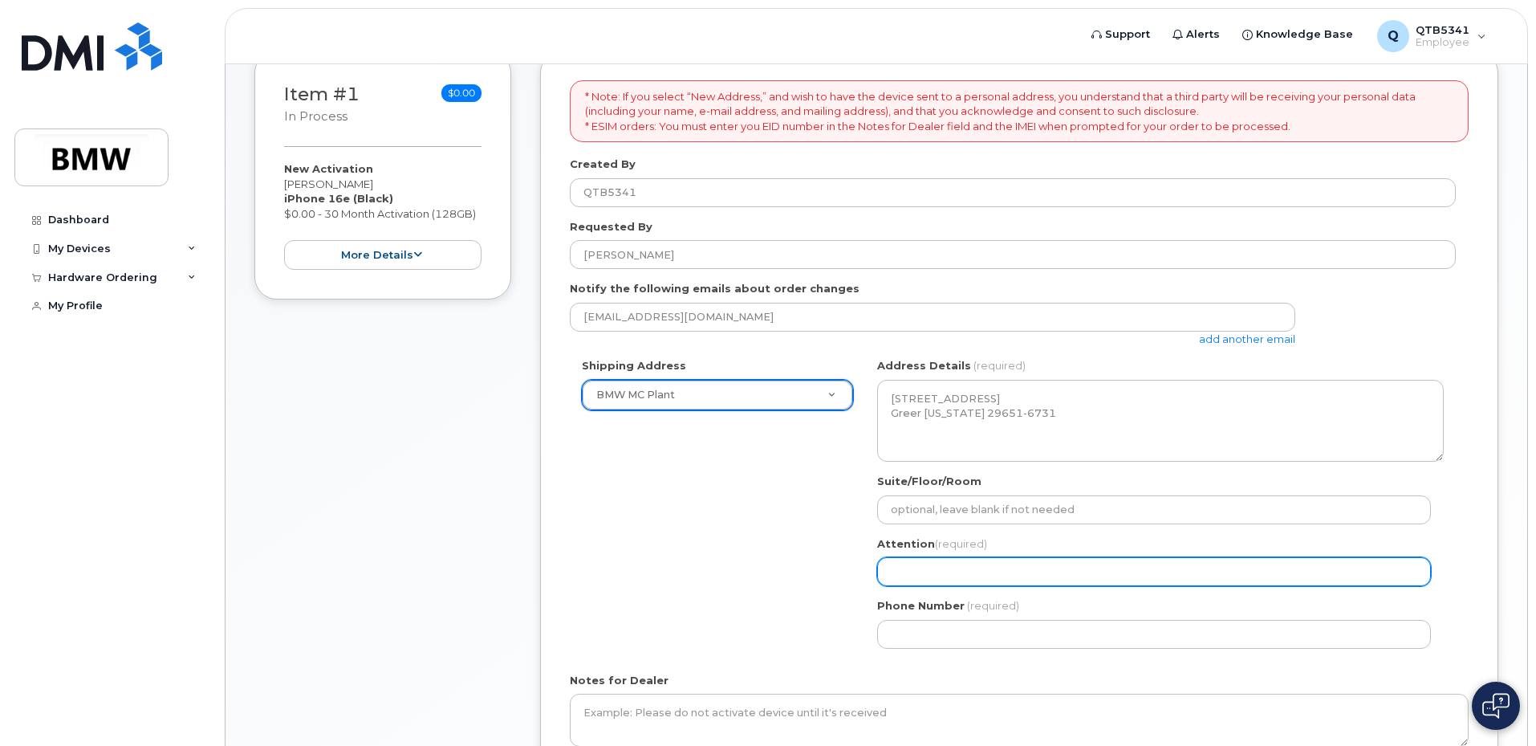
click at [951, 564] on input "Attention (required)" at bounding box center [1154, 571] width 554 height 29
type input "[PERSON_NAME]"
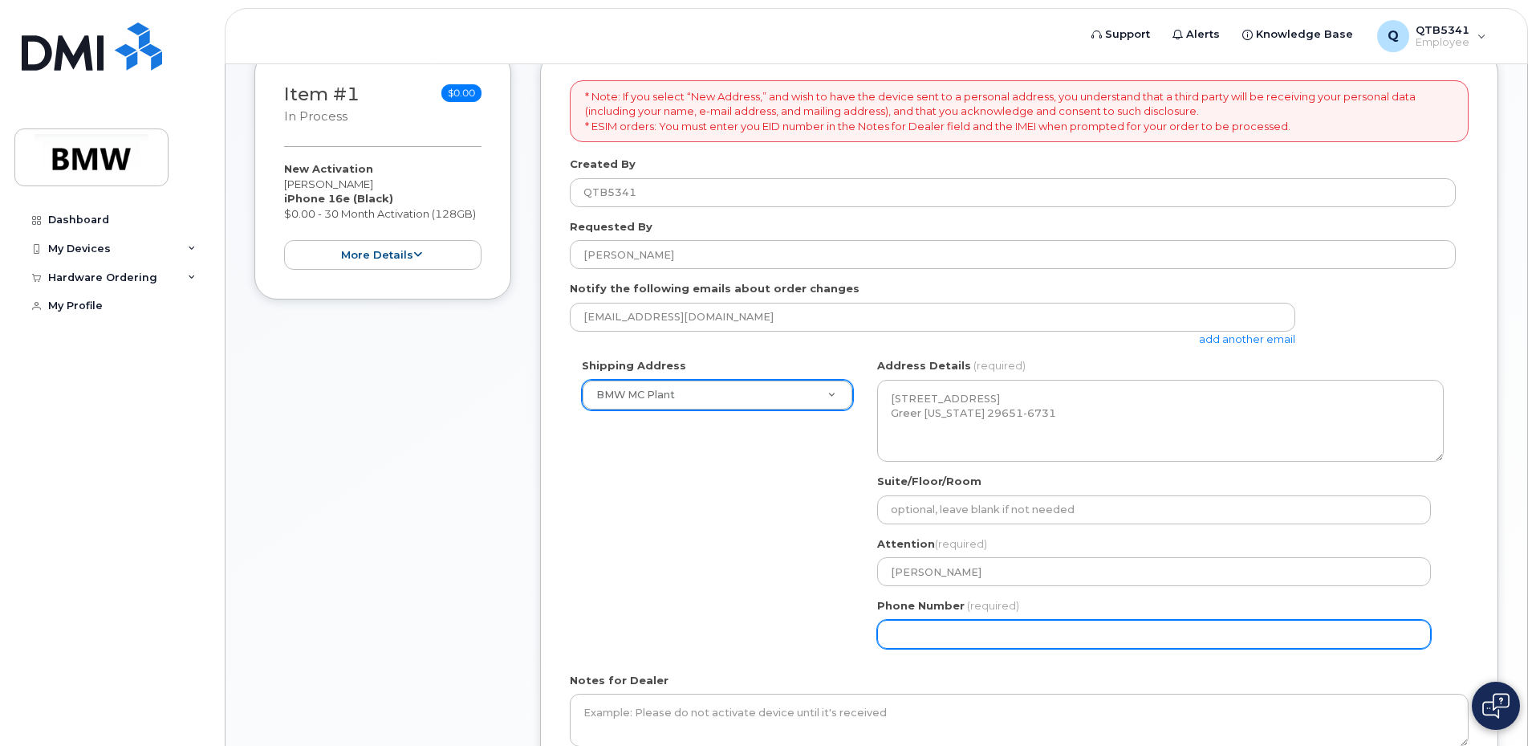
click at [984, 638] on input "Phone Number" at bounding box center [1154, 634] width 554 height 29
select select
type input "864593341"
select select
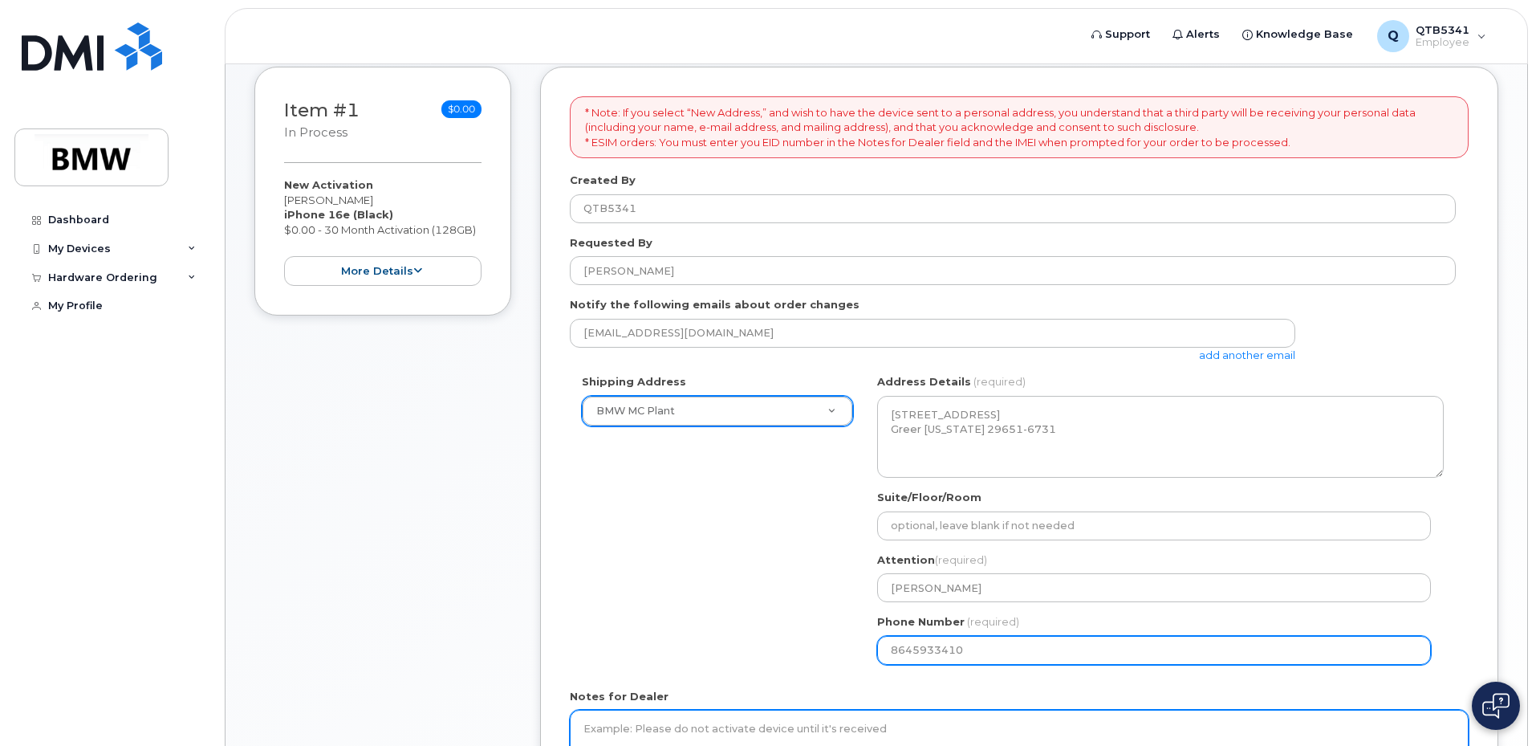
scroll to position [417, 0]
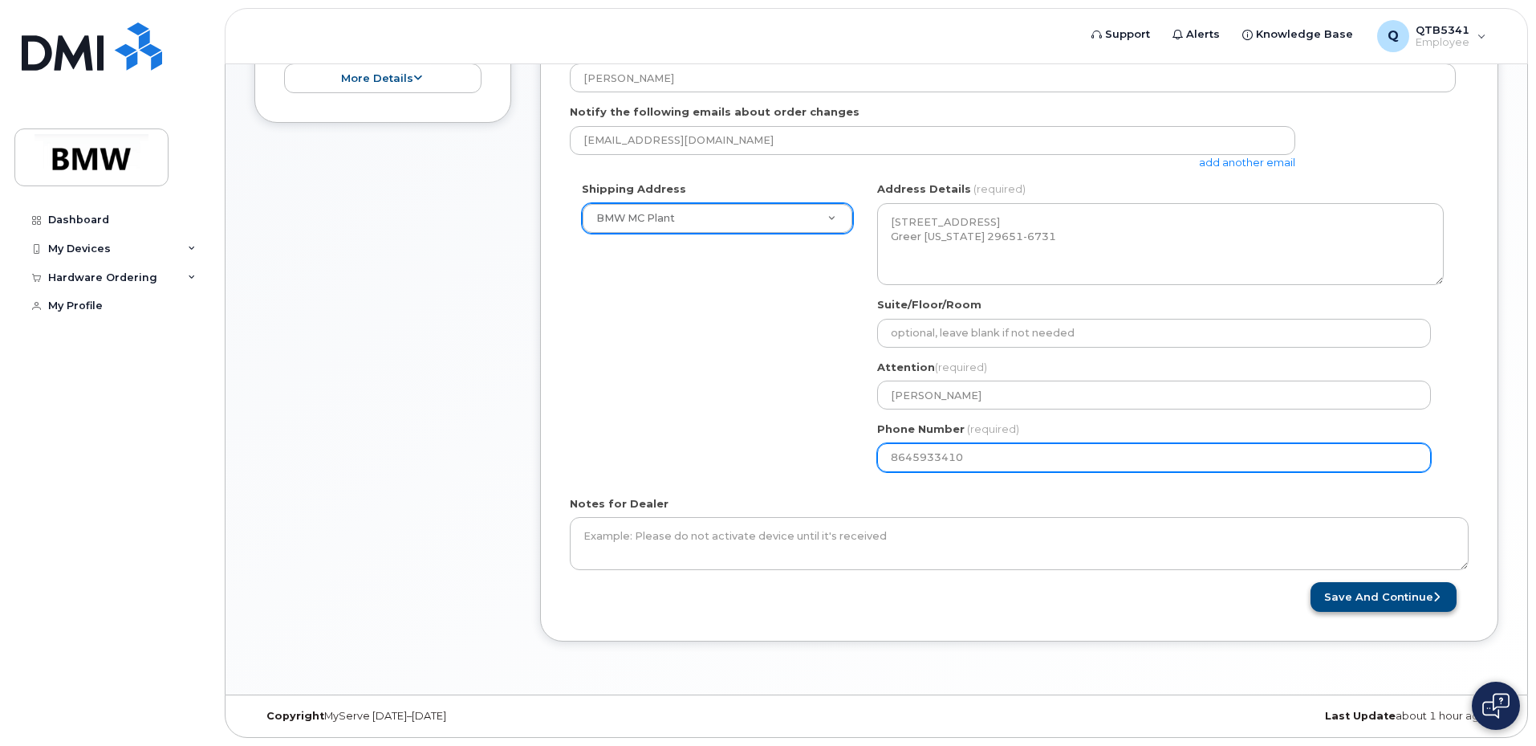
type input "8645933410"
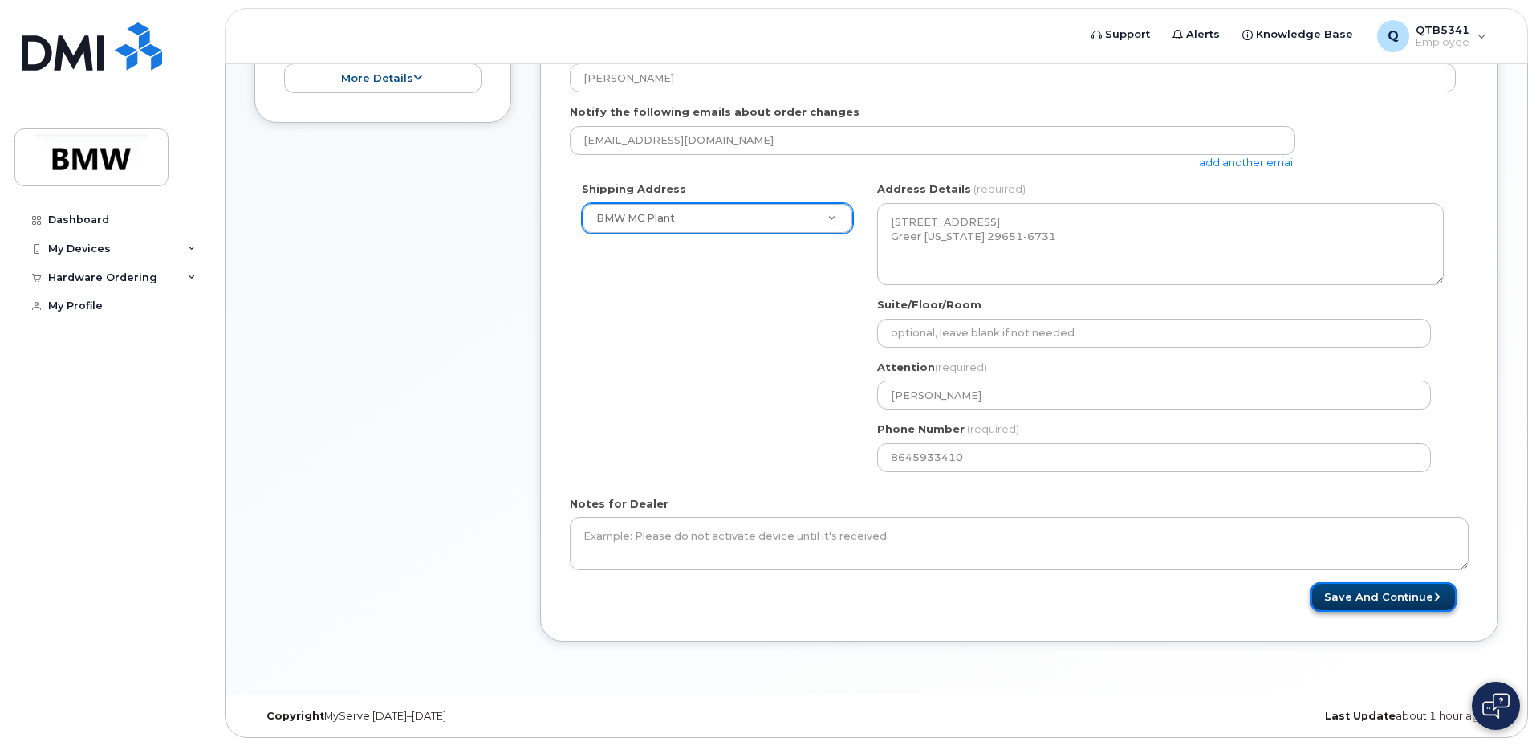
click at [1423, 604] on button "Save and Continue" at bounding box center [1384, 597] width 146 height 30
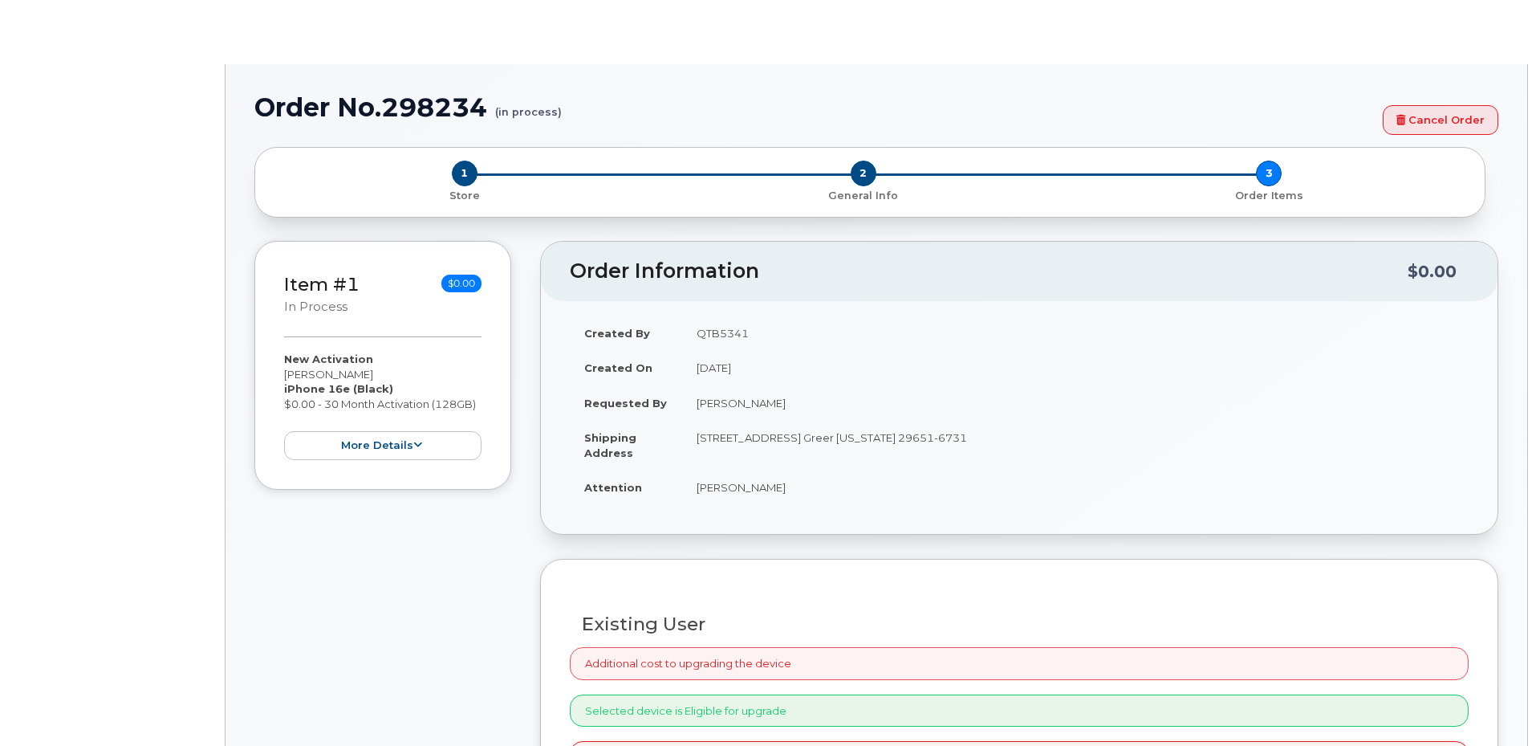
select select "1885307"
radio input "true"
type input "1901489"
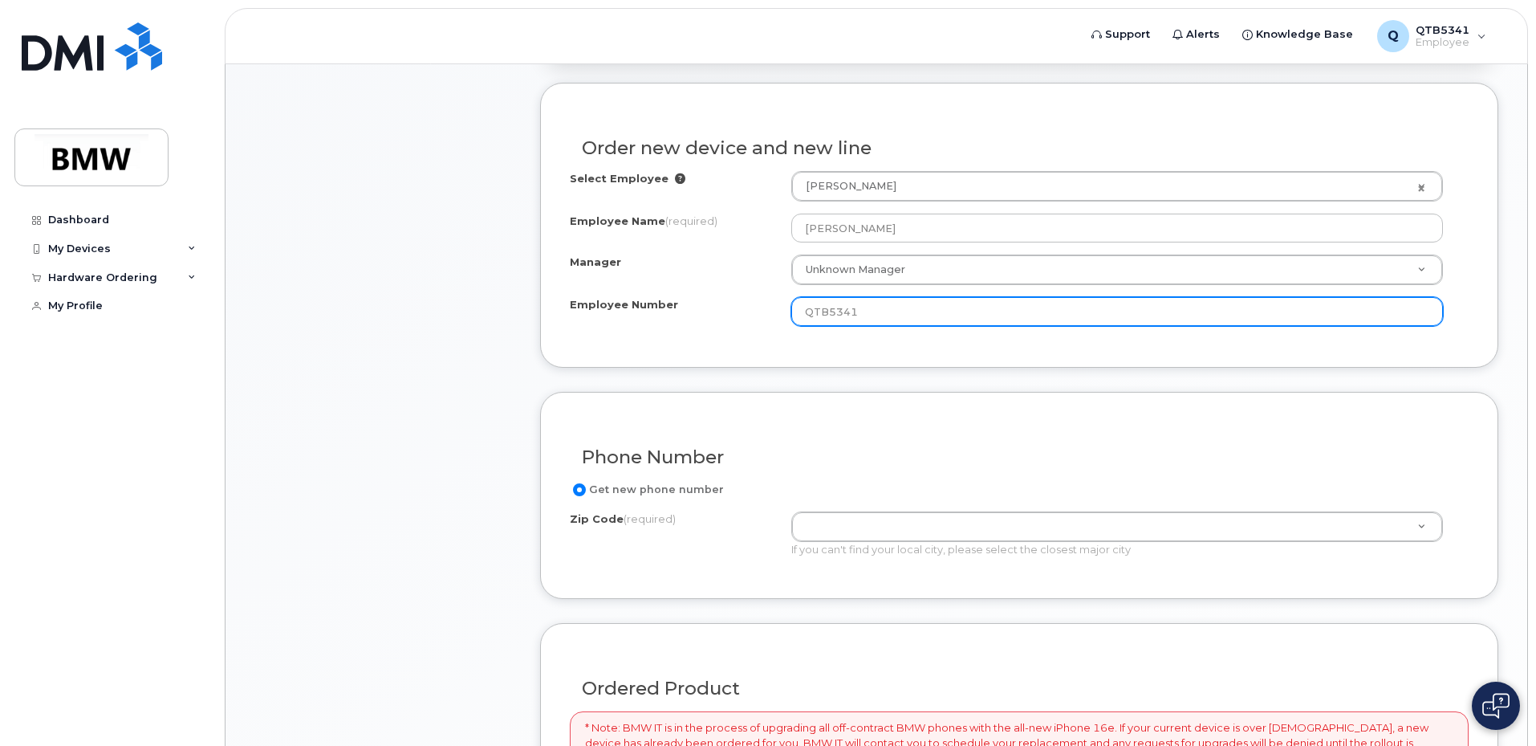
scroll to position [562, 0]
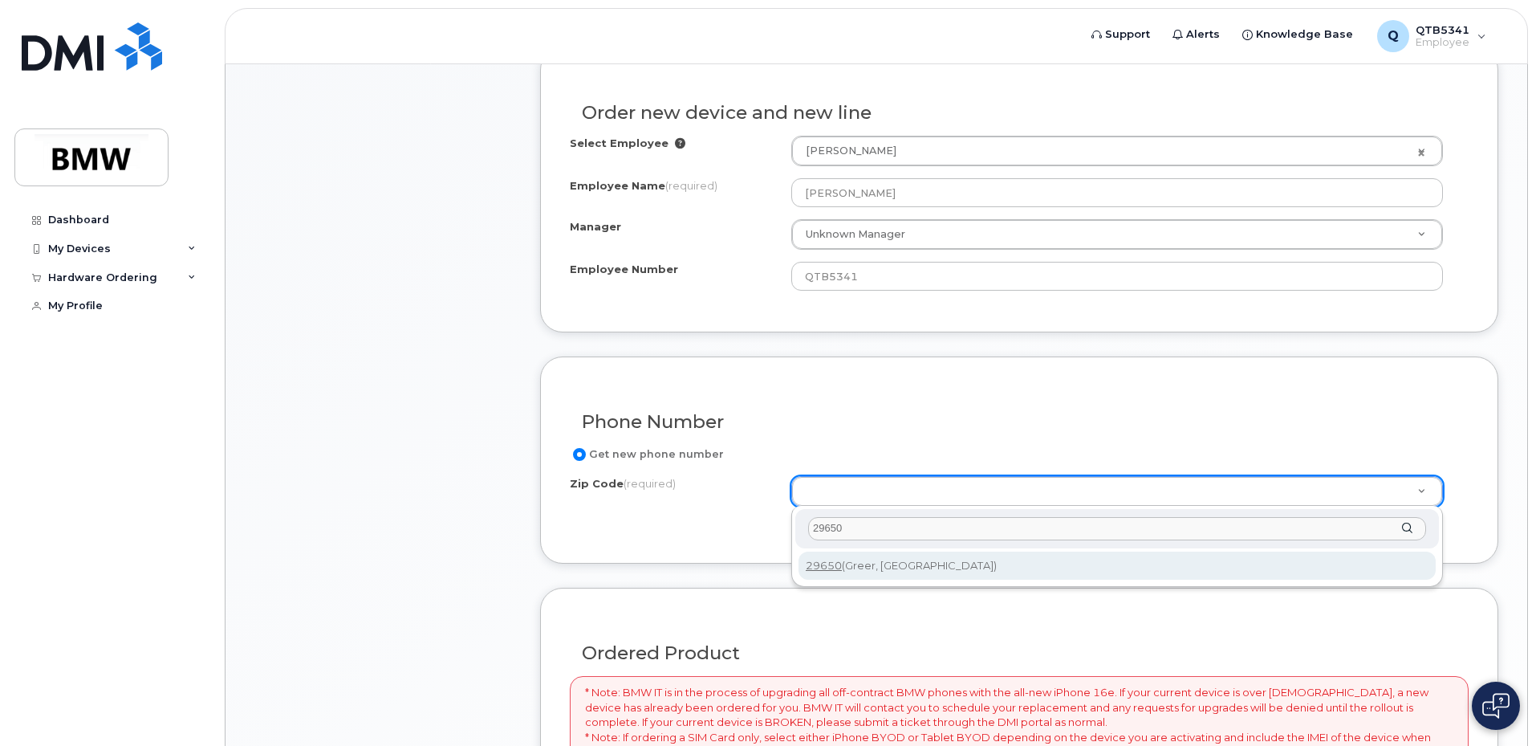
type input "29650"
type input "29650 (Greer, SC)"
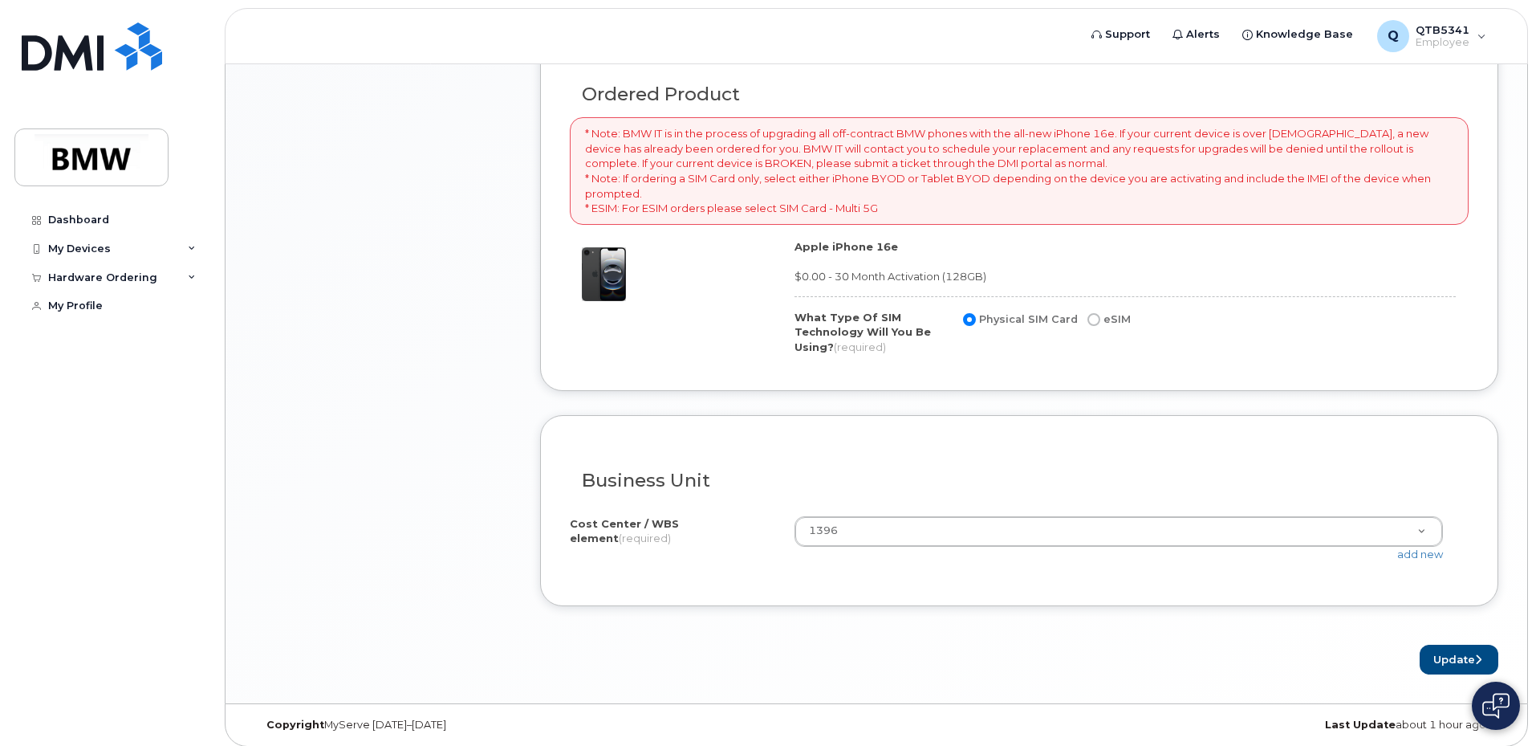
scroll to position [1129, 0]
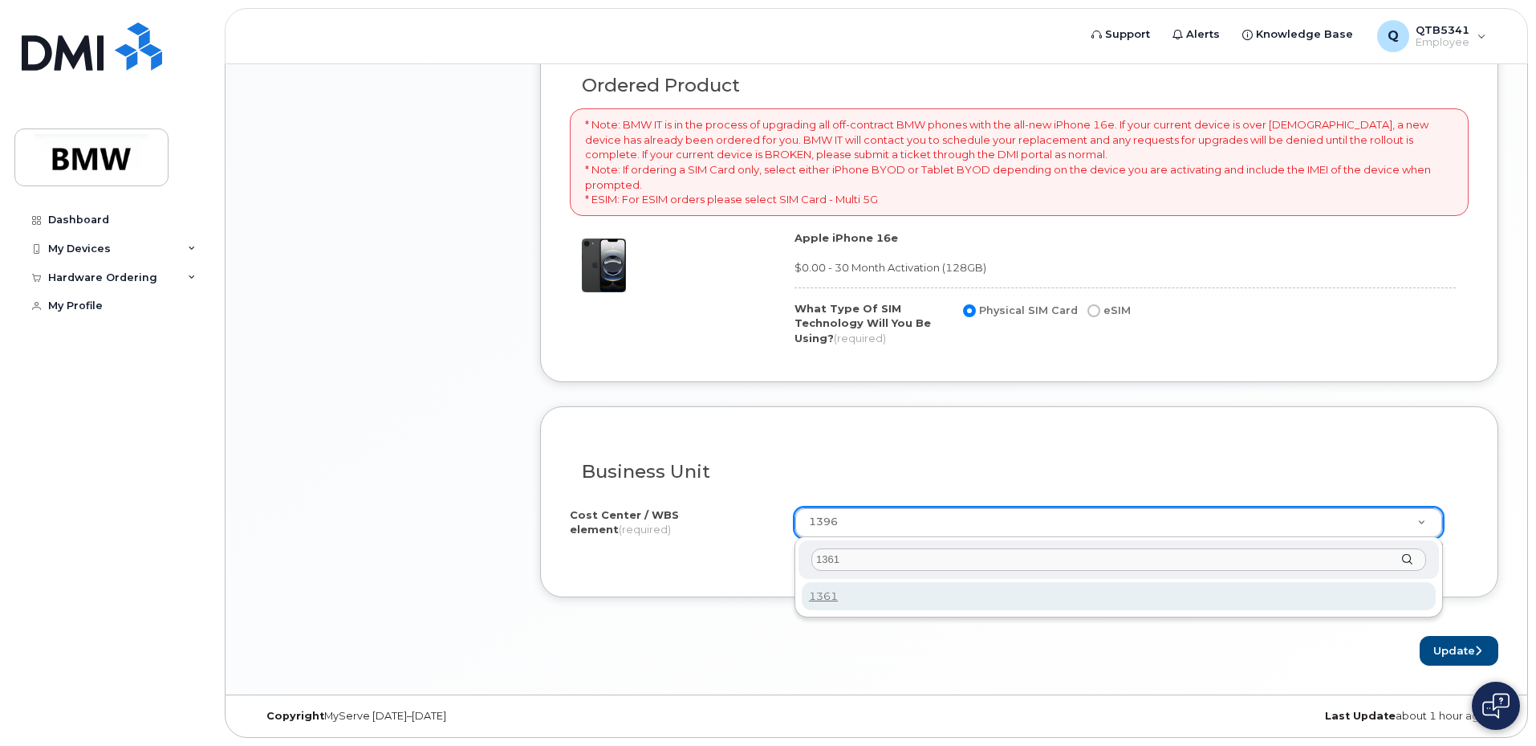
type input "1361"
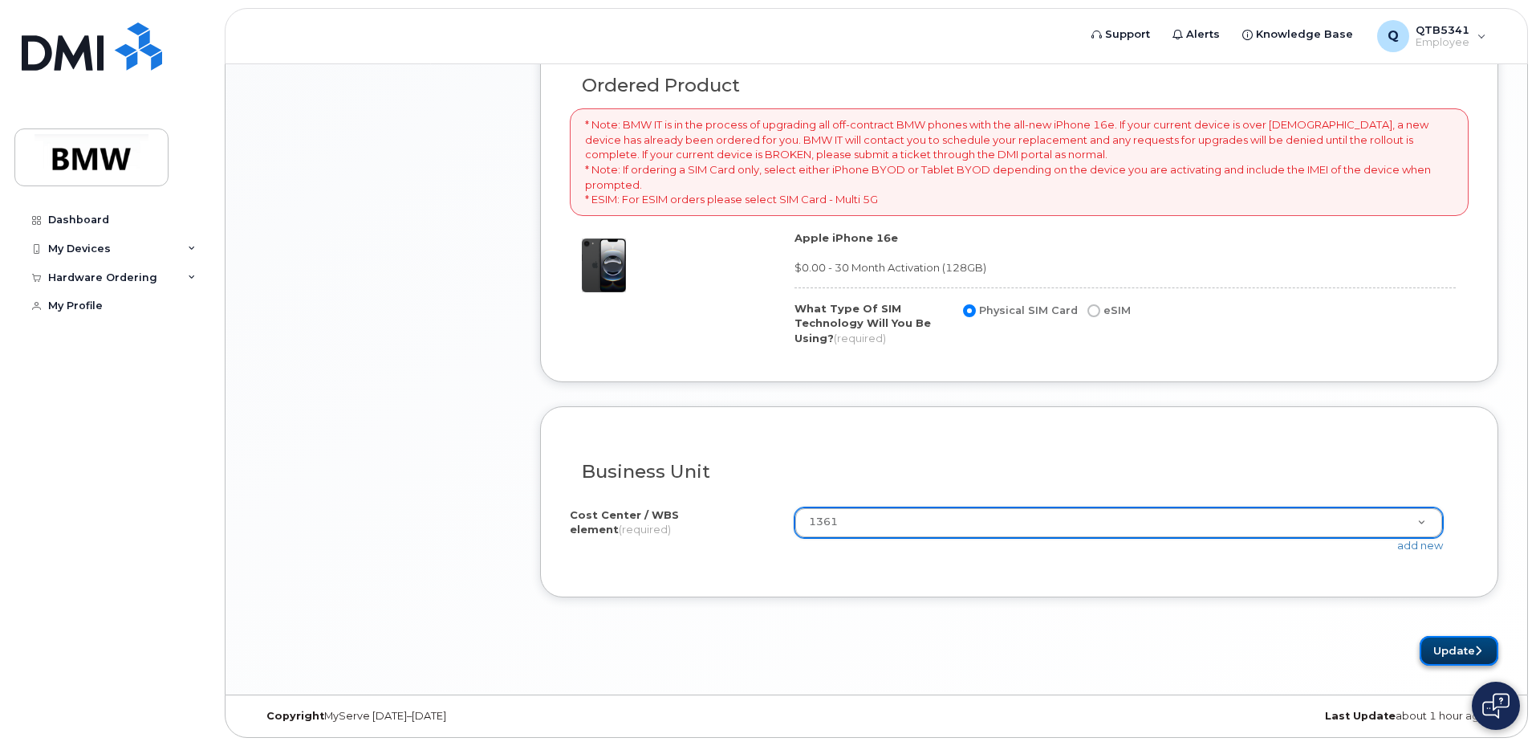
click at [1466, 653] on button "Update" at bounding box center [1459, 651] width 79 height 30
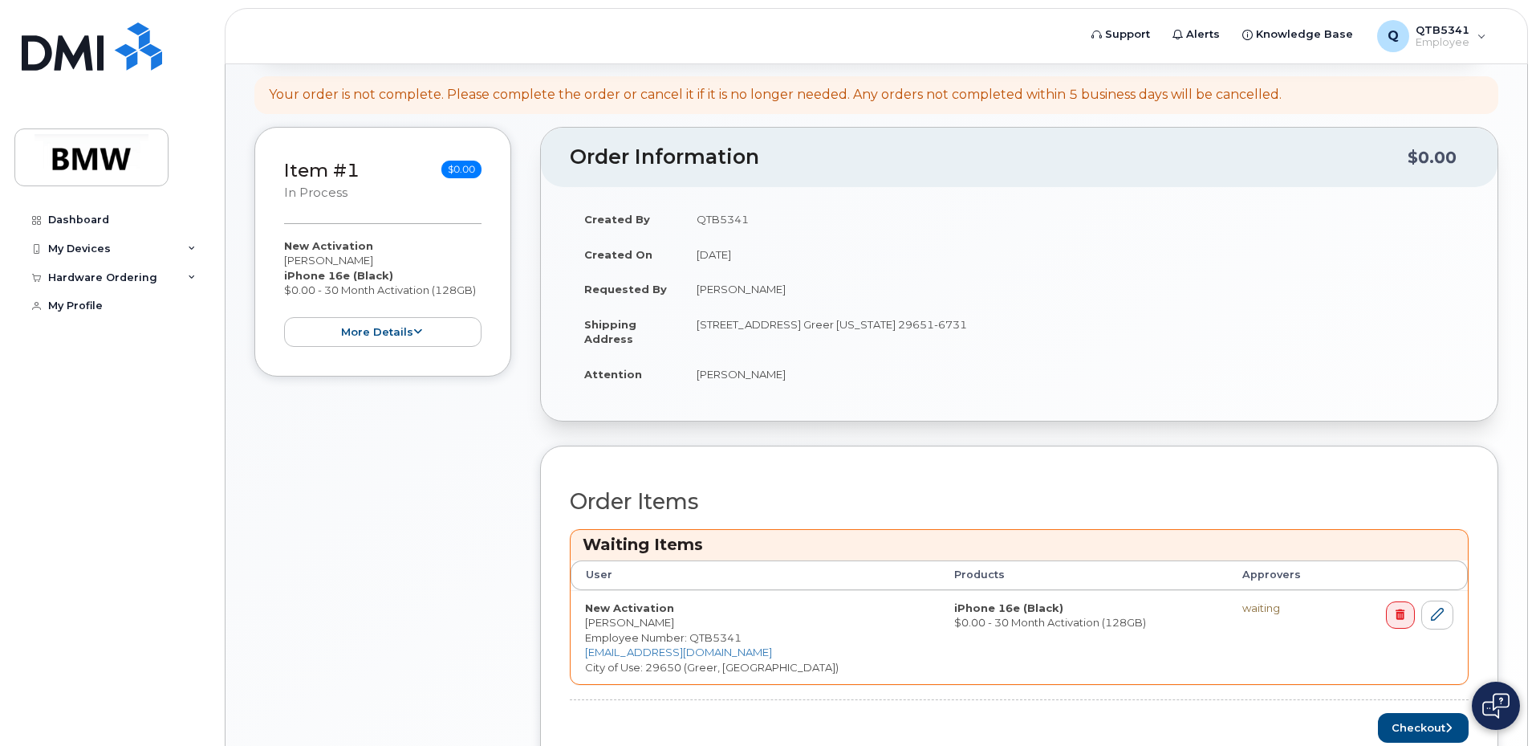
scroll to position [364, 0]
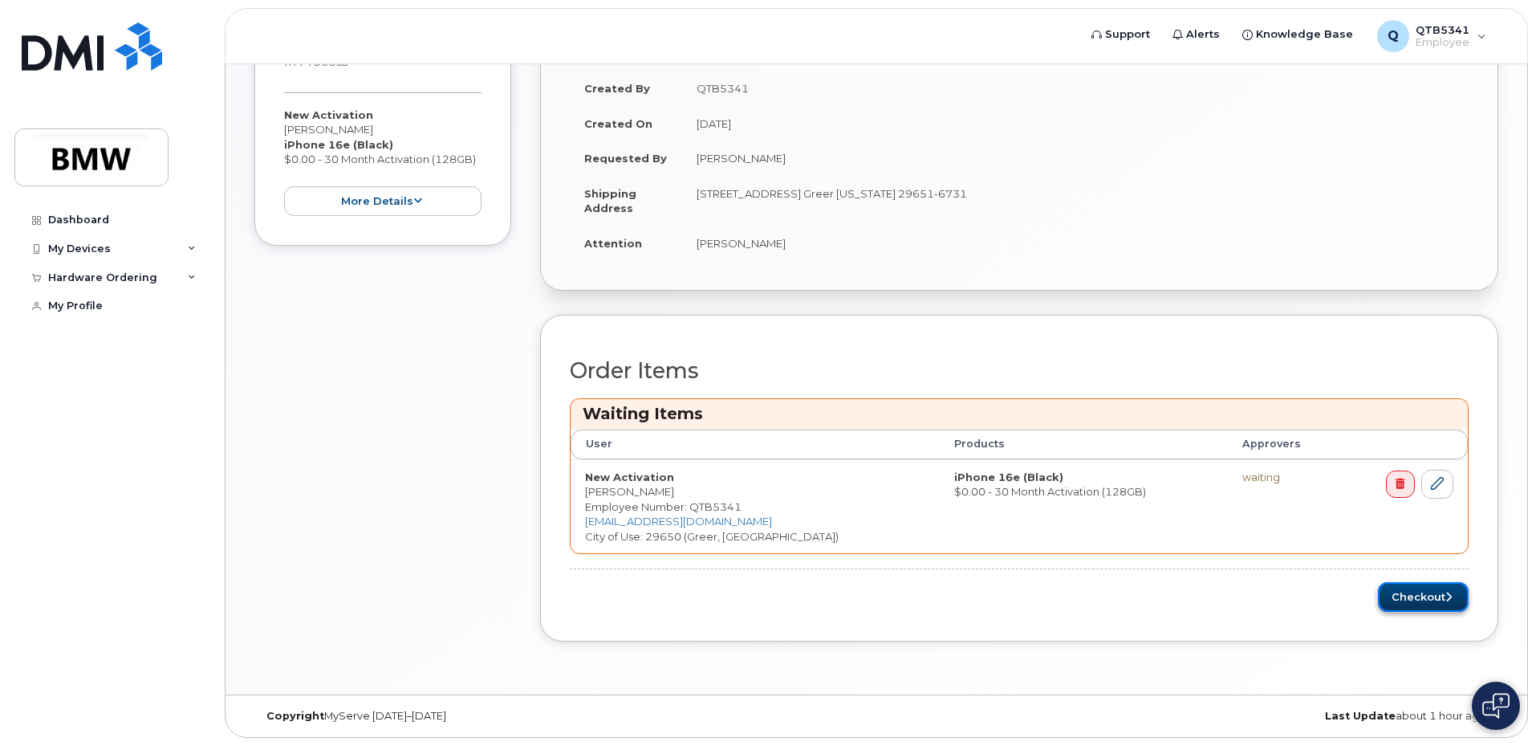
click at [1414, 586] on button "Checkout" at bounding box center [1423, 597] width 91 height 30
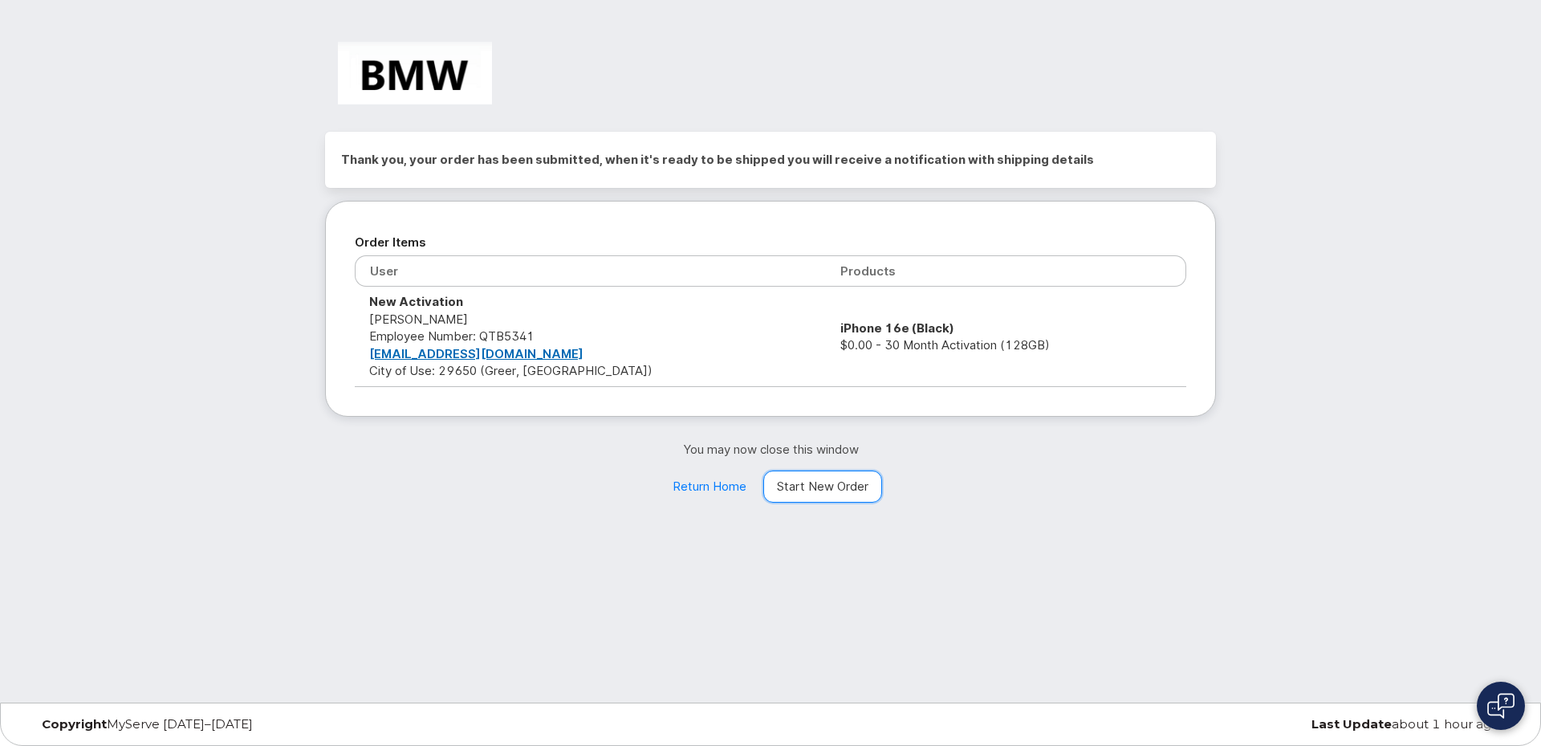
click at [816, 488] on link "Start New Order" at bounding box center [822, 486] width 119 height 32
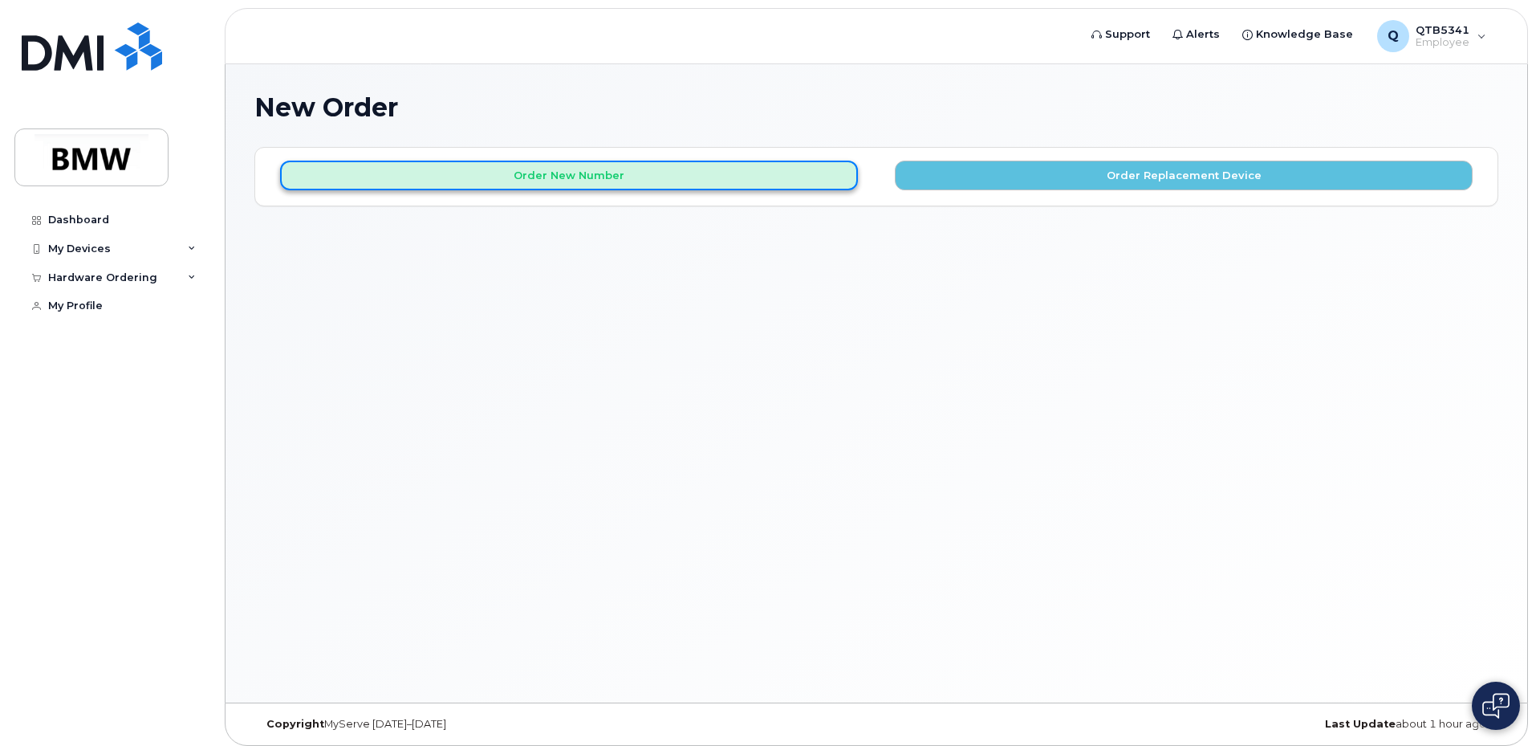
click at [768, 182] on button "Order New Number" at bounding box center [569, 176] width 578 height 30
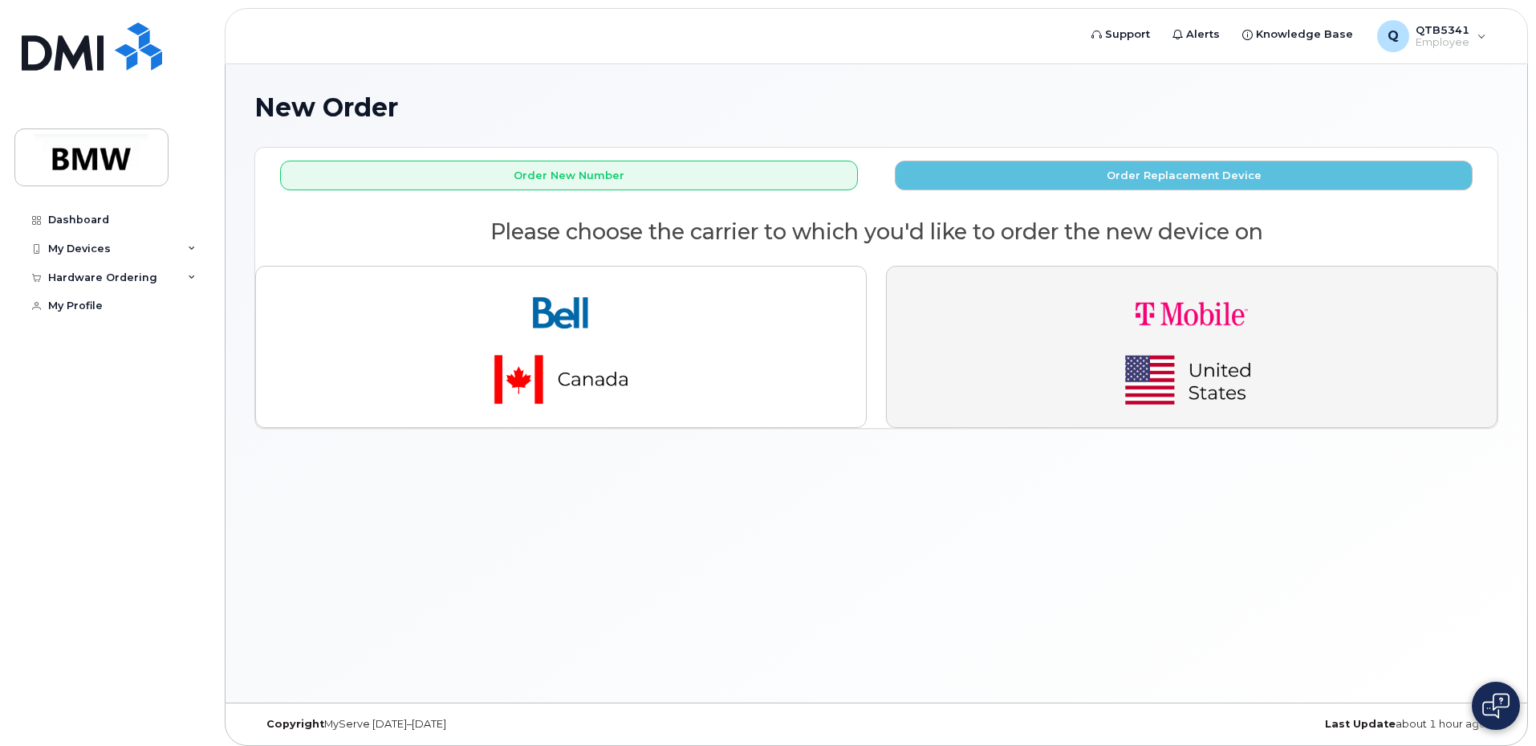
click at [1117, 289] on img "button" at bounding box center [1192, 346] width 225 height 135
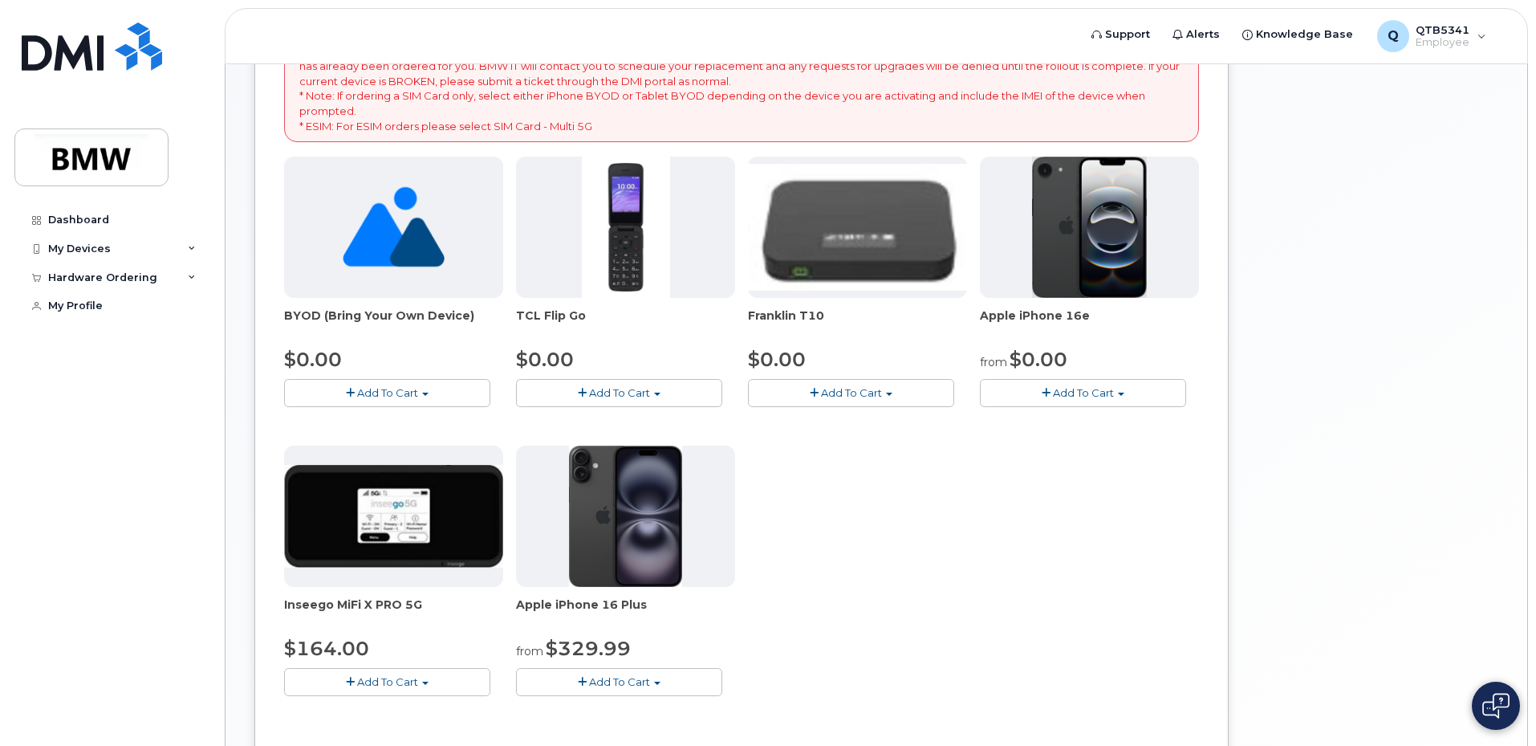
scroll to position [39, 0]
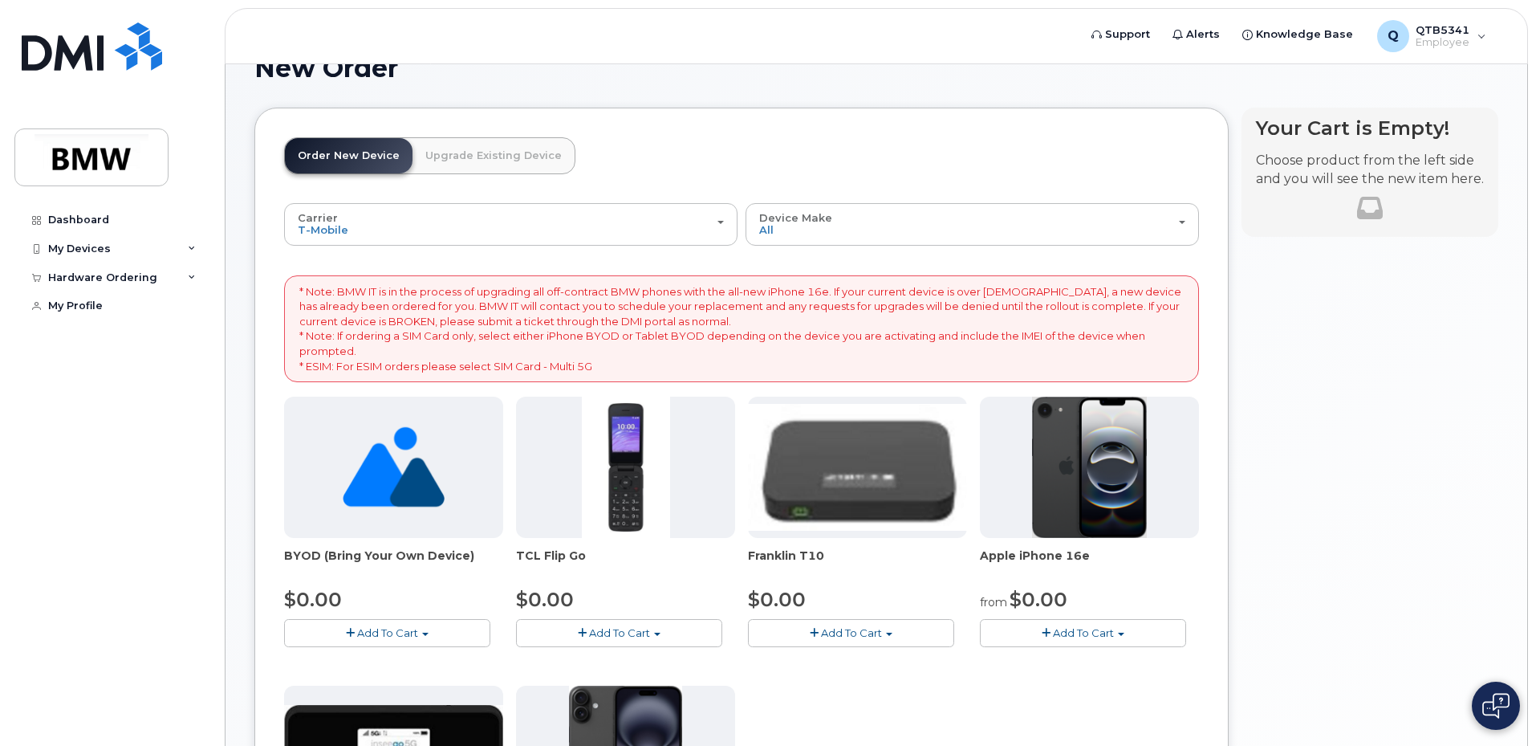
click at [1071, 640] on button "Add To Cart" at bounding box center [1083, 633] width 206 height 28
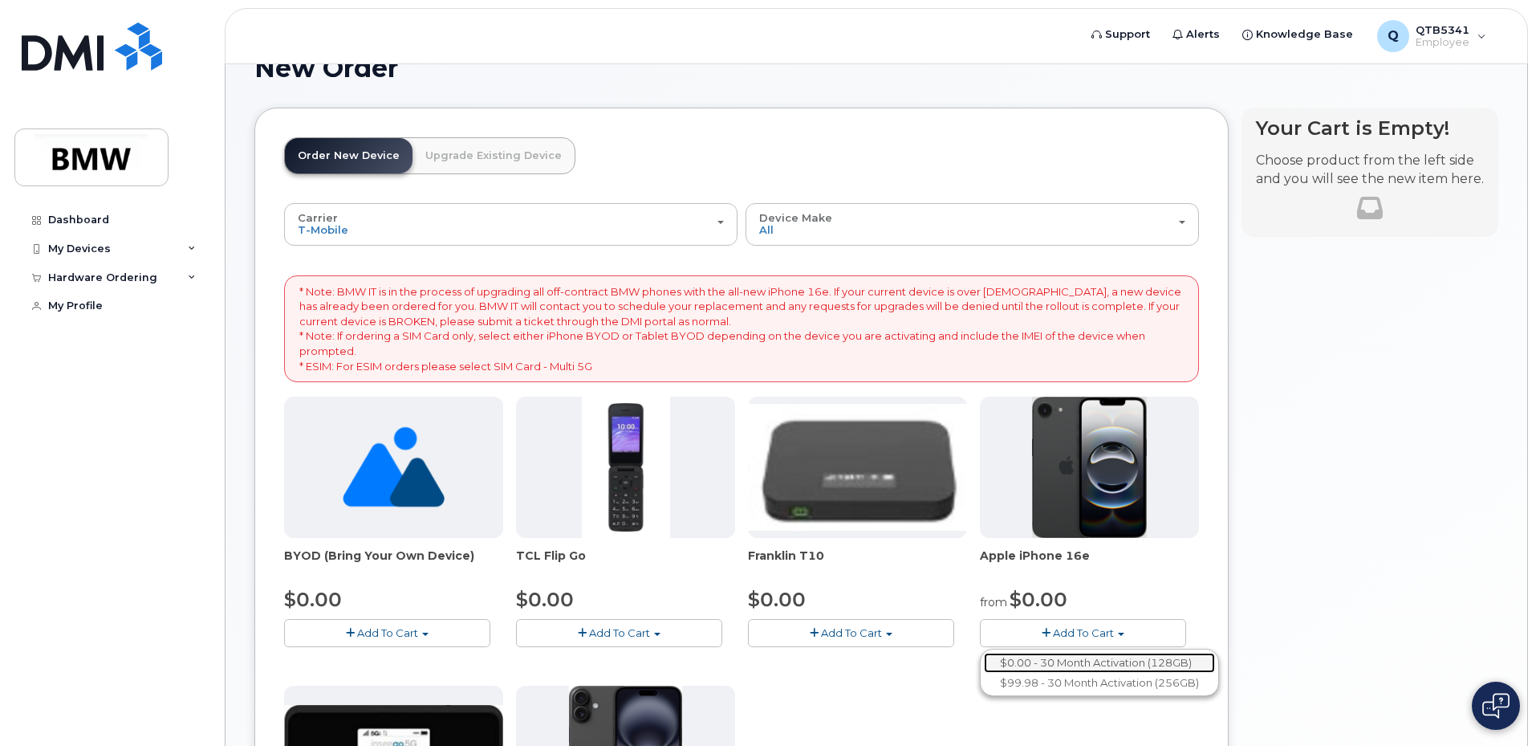
click at [1057, 663] on link "$0.00 - 30 Month Activation (128GB)" at bounding box center [1099, 663] width 231 height 20
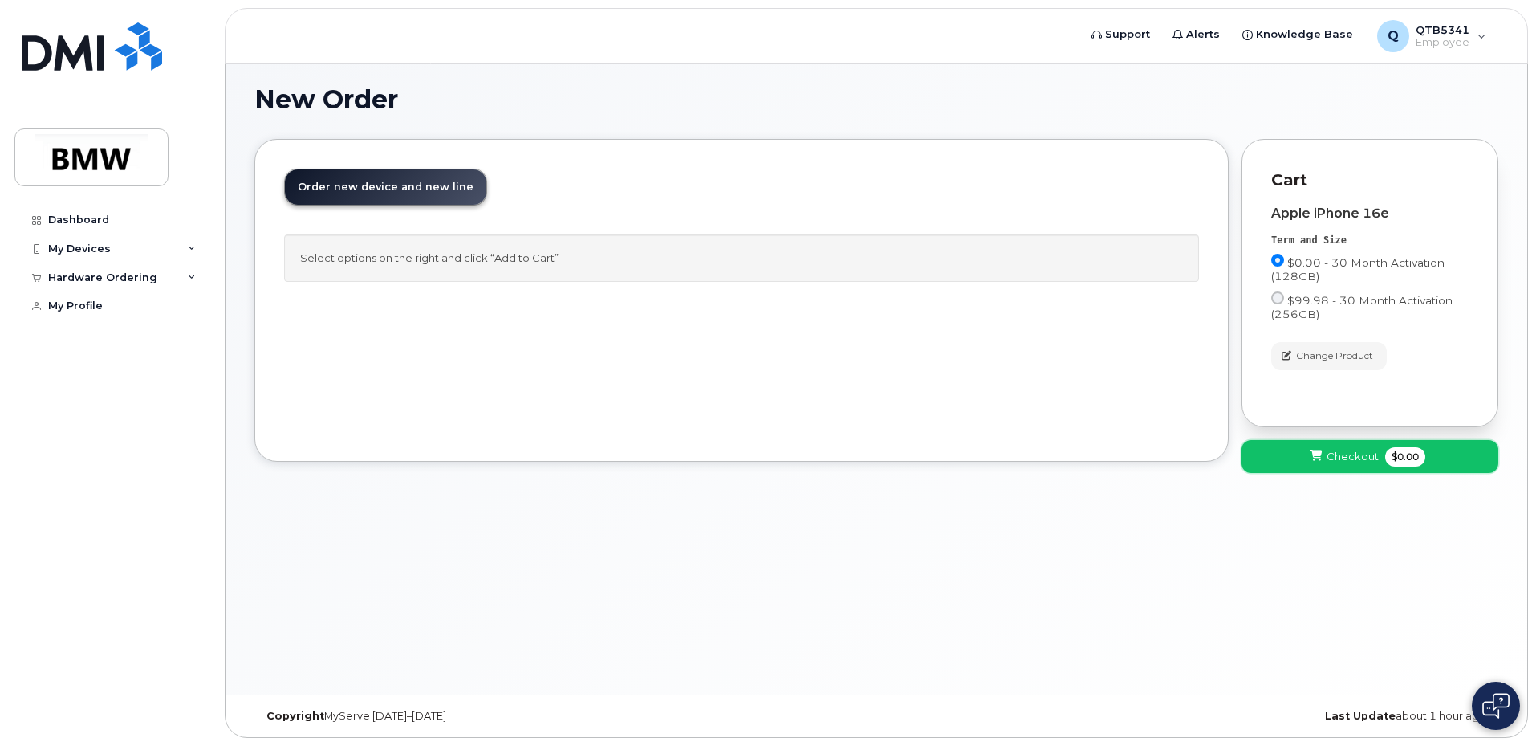
click at [1359, 457] on span "Checkout" at bounding box center [1353, 456] width 52 height 15
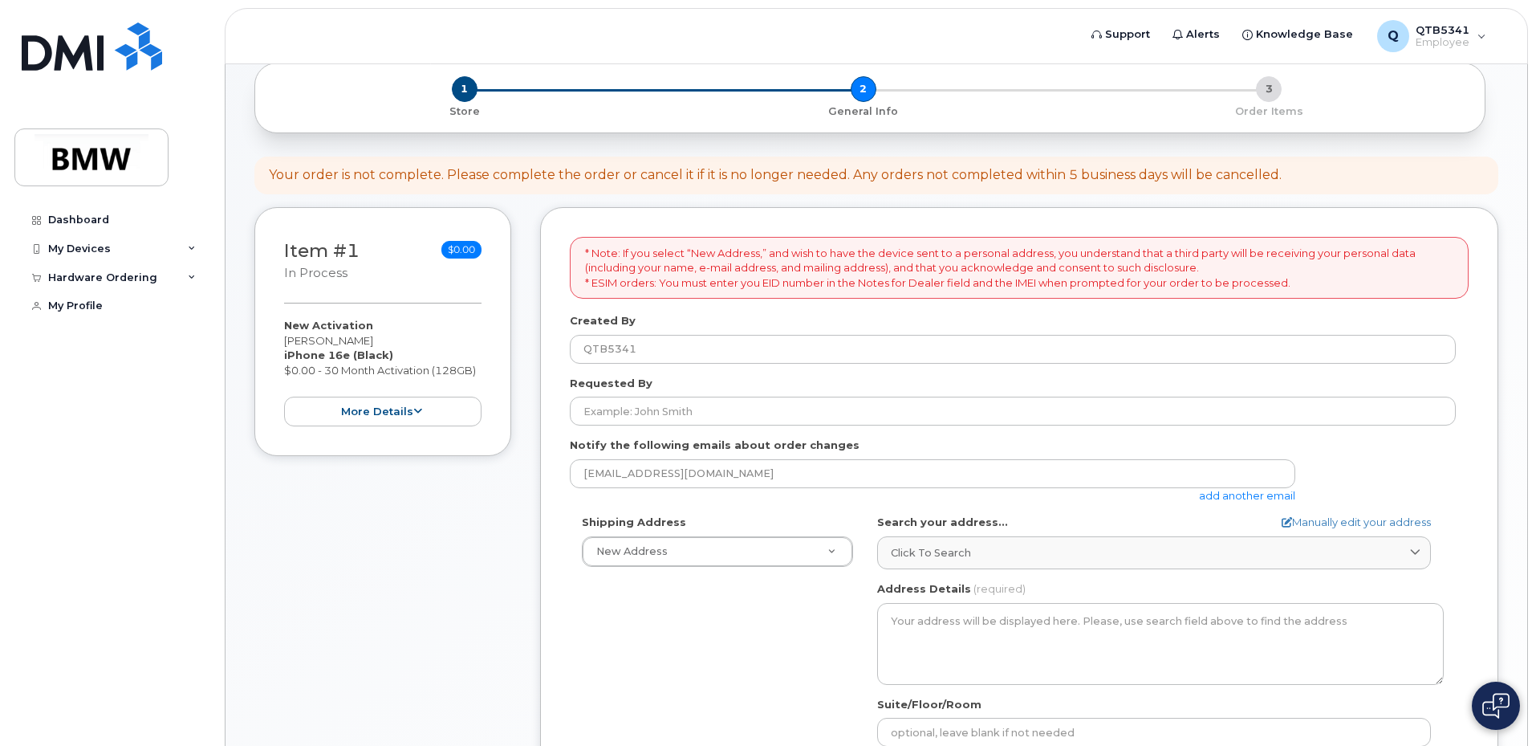
scroll to position [80, 0]
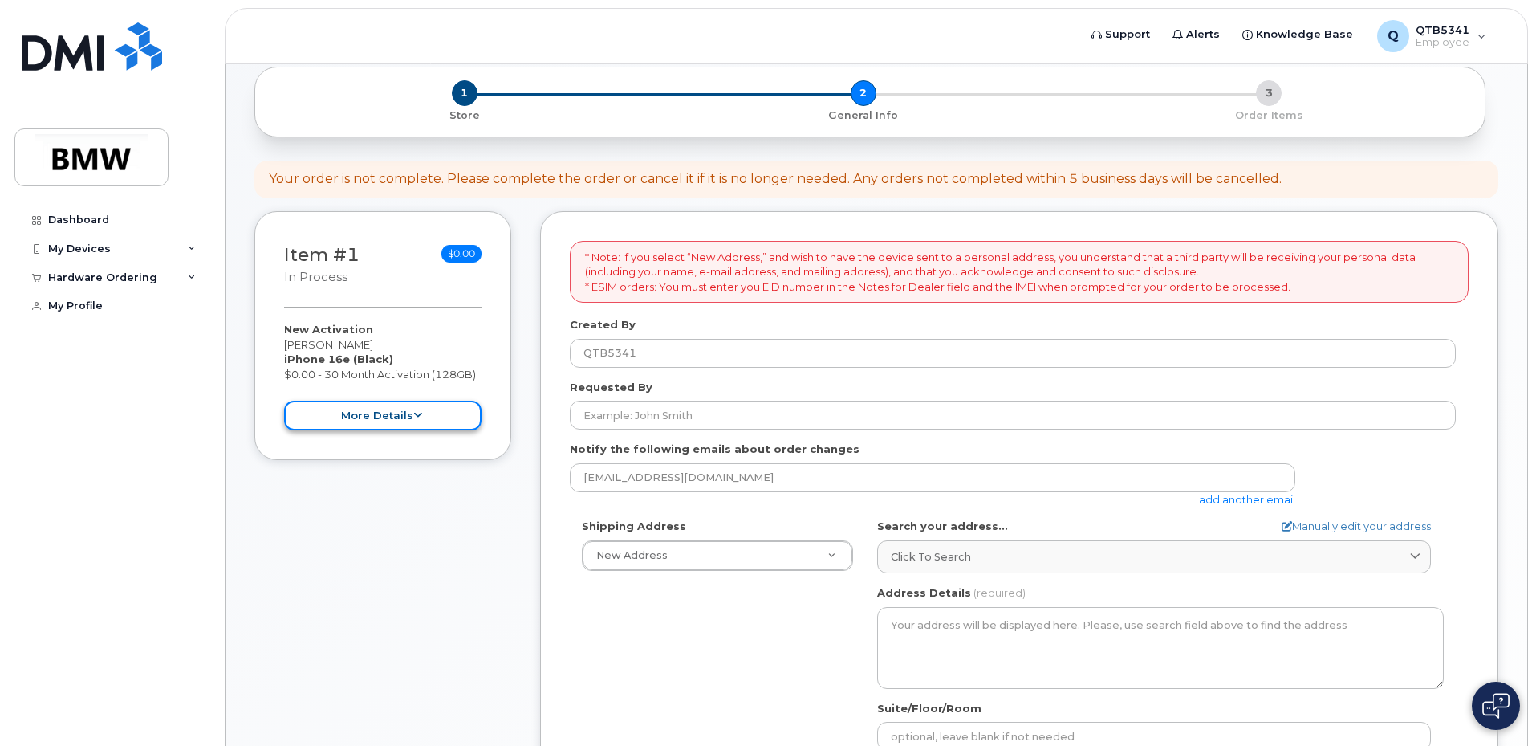
click at [368, 419] on button "more details" at bounding box center [382, 416] width 197 height 30
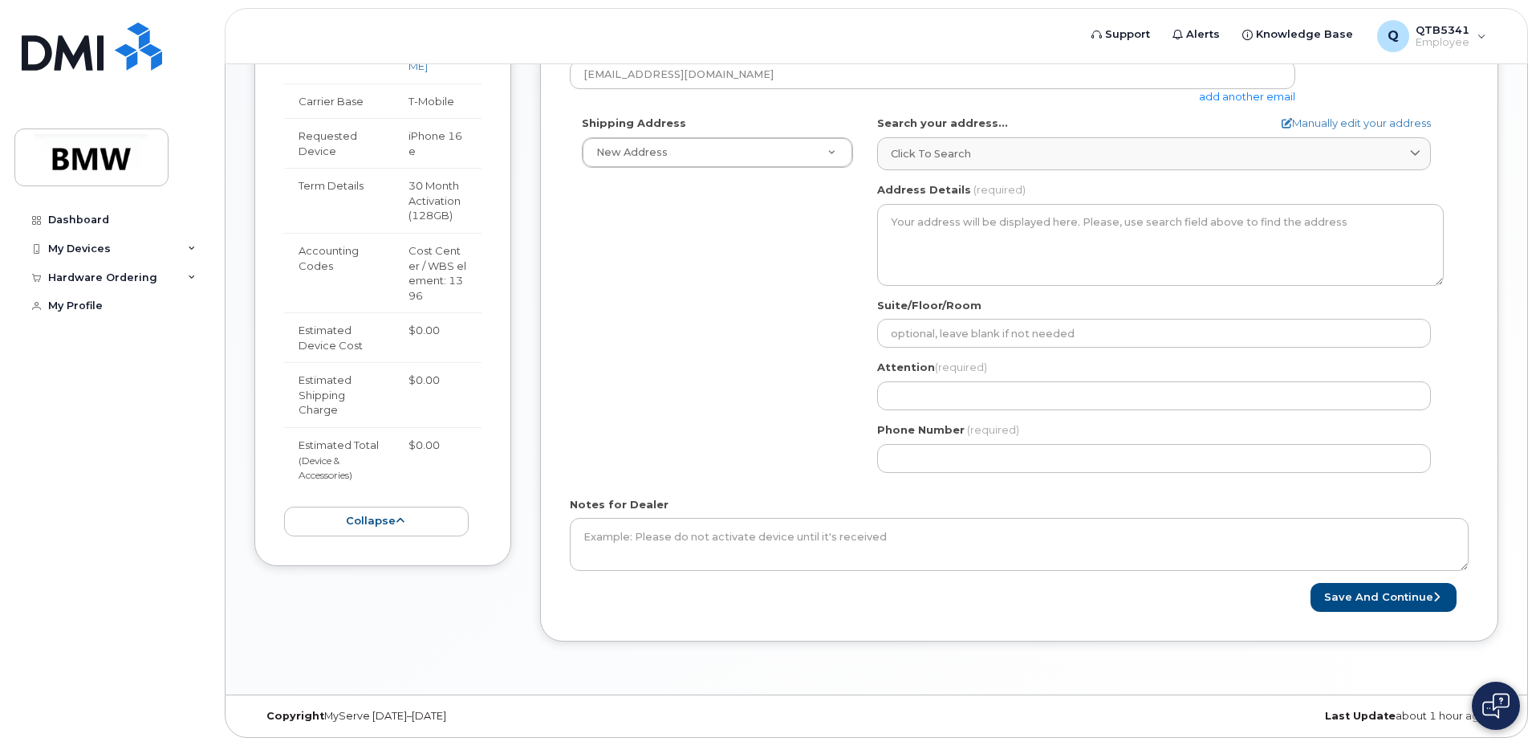
scroll to position [403, 0]
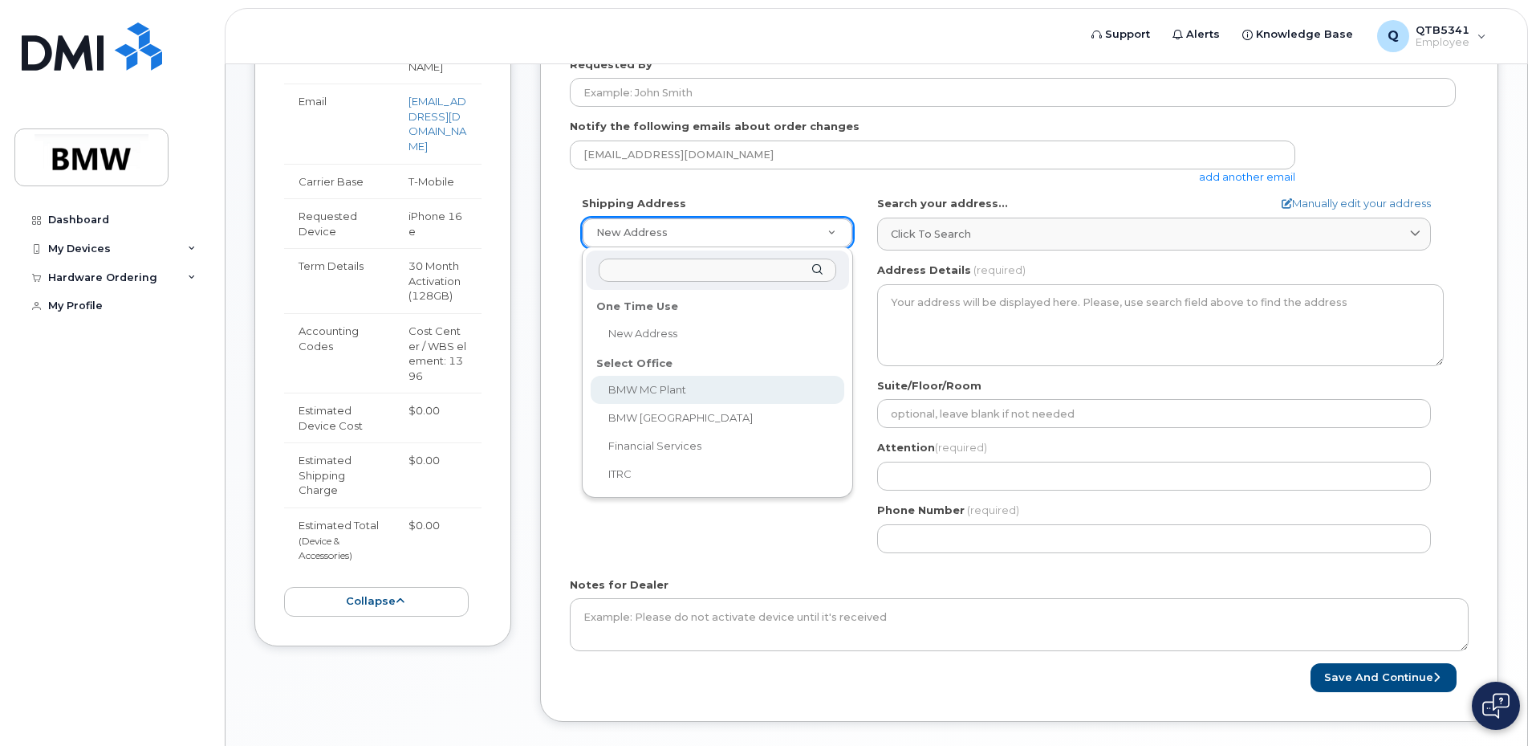
select select
type textarea "[STREET_ADDRESS] Greer [US_STATE] 29651-6731"
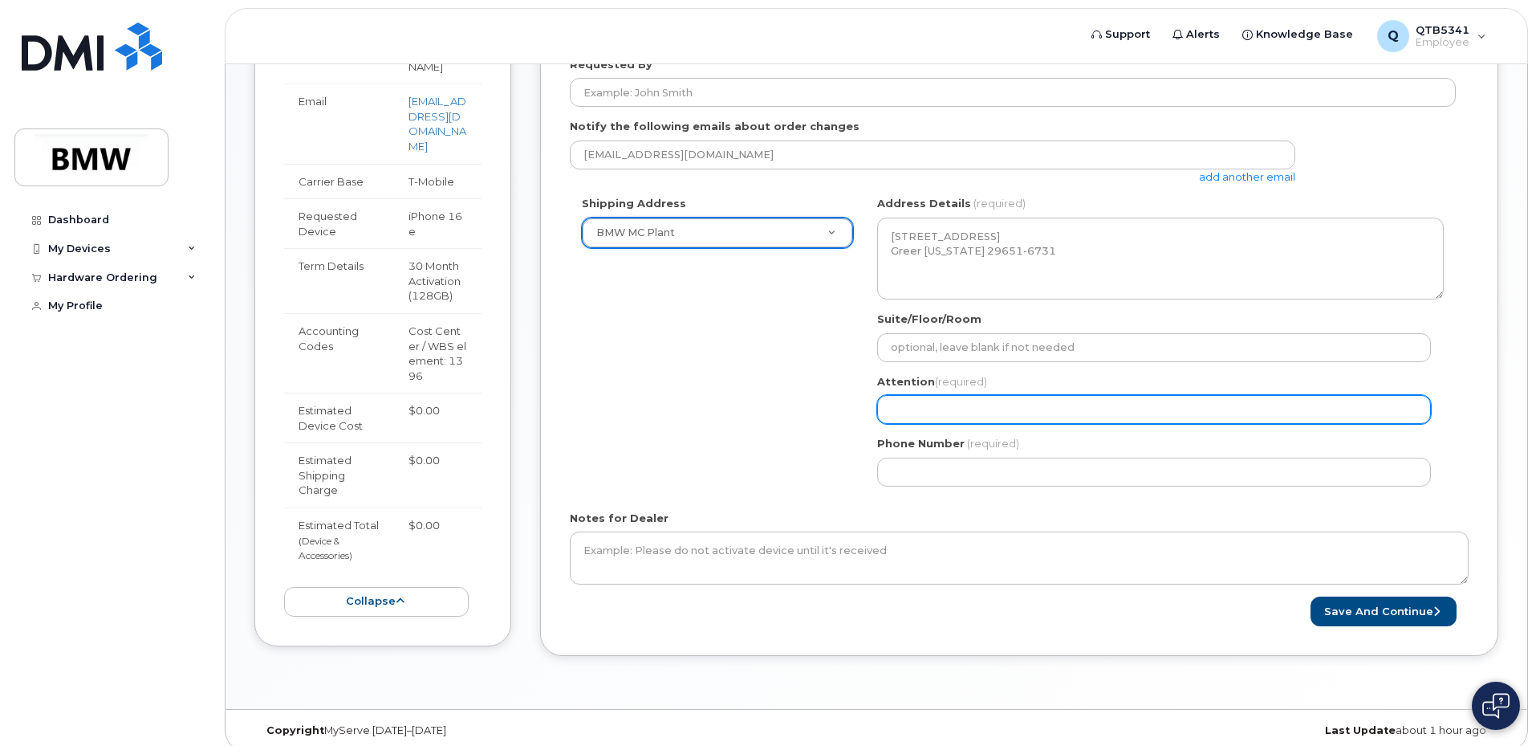
click at [987, 399] on input "Attention (required)" at bounding box center [1154, 409] width 554 height 29
type input "[PERSON_NAME]"
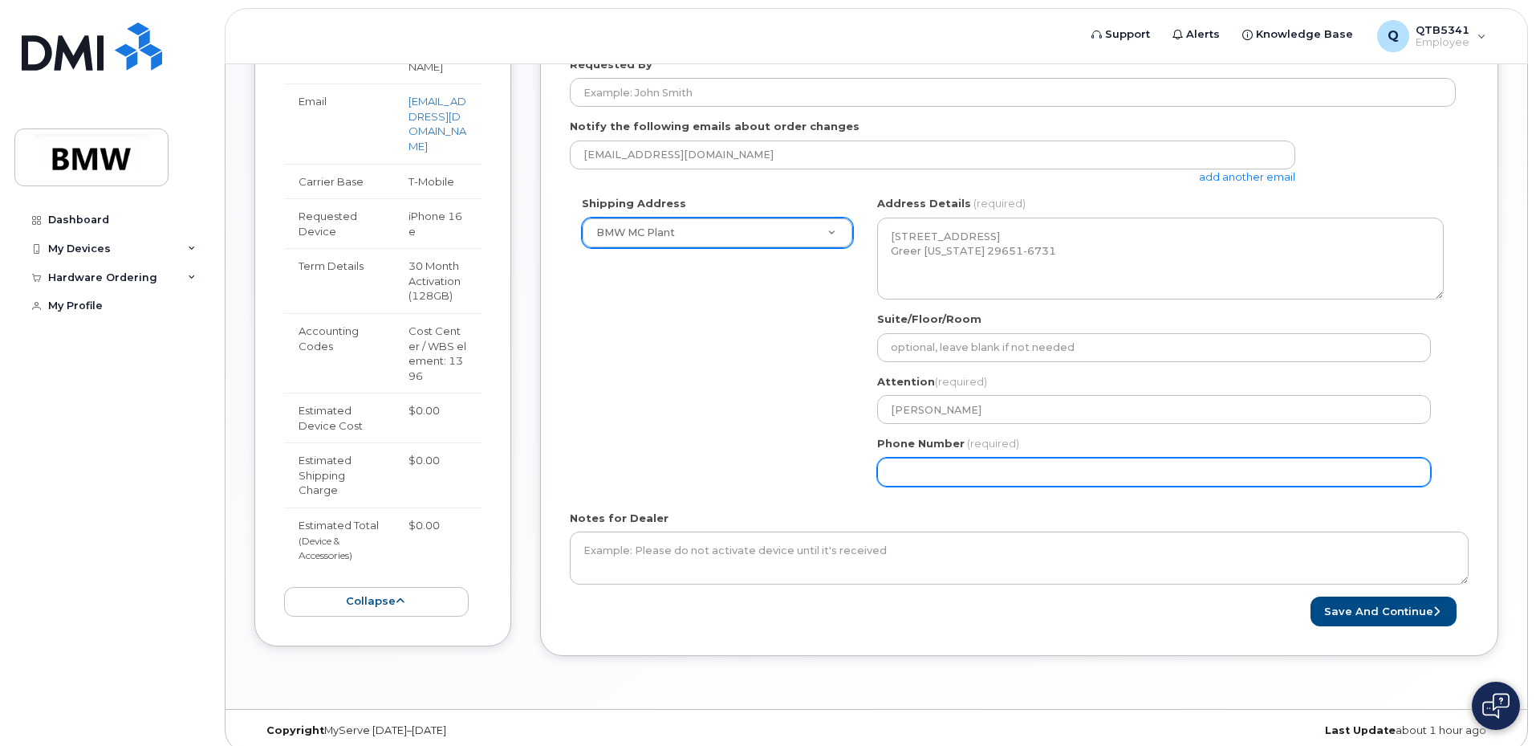
click at [984, 478] on input "Phone Number" at bounding box center [1154, 471] width 554 height 29
select select
type input "864593341"
select select
type input "8645933410"
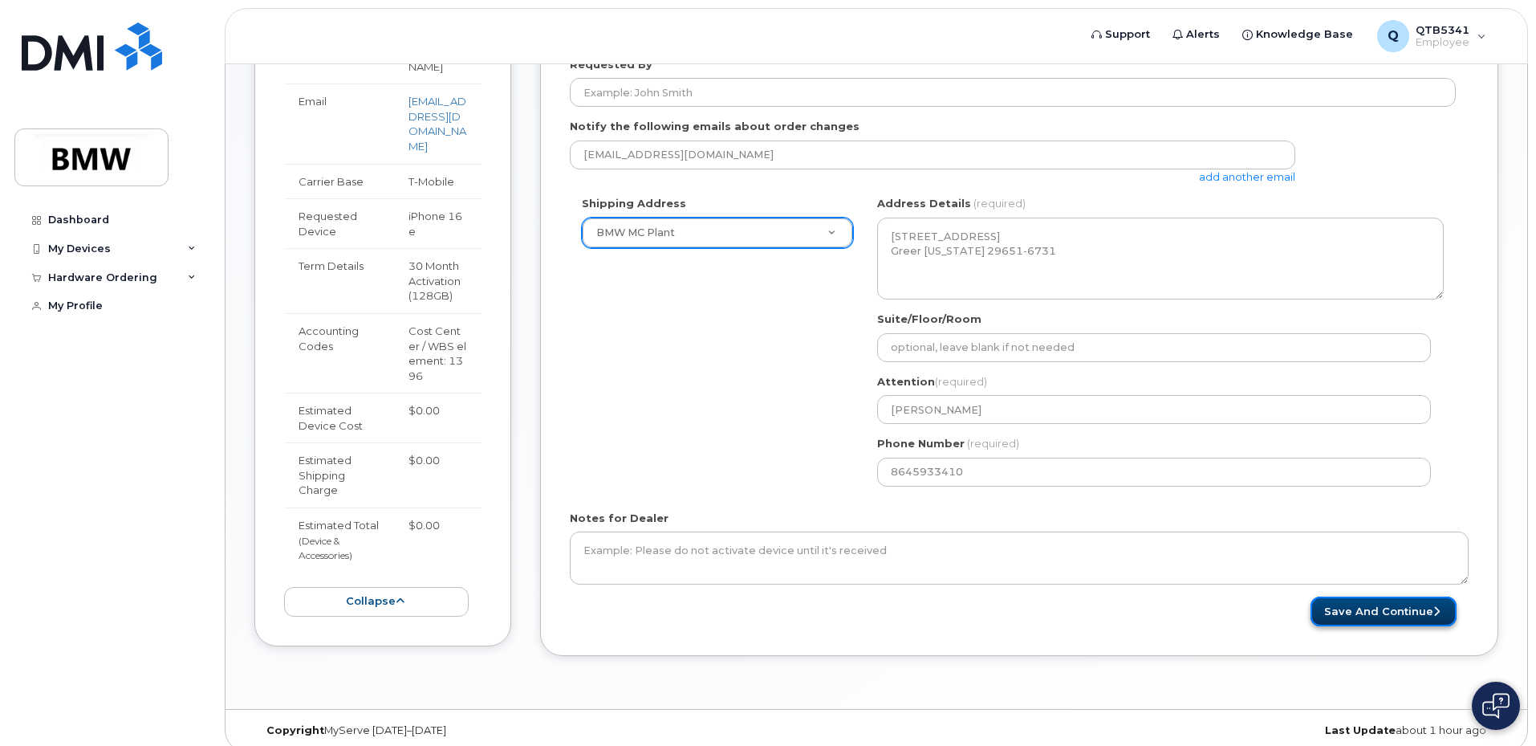
click at [1372, 621] on button "Save and Continue" at bounding box center [1384, 611] width 146 height 30
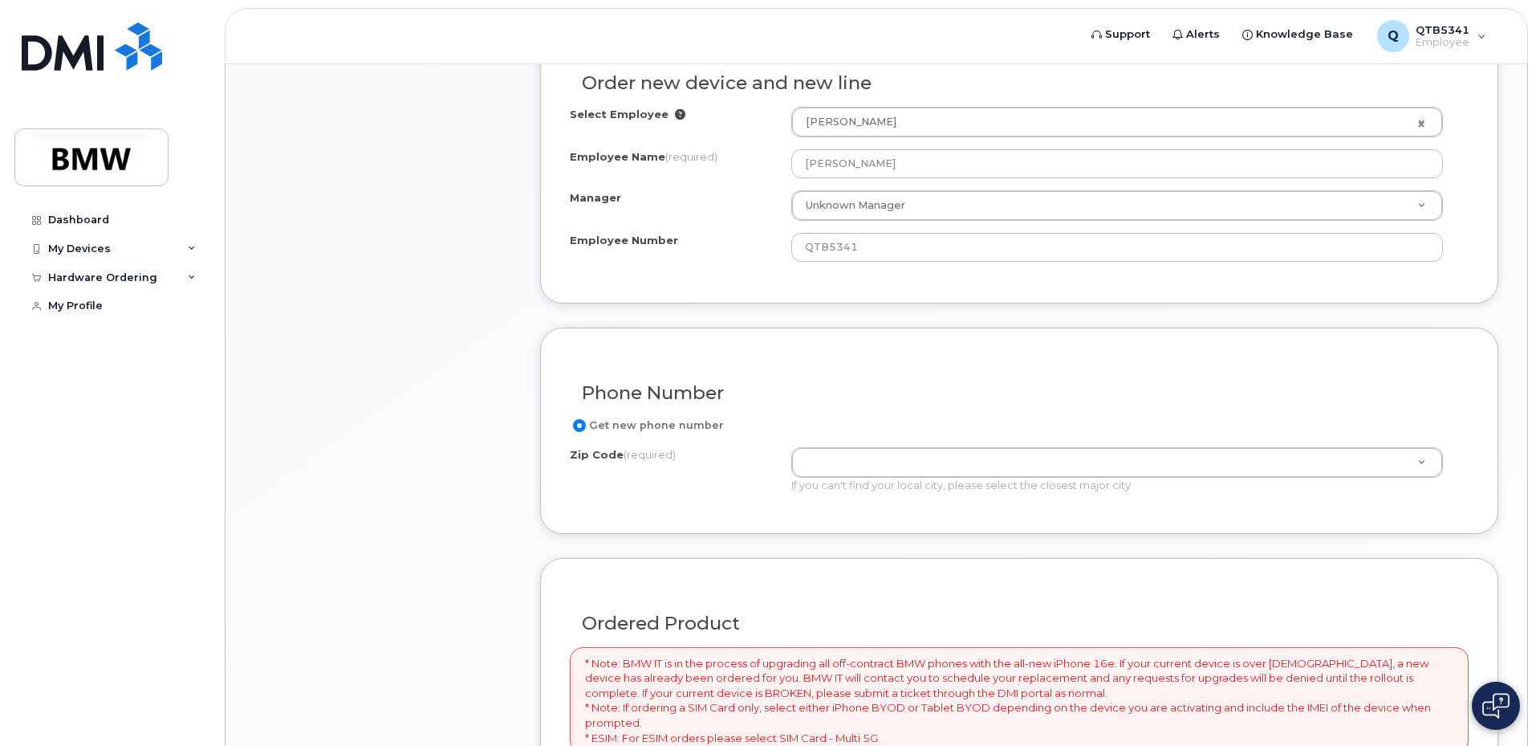
scroll to position [562, 0]
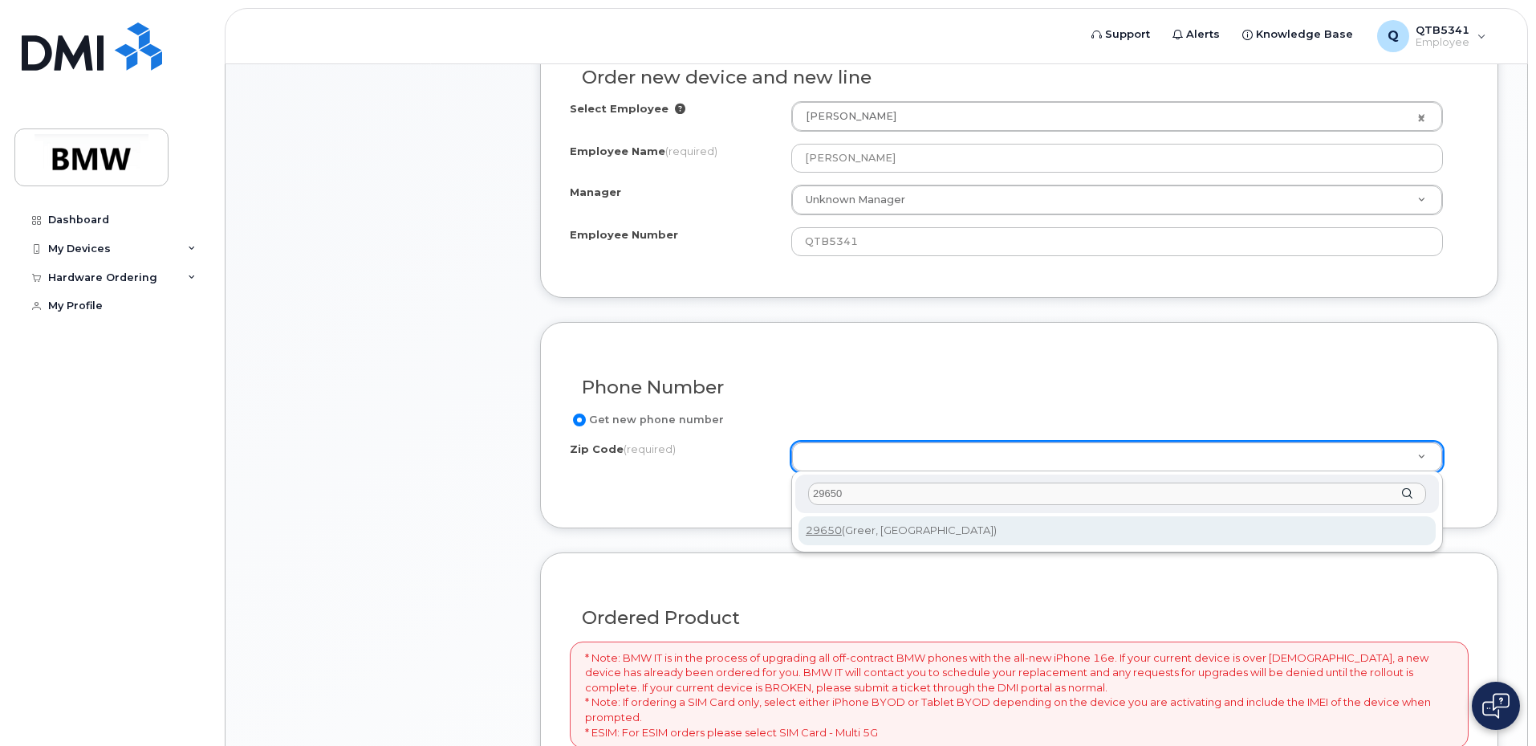
type input "29650"
type input "29650 (Greer, SC)"
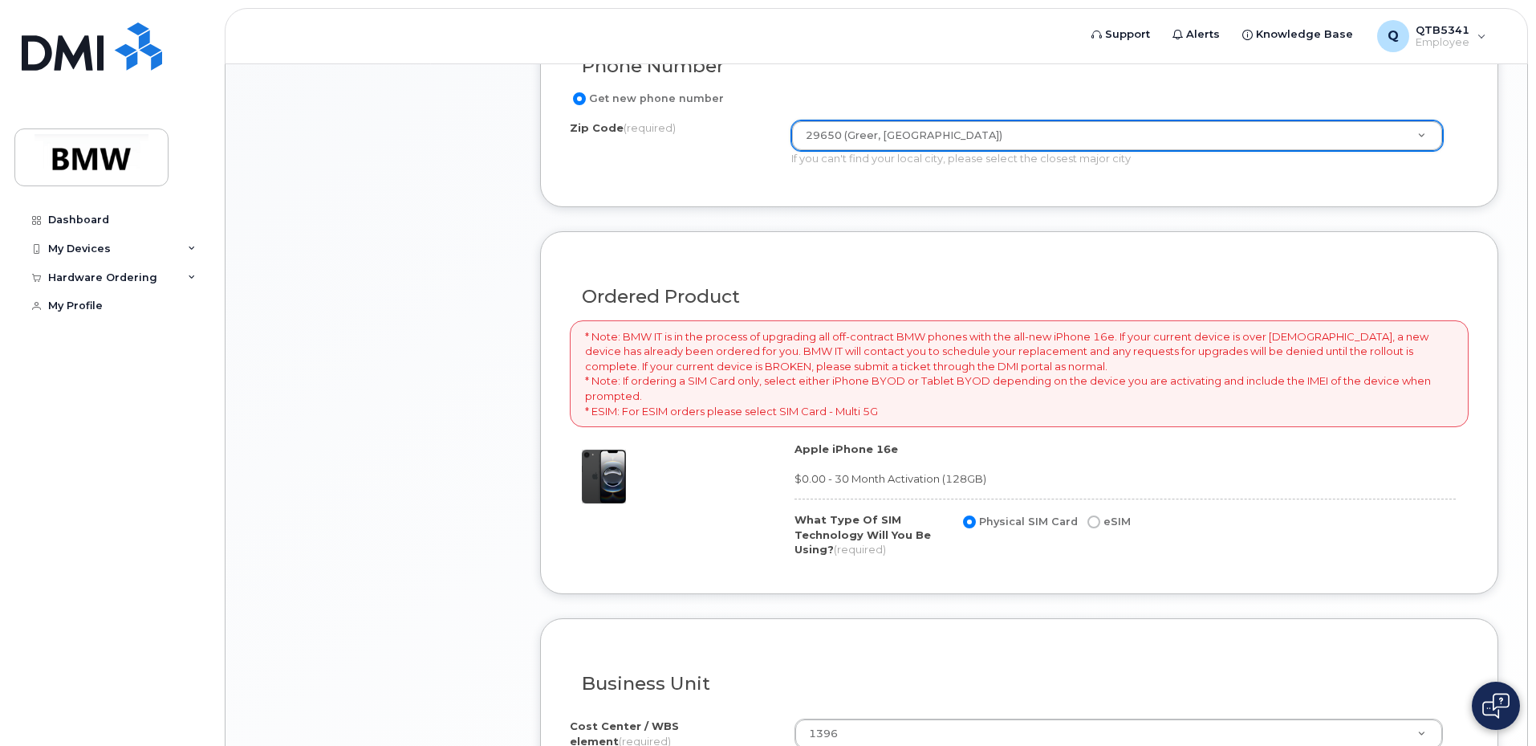
scroll to position [963, 0]
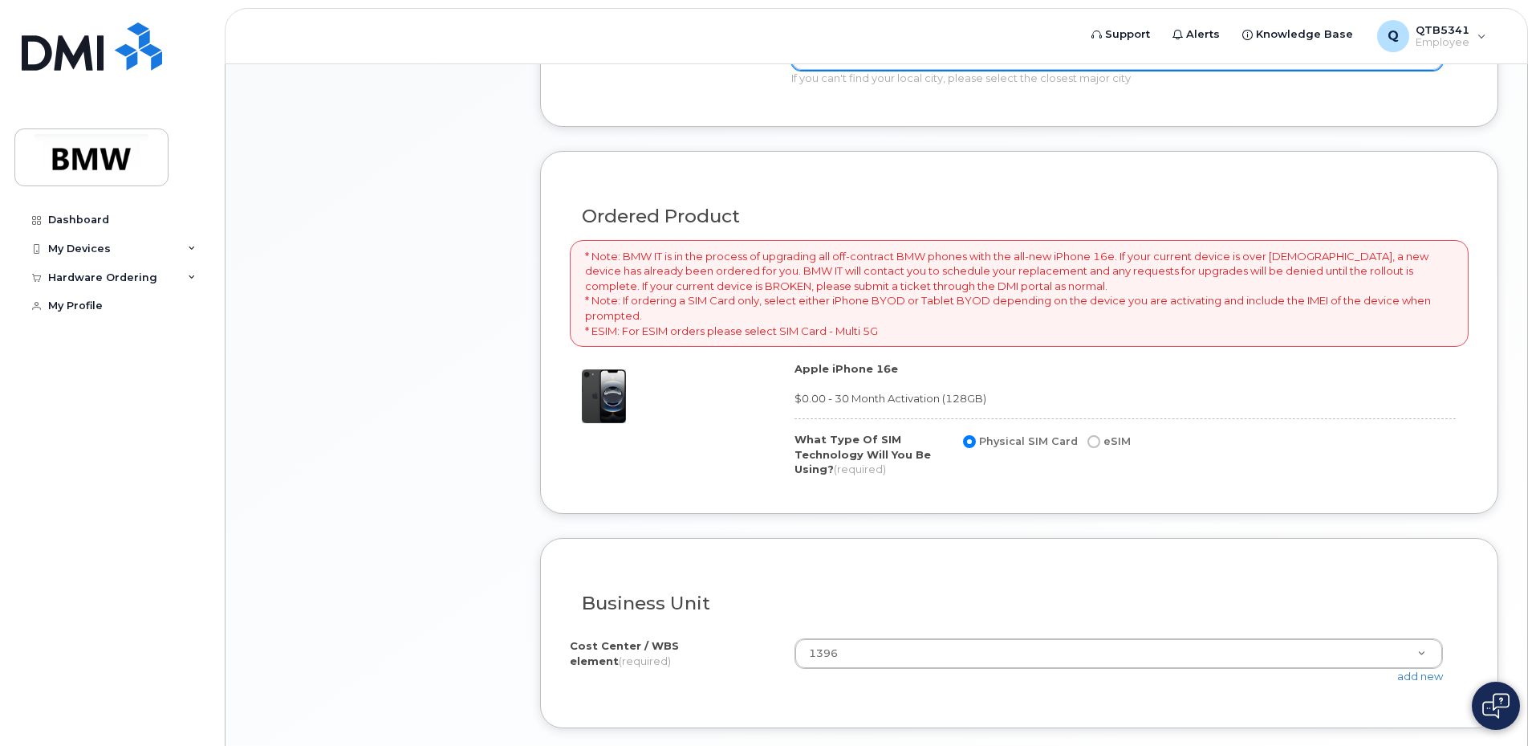
click at [1099, 436] on label "eSIM" at bounding box center [1107, 441] width 47 height 19
click at [1099, 436] on input "eSIM" at bounding box center [1094, 441] width 13 height 13
radio input "true"
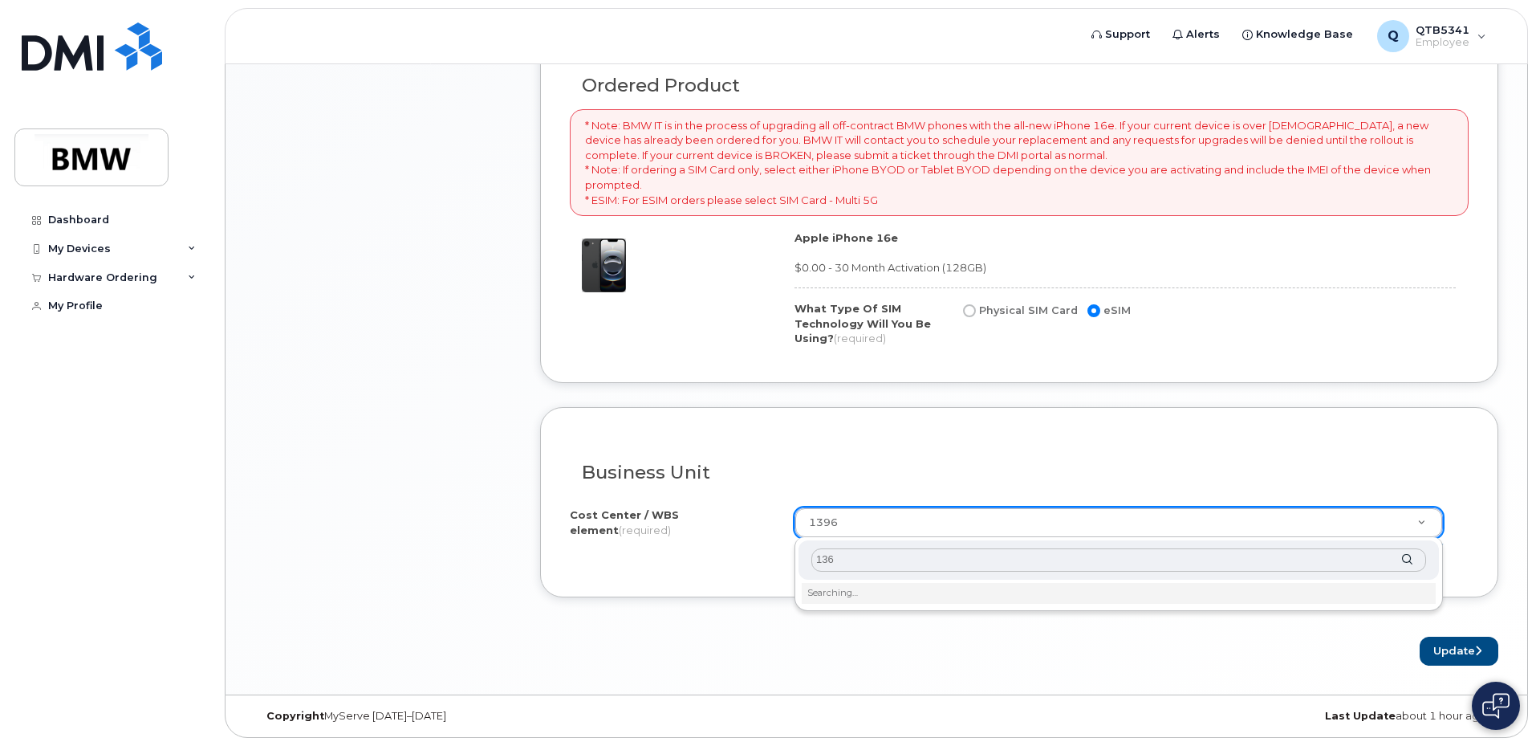
type input "1361"
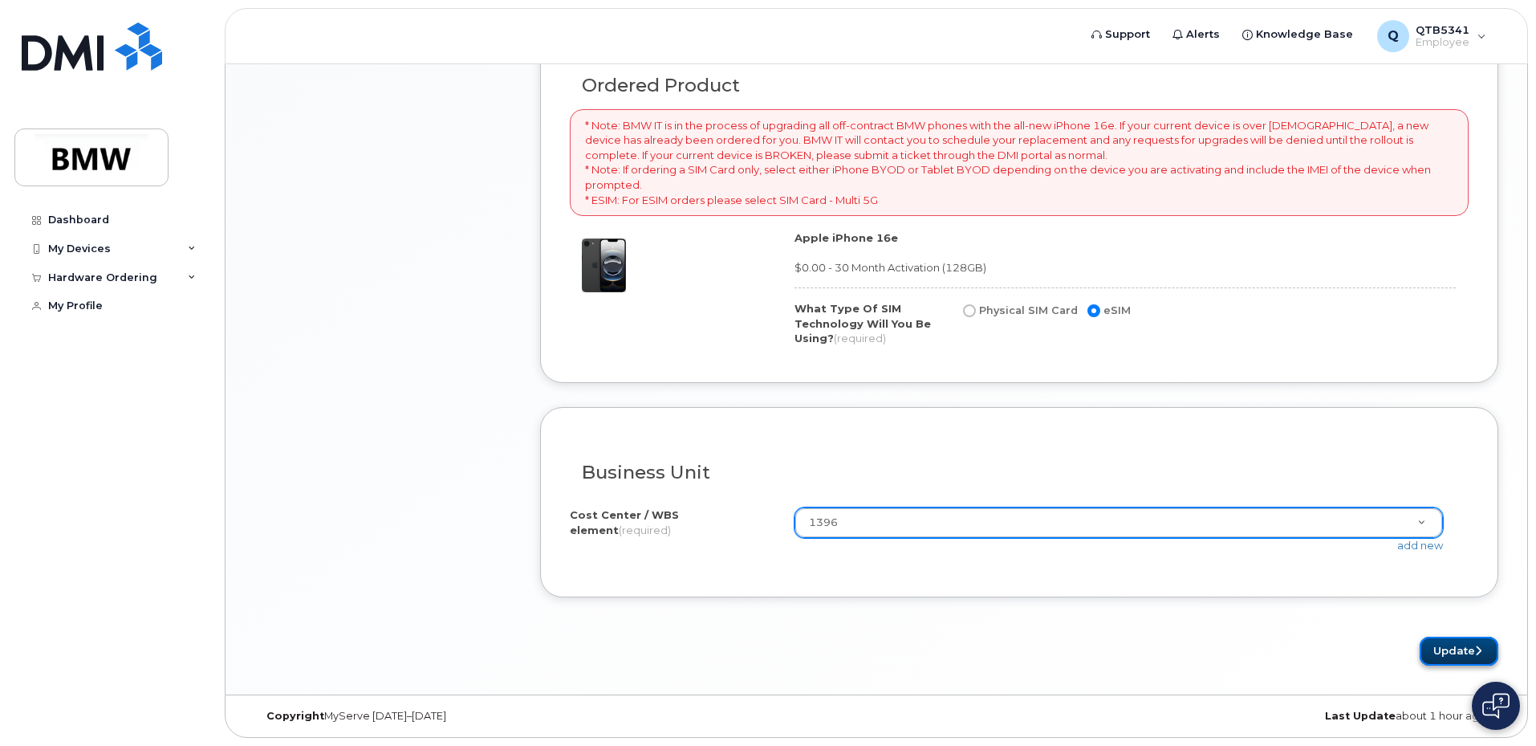
click at [1437, 652] on button "Update" at bounding box center [1459, 651] width 79 height 30
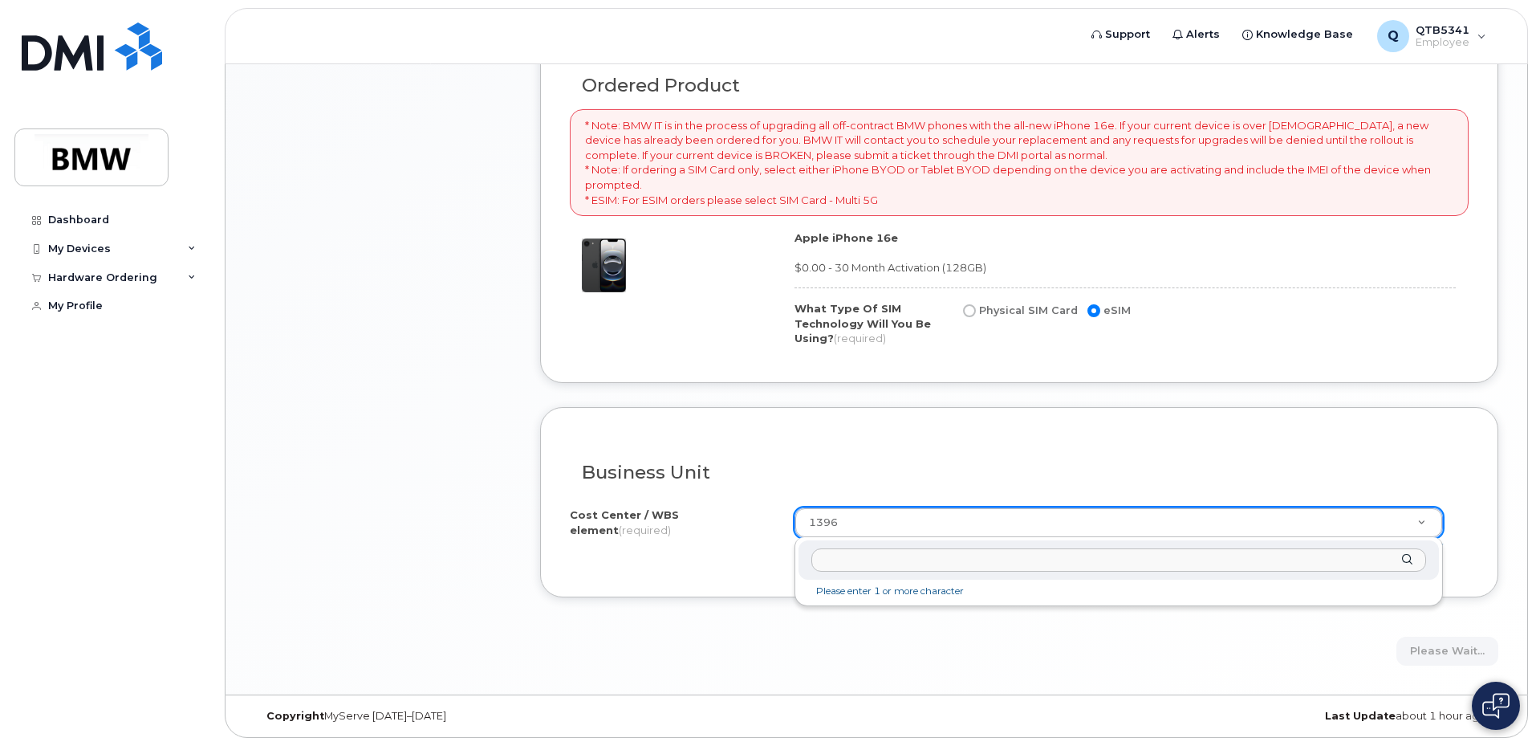
click at [933, 556] on input "text" at bounding box center [1118, 559] width 615 height 23
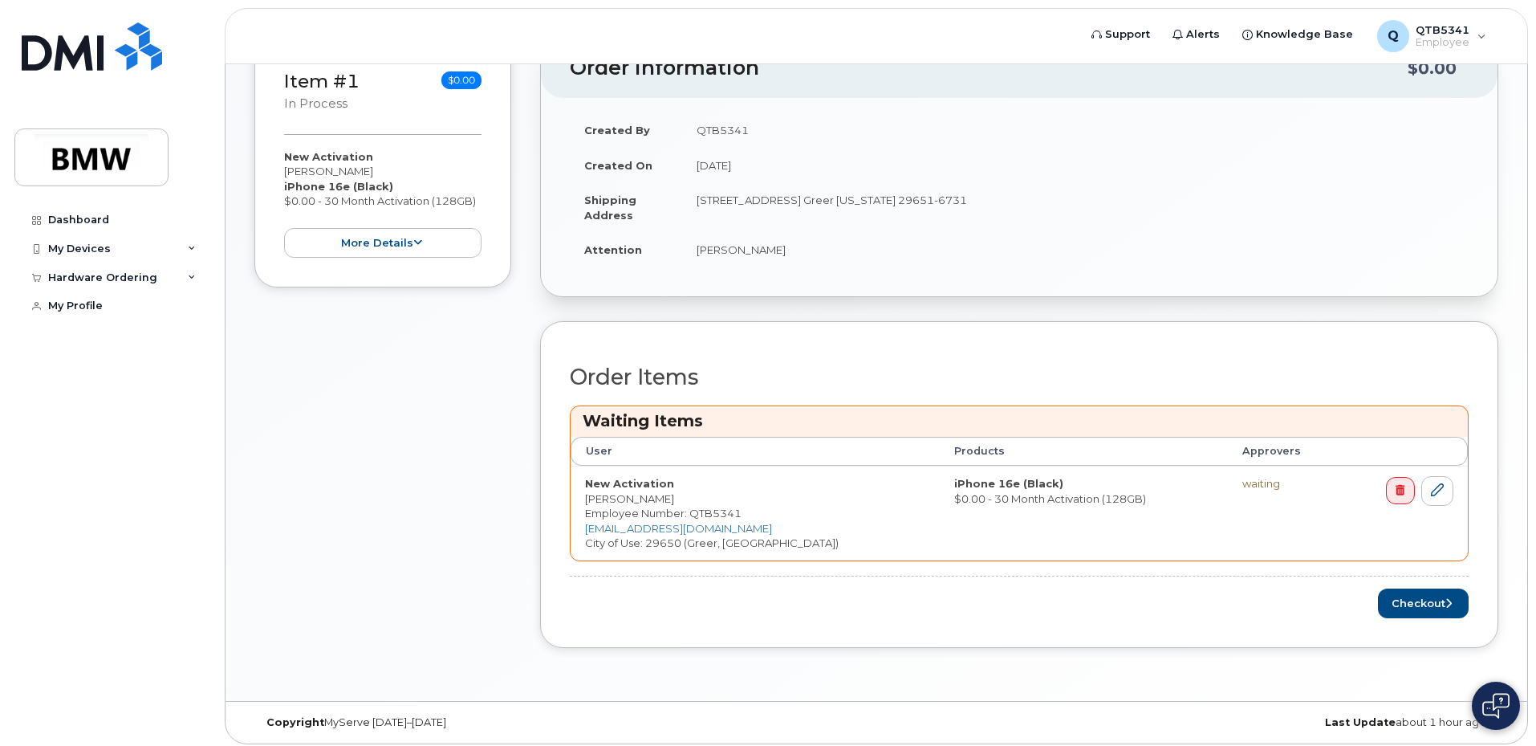
scroll to position [328, 0]
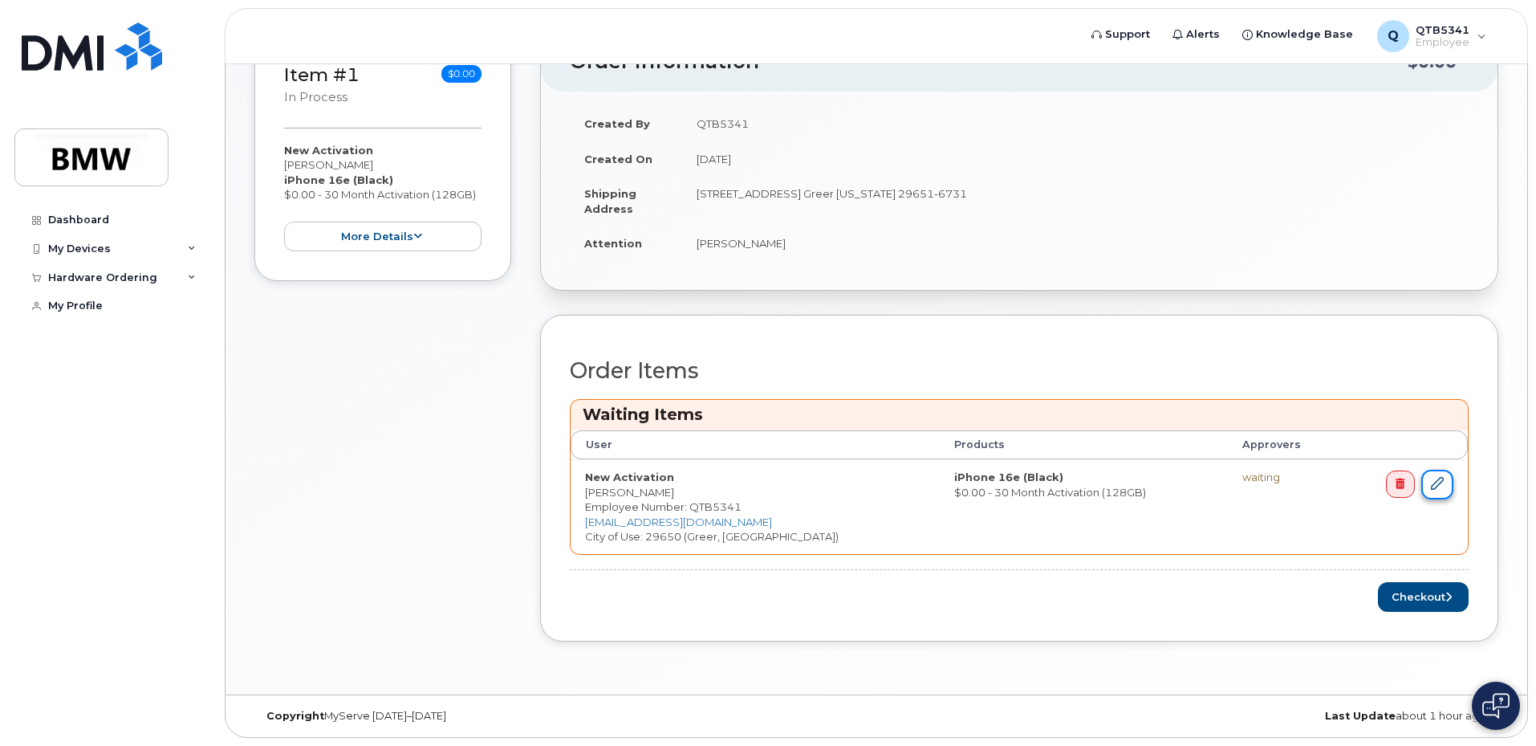
click at [1443, 484] on icon at bounding box center [1437, 483] width 13 height 13
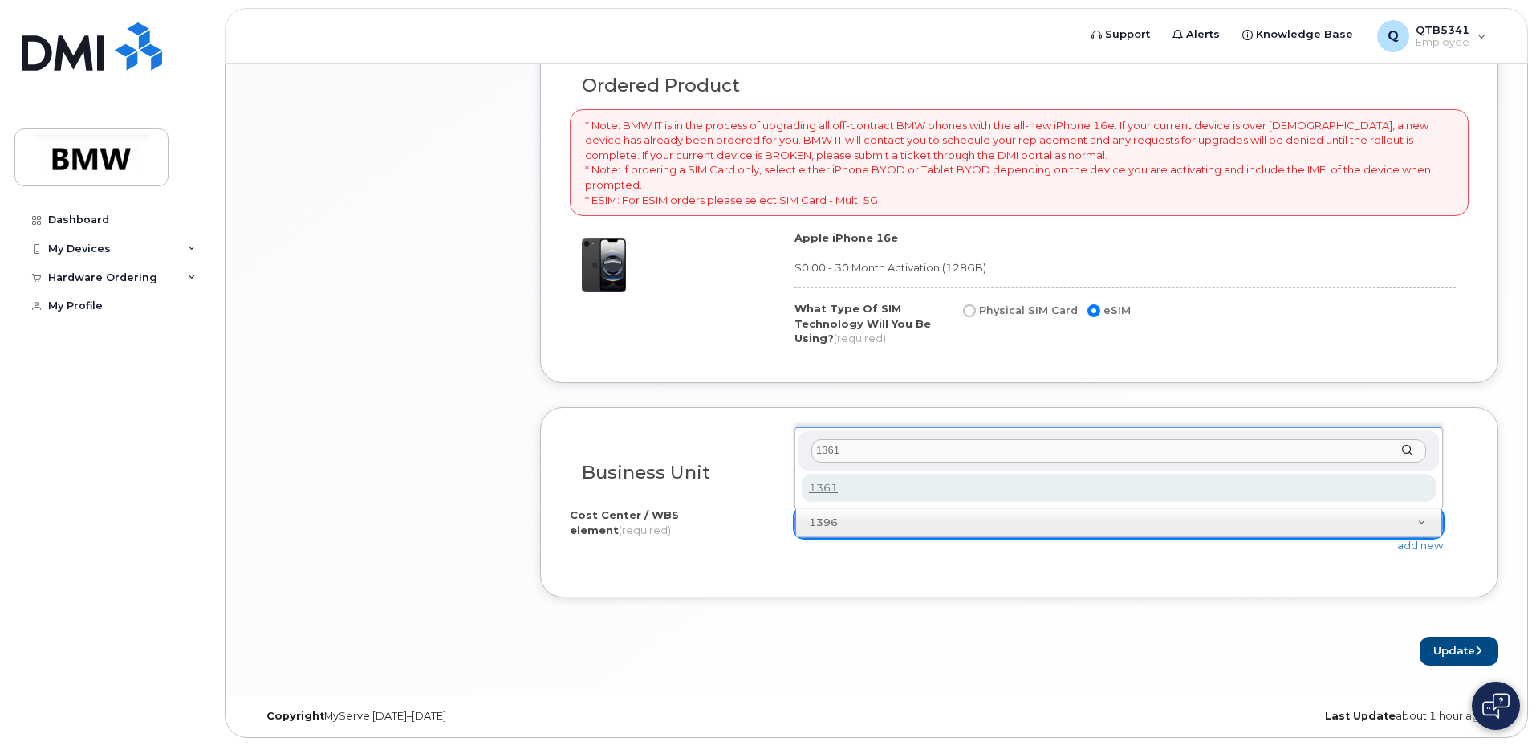
type input "1361"
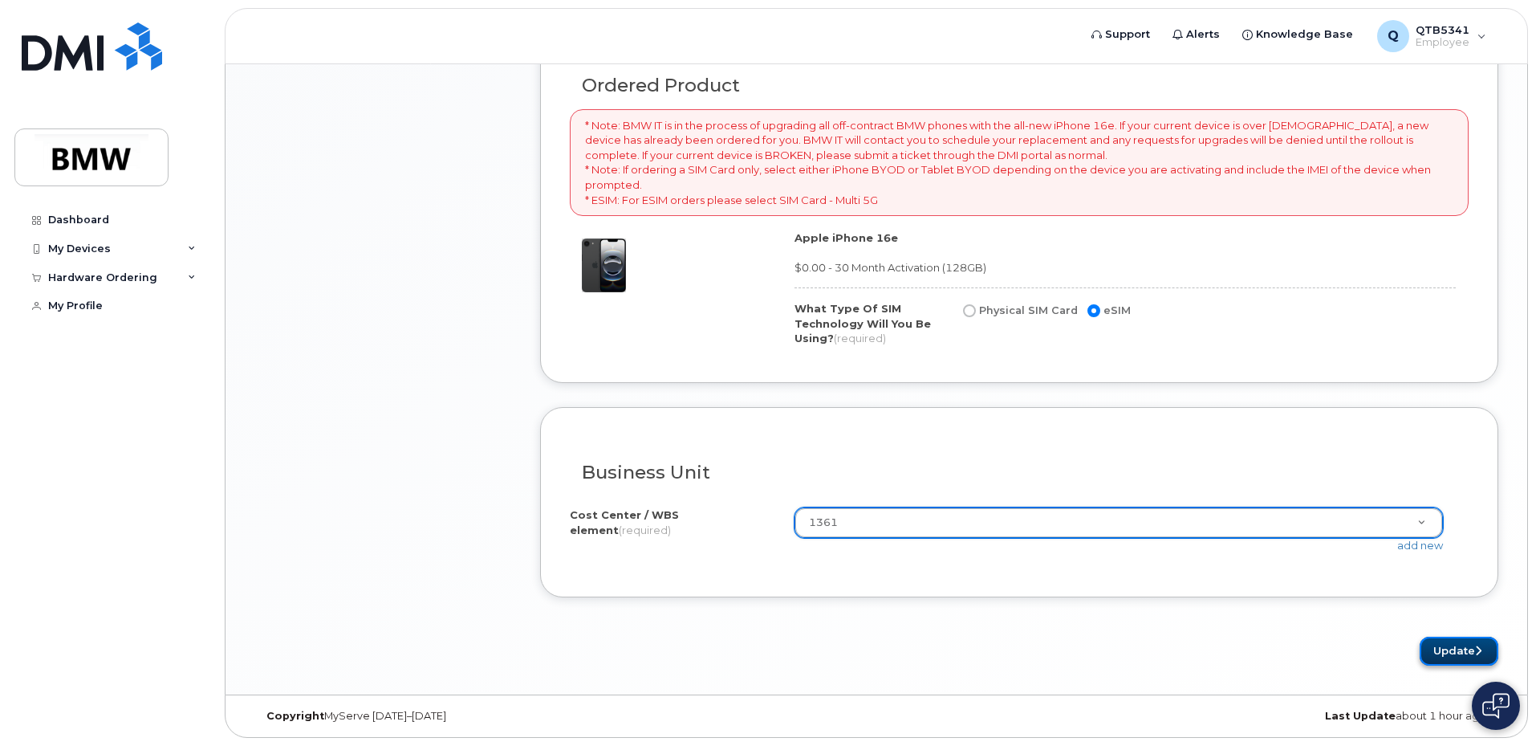
click at [1450, 653] on button "Update" at bounding box center [1459, 651] width 79 height 30
